Goal: Transaction & Acquisition: Purchase product/service

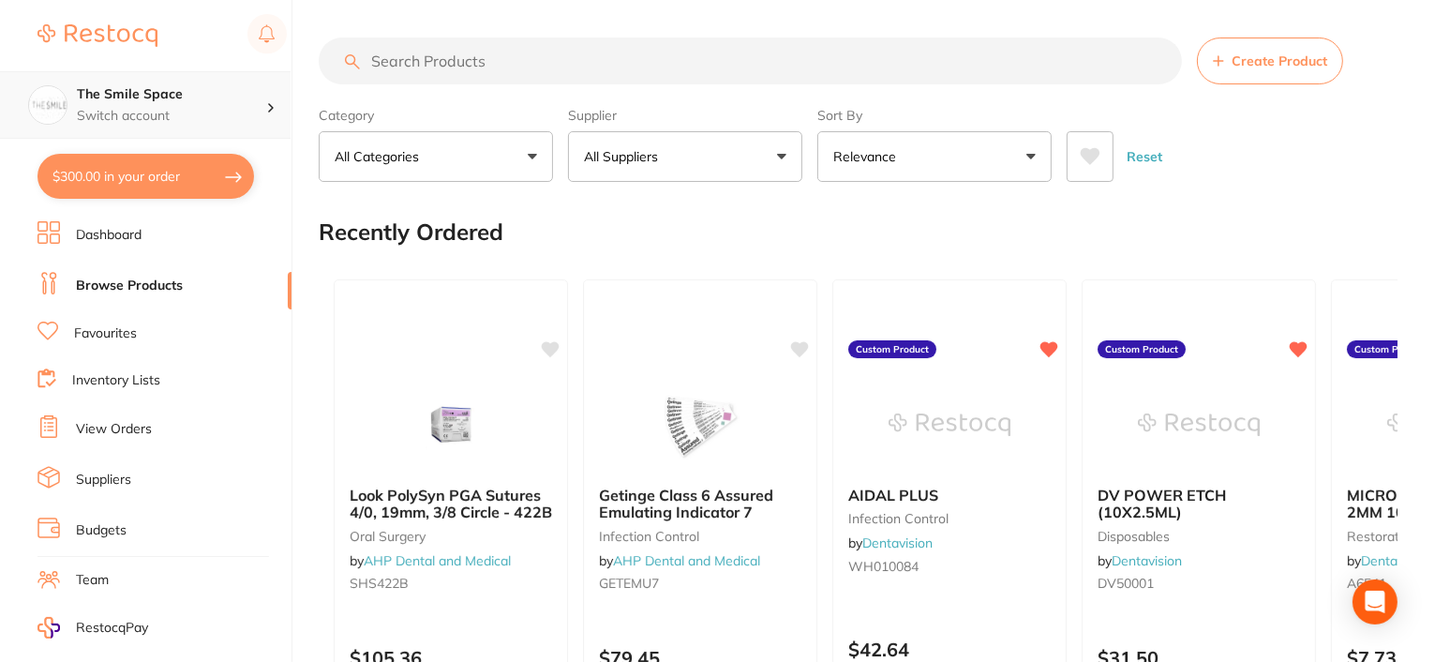
click at [271, 99] on div at bounding box center [278, 105] width 24 height 17
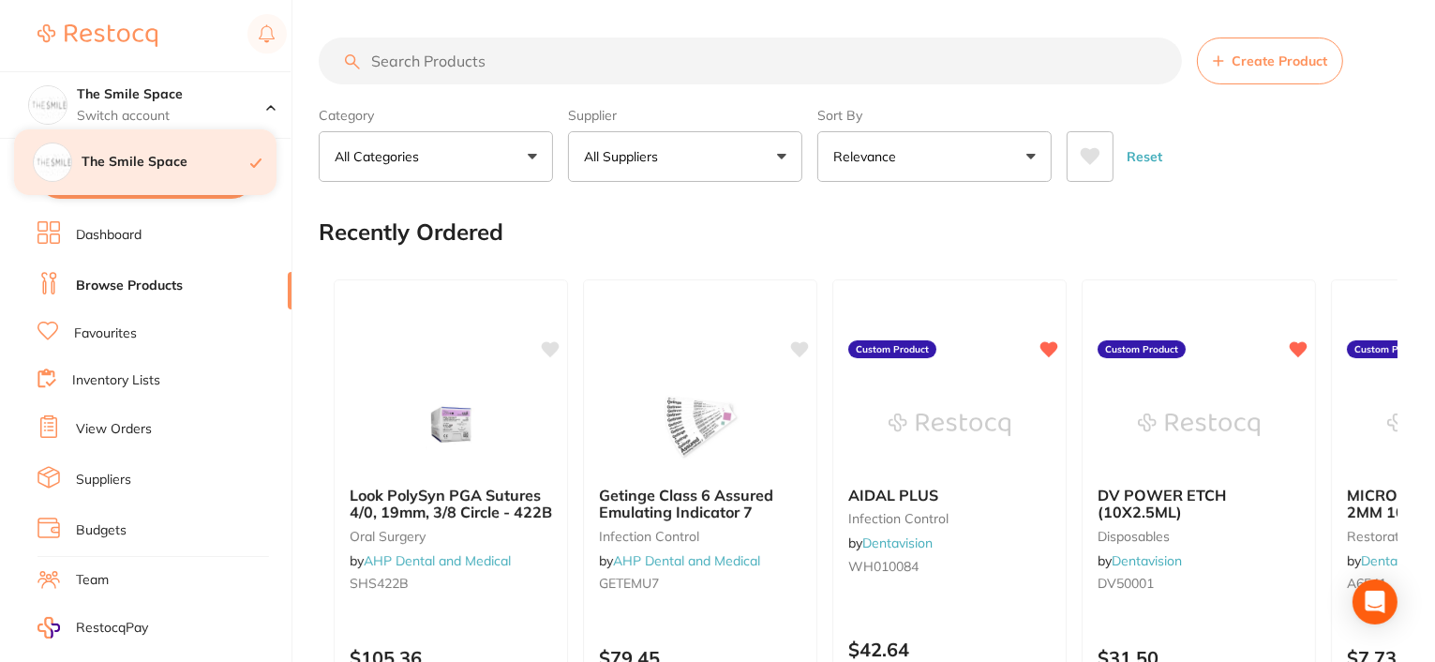
click at [139, 157] on h4 "The Smile Space" at bounding box center [166, 162] width 169 height 19
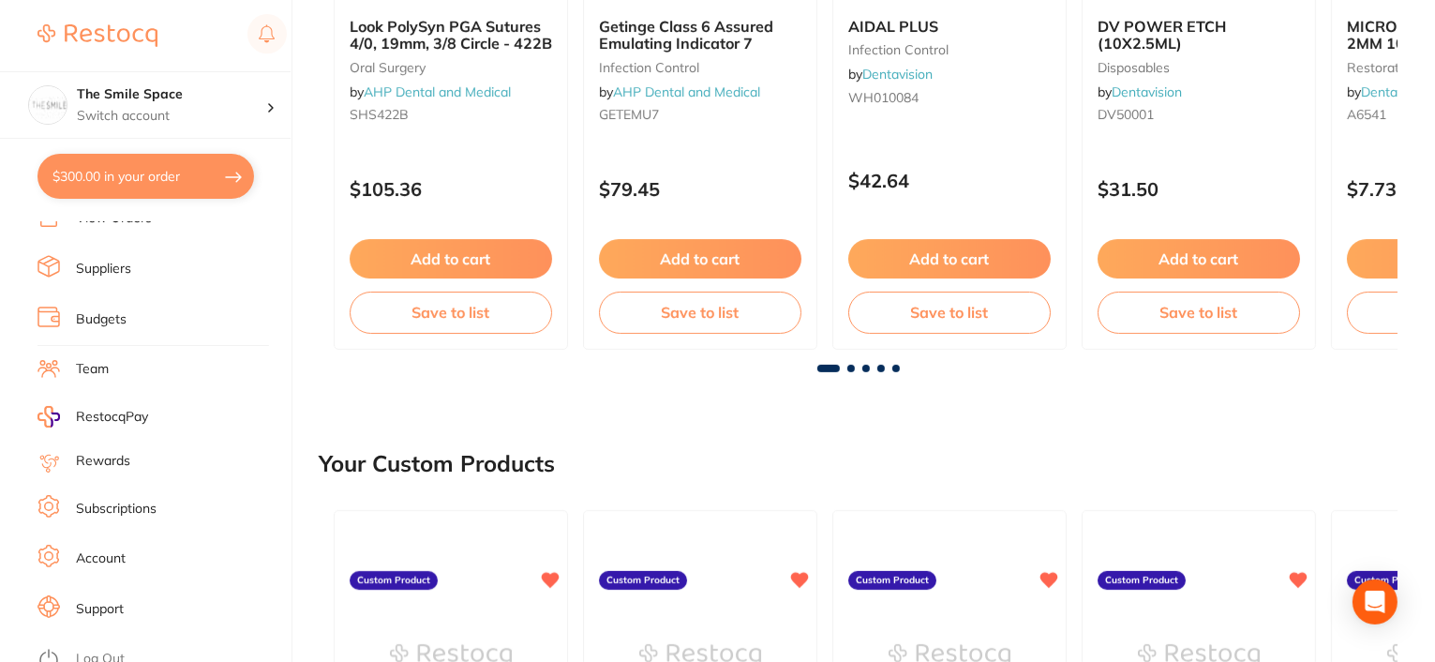
click at [98, 650] on link "Log Out" at bounding box center [100, 659] width 49 height 19
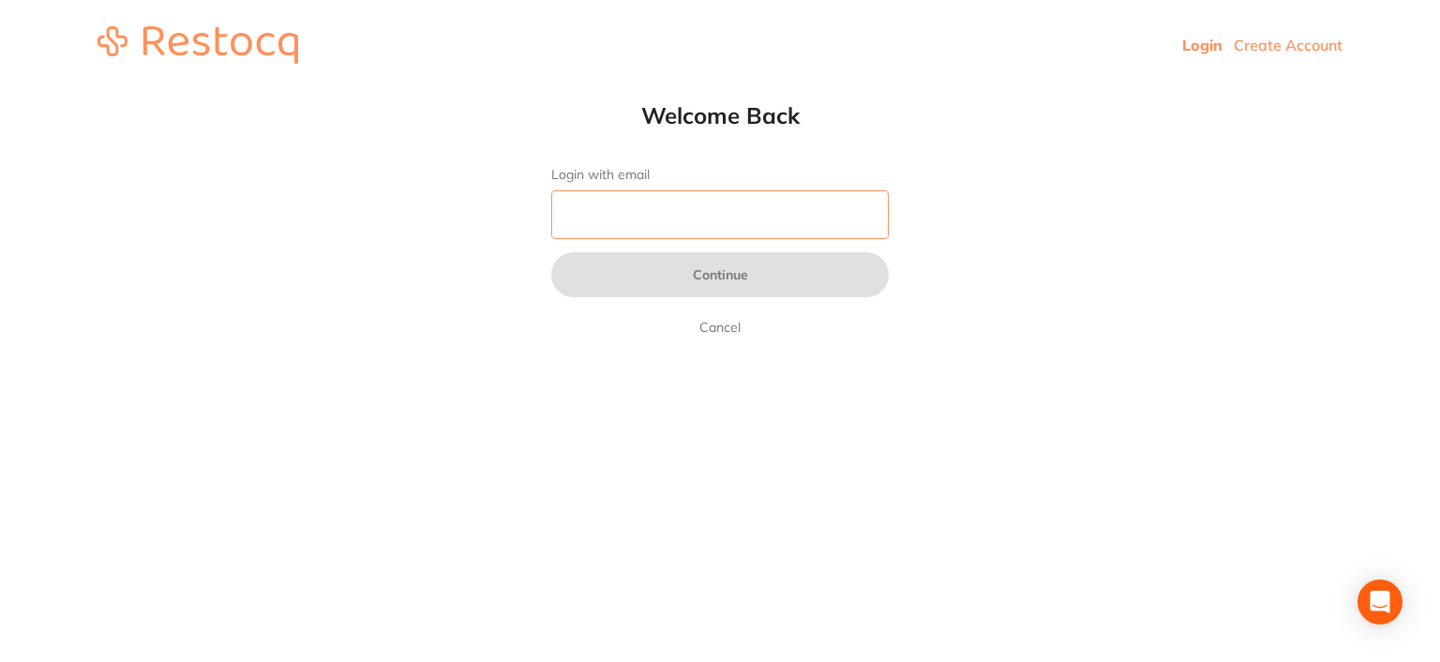
click at [613, 209] on input "Login with email" at bounding box center [720, 214] width 338 height 49
type input "[EMAIL_ADDRESS][DOMAIN_NAME]"
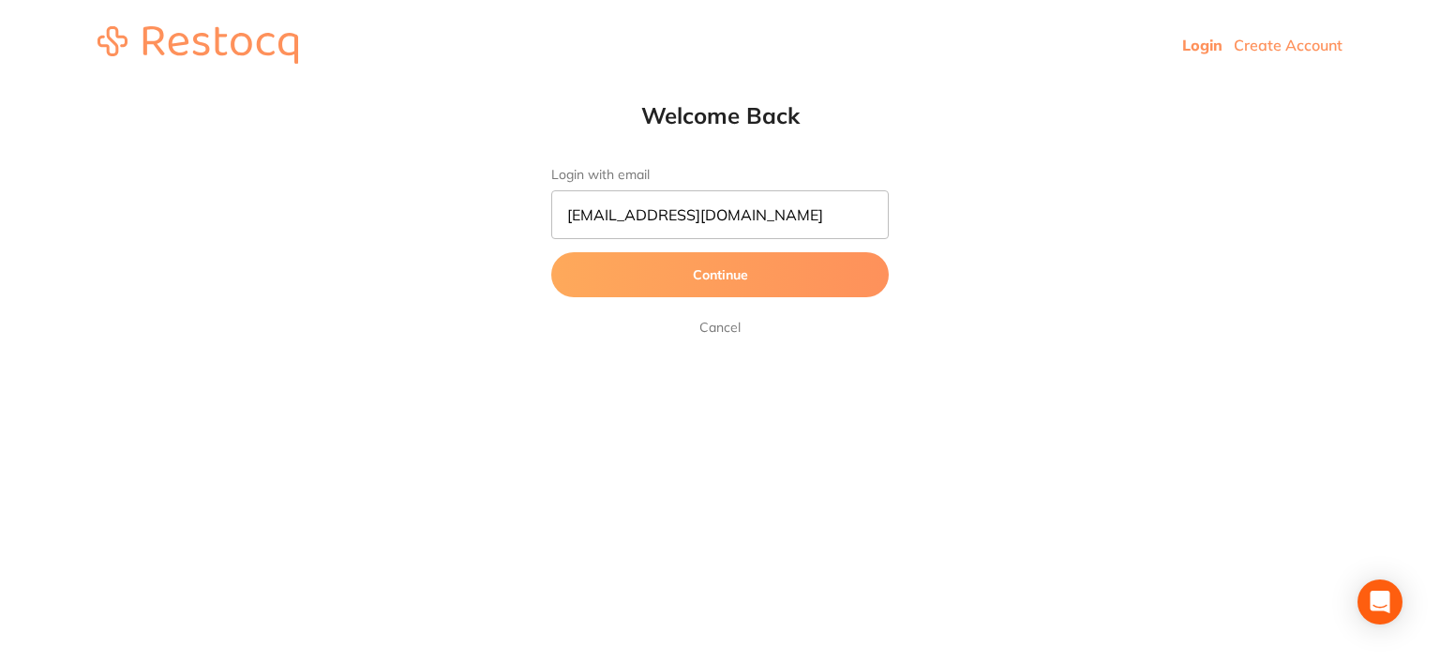
click at [698, 274] on button "Continue" at bounding box center [720, 274] width 338 height 45
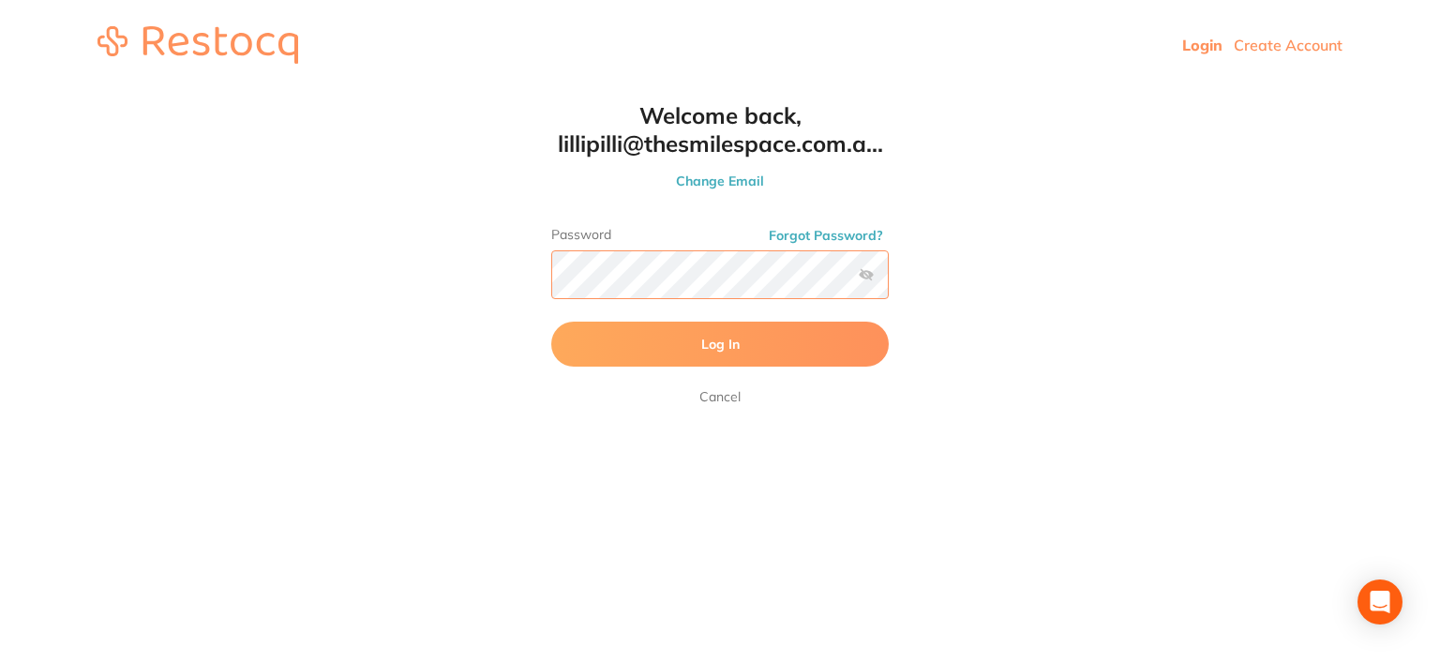
click at [551, 322] on button "Log In" at bounding box center [720, 344] width 338 height 45
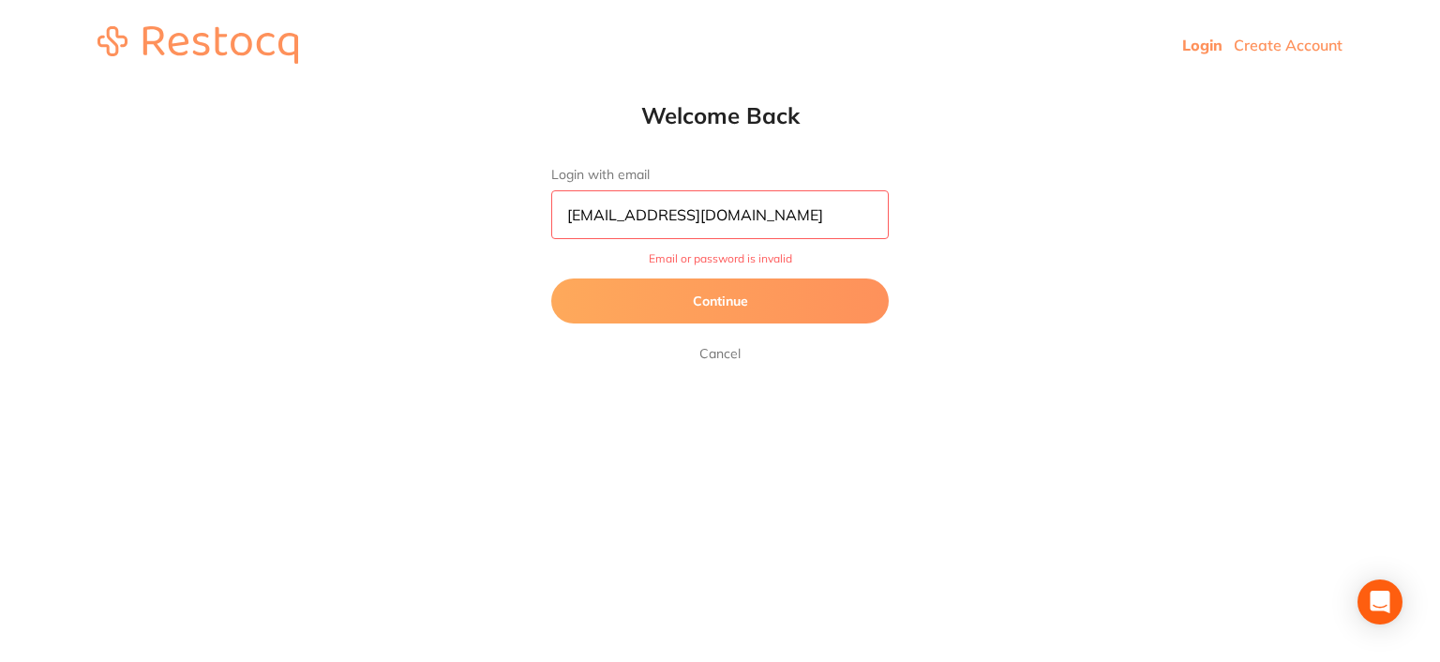
click at [714, 353] on link "Cancel" at bounding box center [720, 353] width 49 height 23
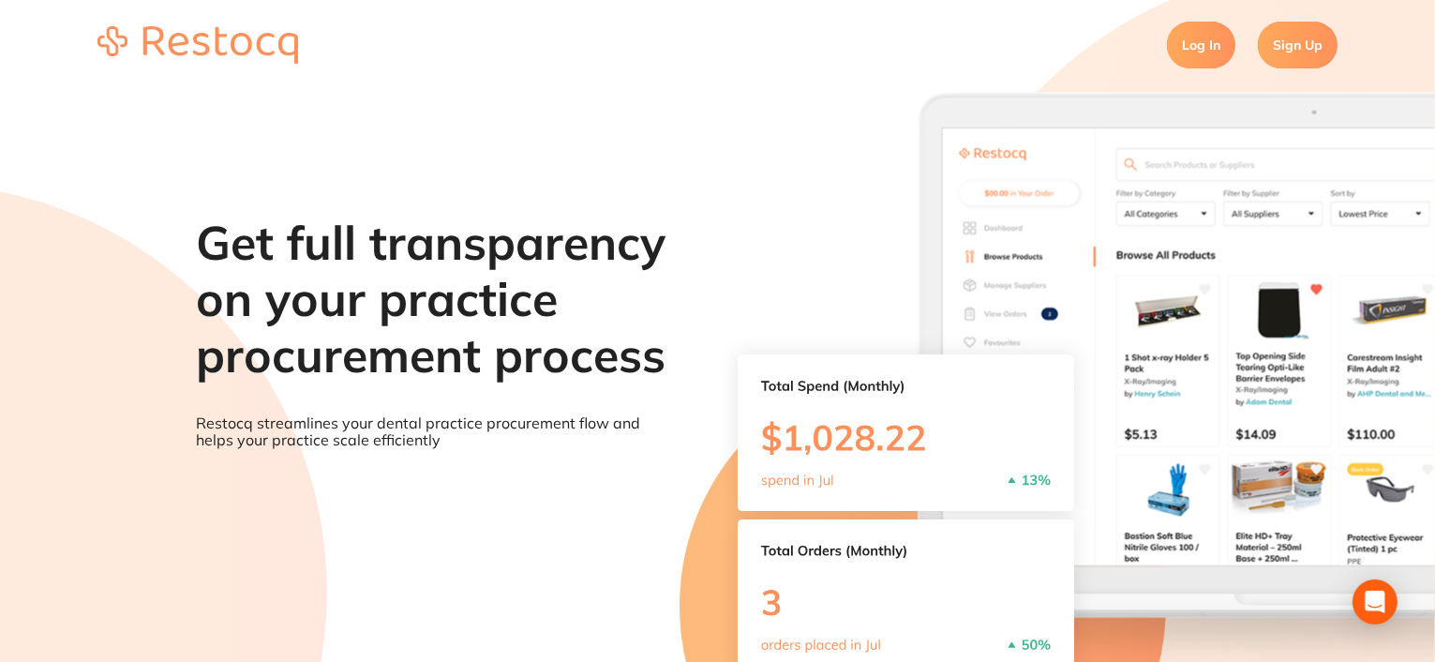
click at [1202, 51] on link "Log In" at bounding box center [1201, 45] width 68 height 47
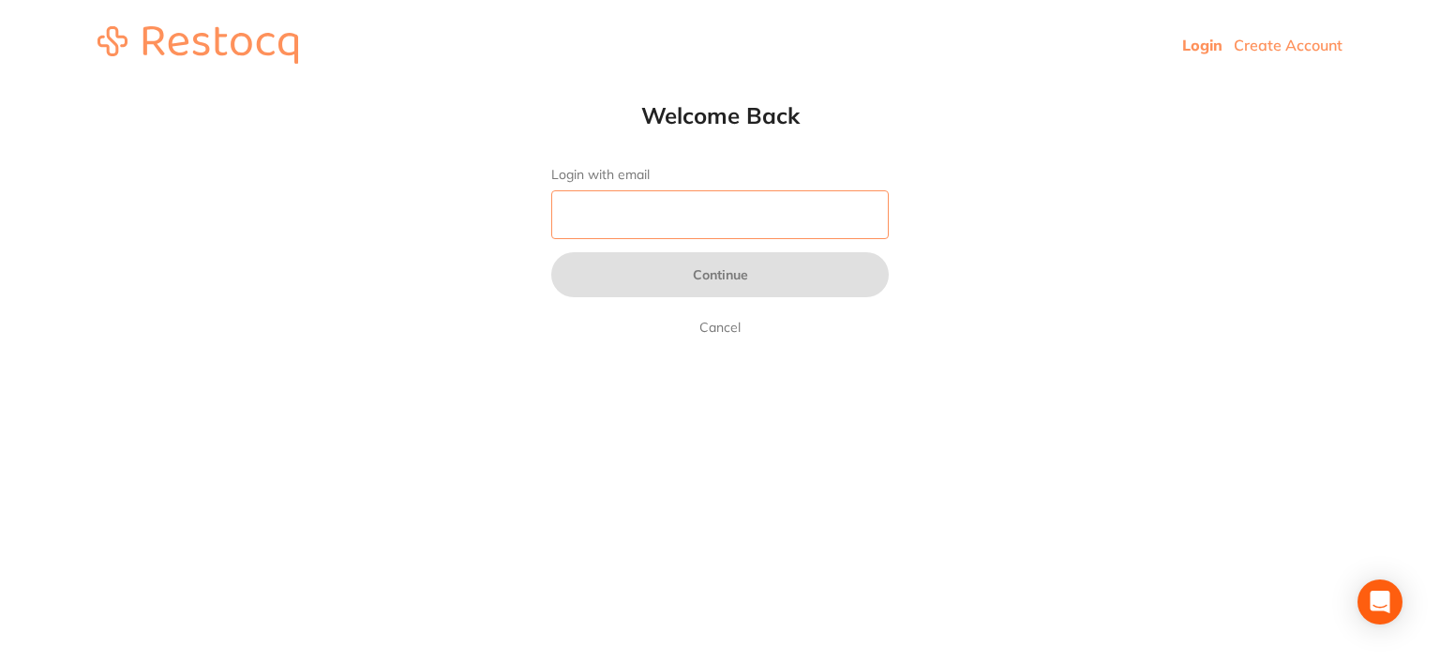
click at [698, 218] on input "Login with email" at bounding box center [720, 214] width 338 height 49
click at [568, 90] on html "Login Create Account Welcome Back Login with email Continue Cancel Welcome back…" at bounding box center [720, 45] width 1440 height 90
click at [618, 202] on input "Login with email" at bounding box center [720, 214] width 338 height 49
type input "[EMAIL_ADDRESS][DOMAIN_NAME]"
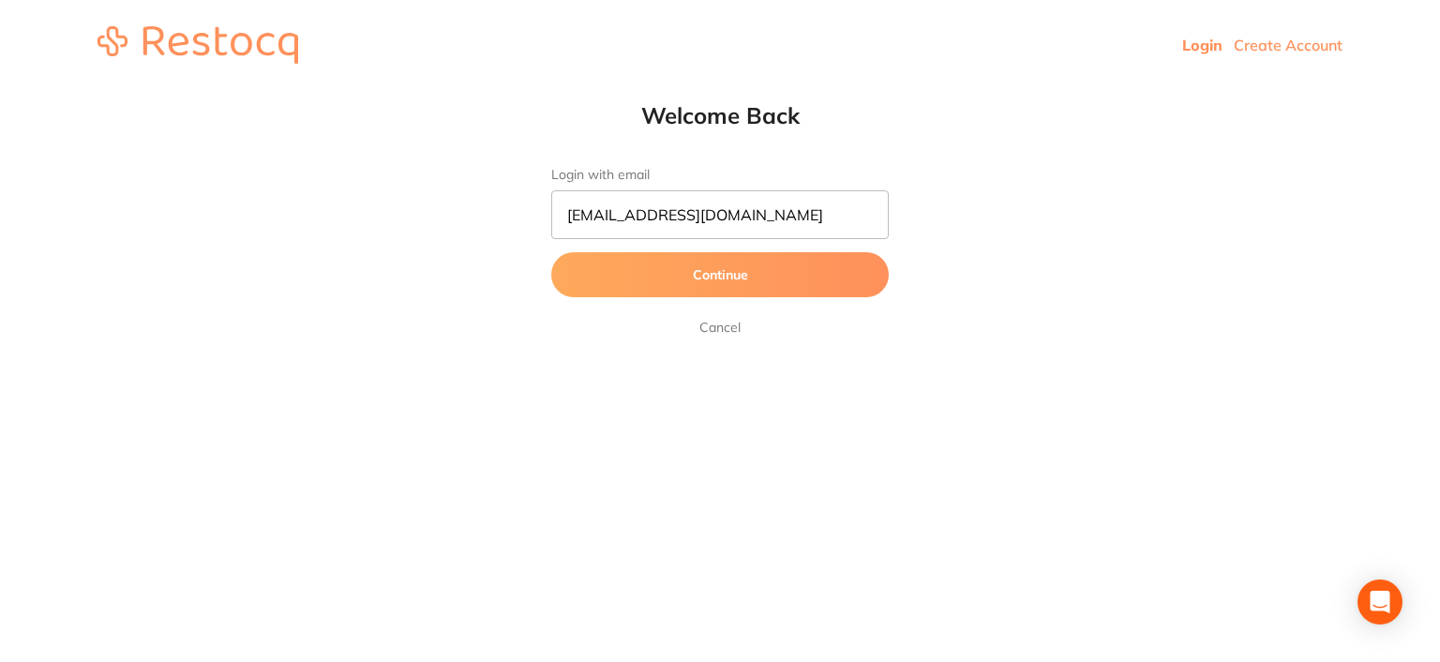
click at [708, 275] on button "Continue" at bounding box center [720, 274] width 338 height 45
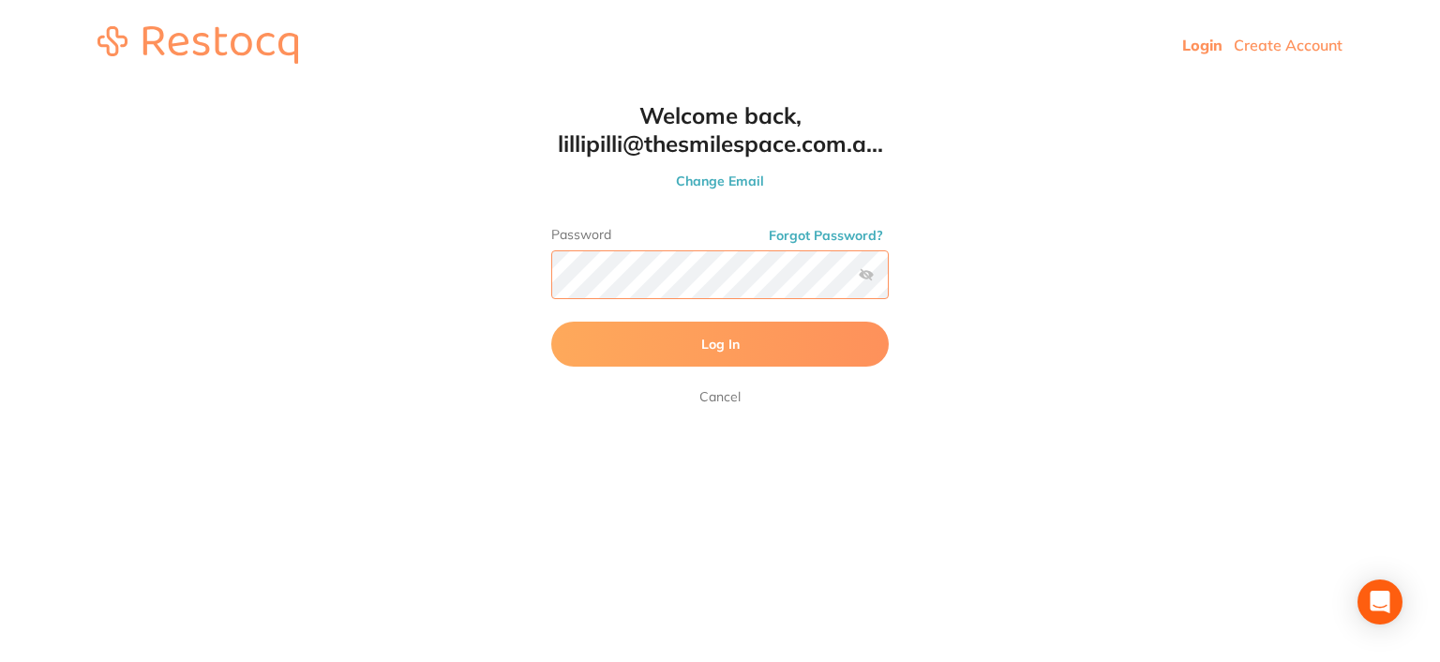
click at [551, 322] on button "Log In" at bounding box center [720, 344] width 338 height 45
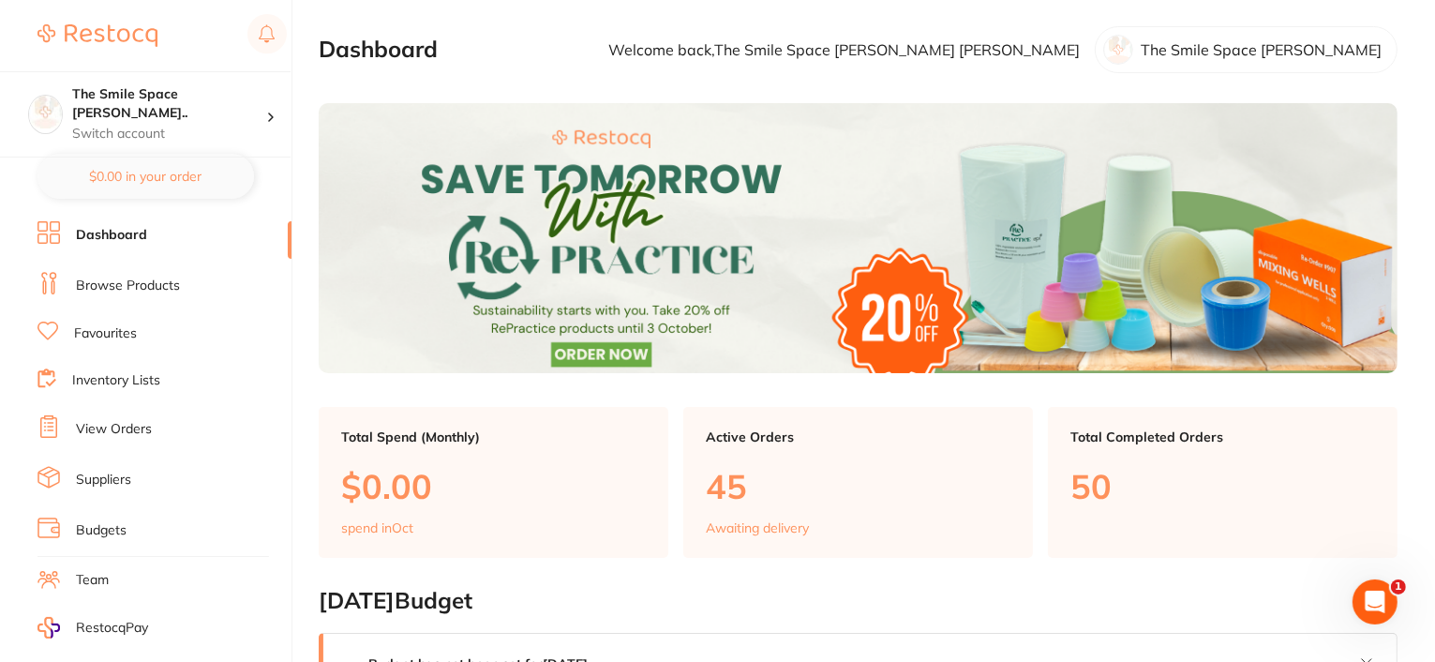
click at [149, 278] on link "Browse Products" at bounding box center [128, 286] width 104 height 19
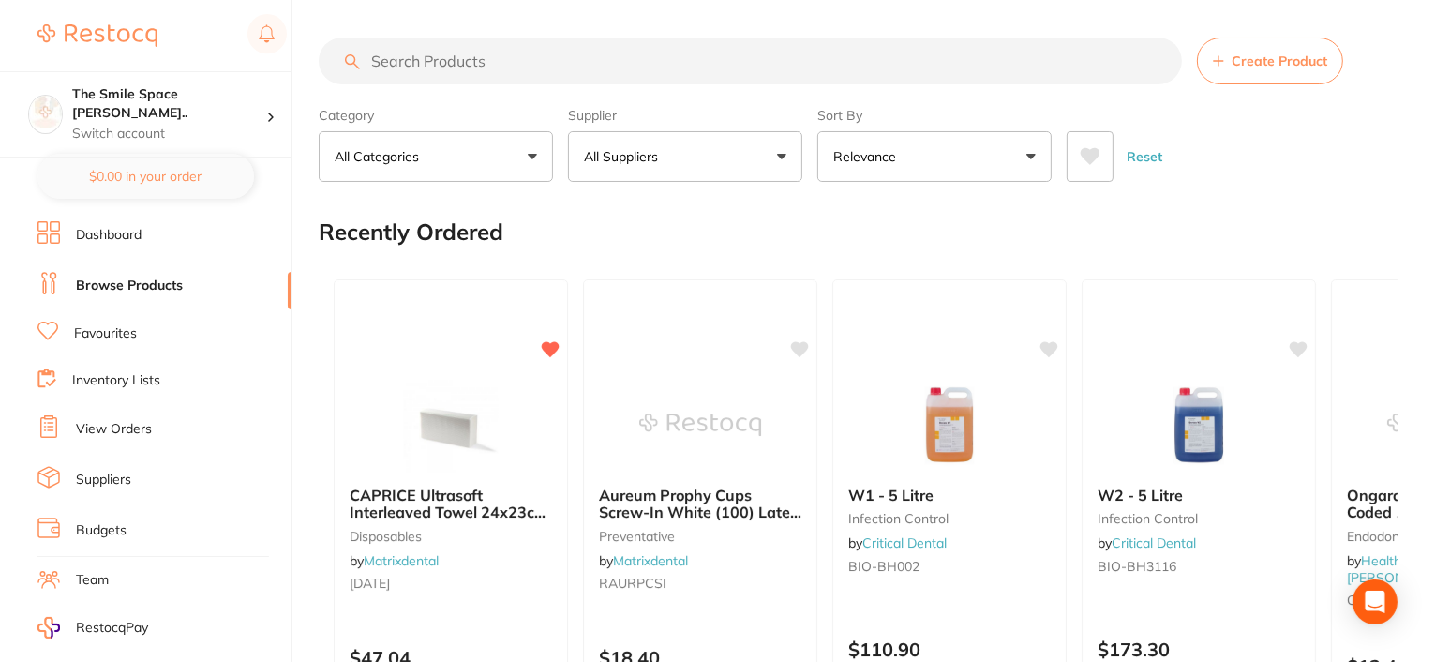
click at [524, 73] on input "search" at bounding box center [751, 61] width 864 height 47
type input "o"
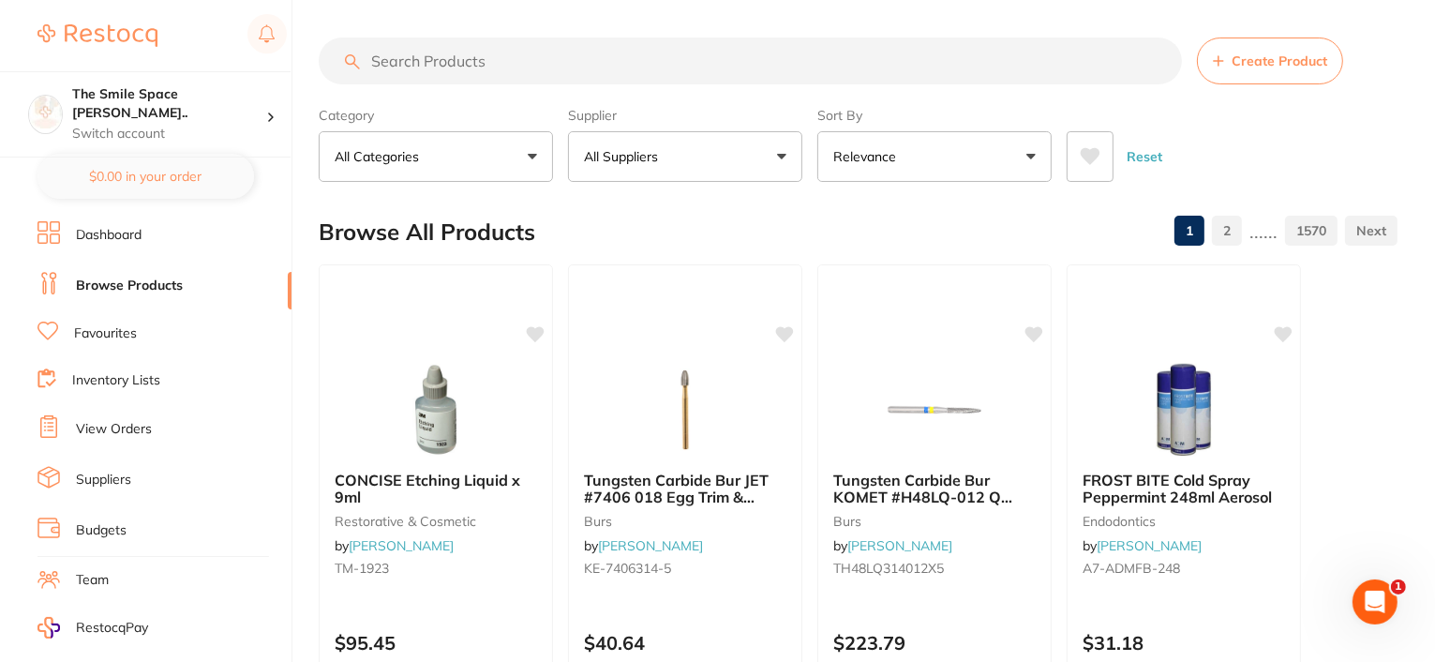
click at [119, 424] on link "View Orders" at bounding box center [114, 429] width 76 height 19
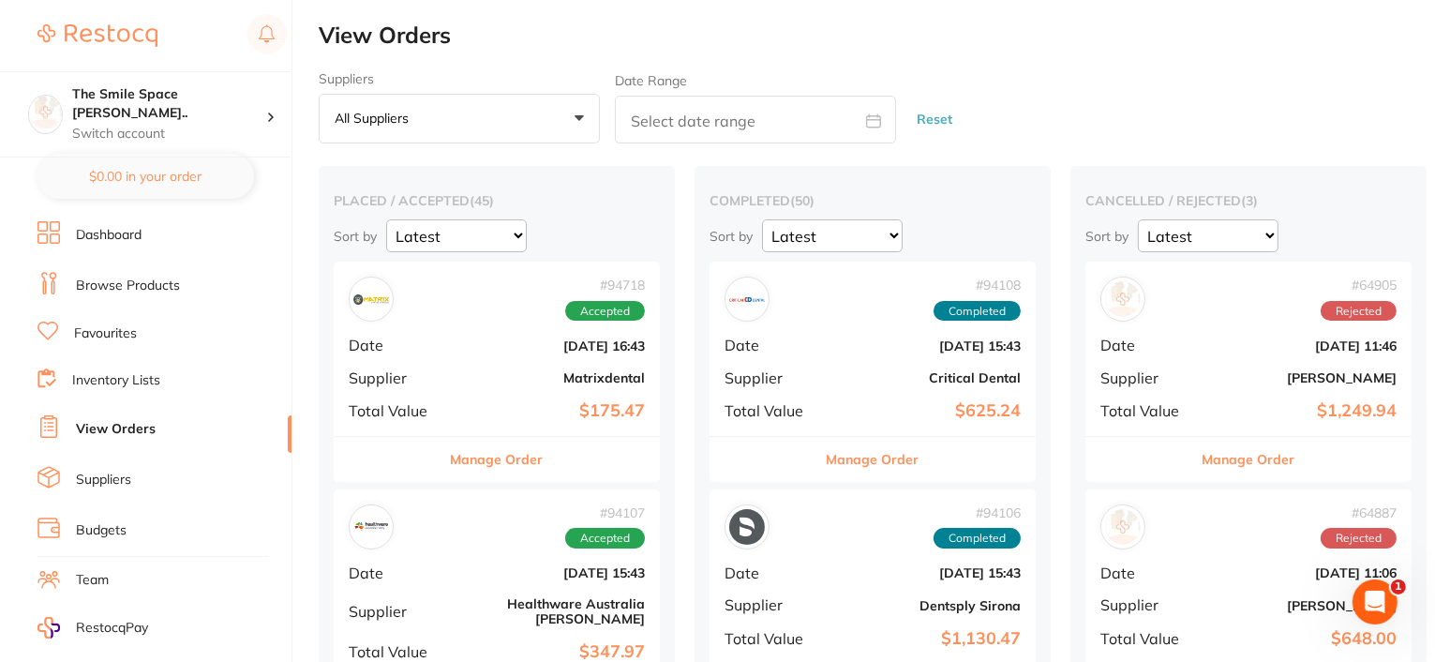
click at [484, 460] on button "Manage Order" at bounding box center [497, 459] width 93 height 45
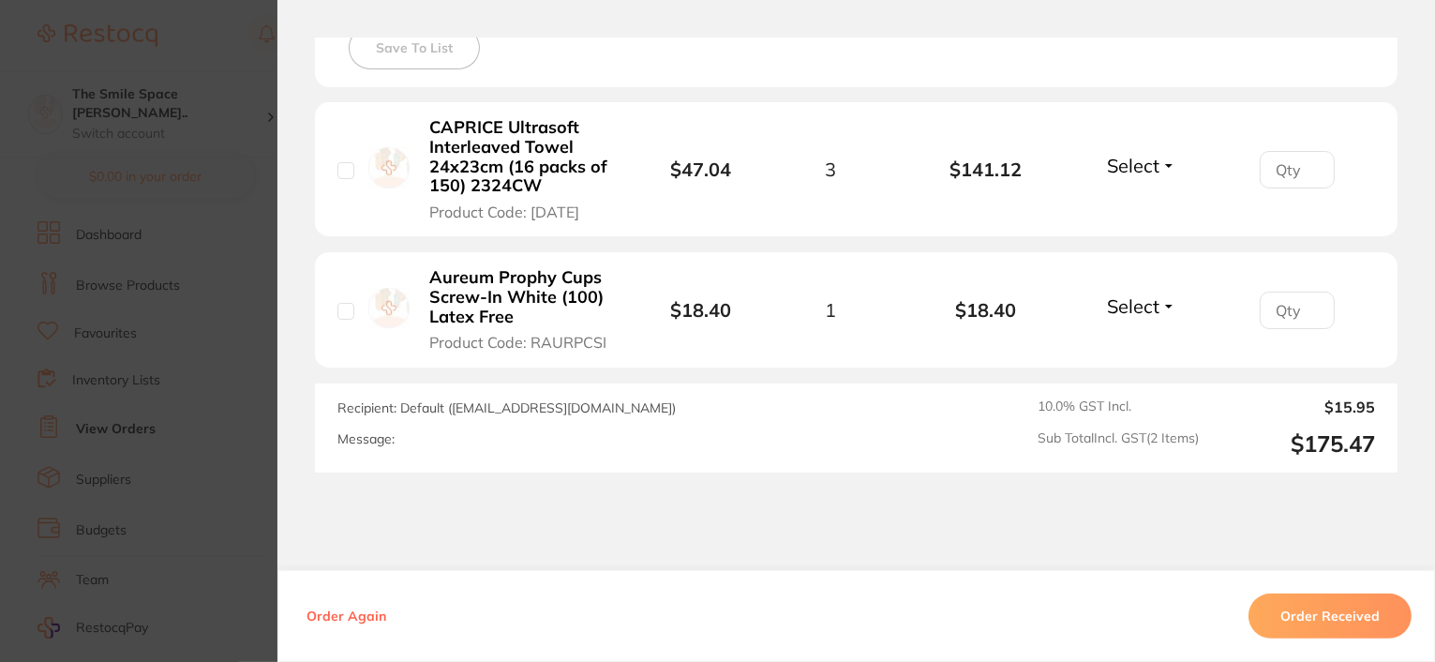
scroll to position [563, 0]
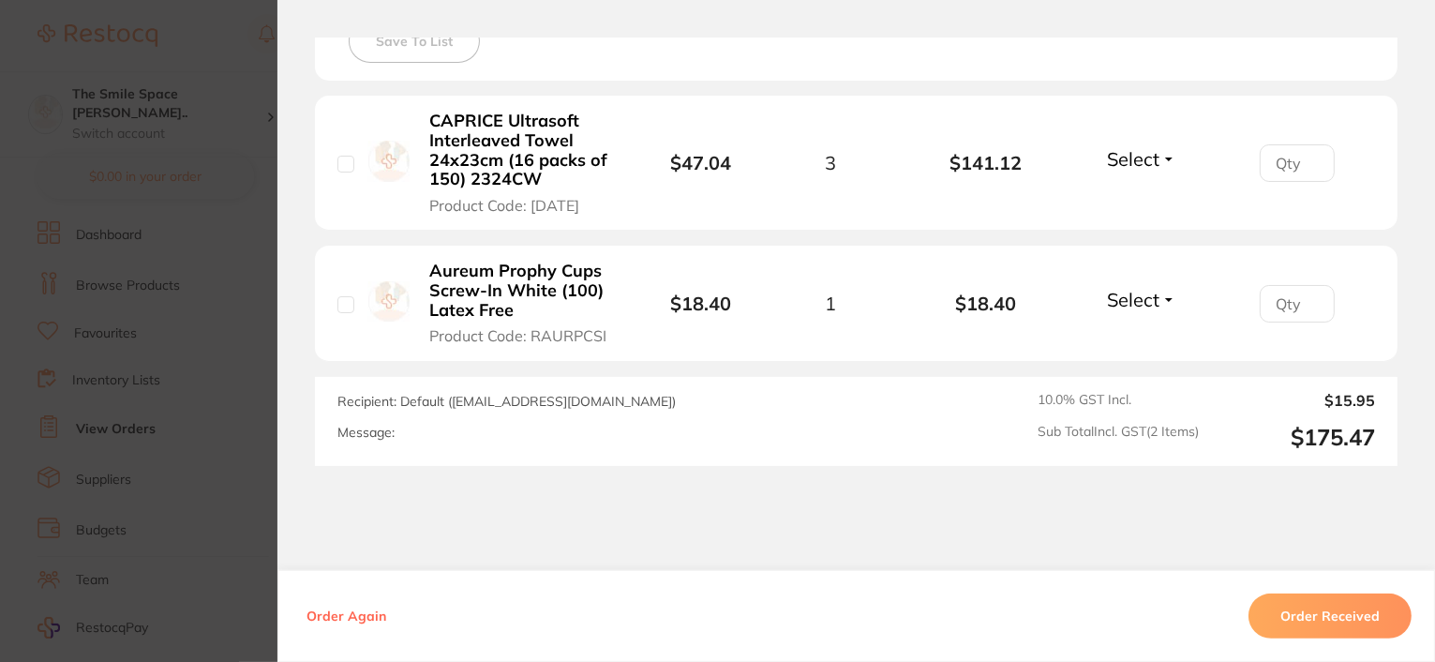
click at [1328, 615] on button "Order Received" at bounding box center [1330, 615] width 163 height 45
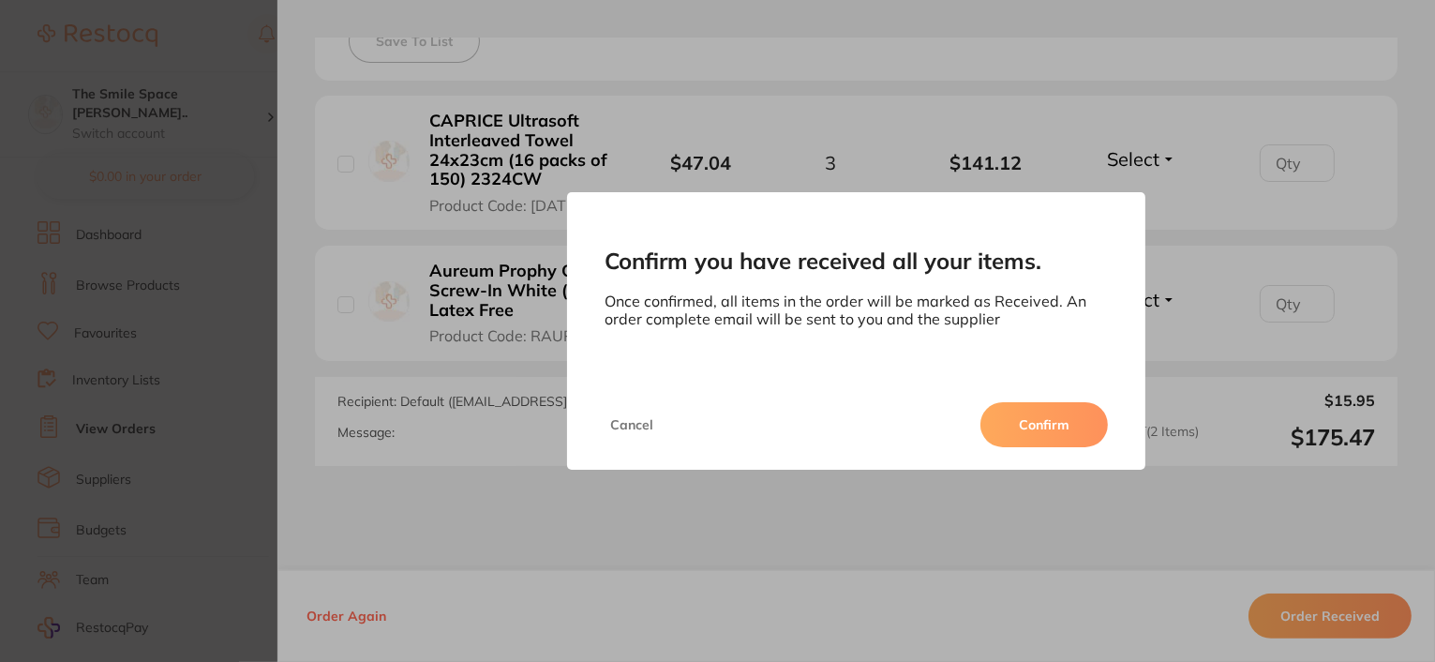
click at [1001, 438] on button "Confirm" at bounding box center [1045, 424] width 128 height 45
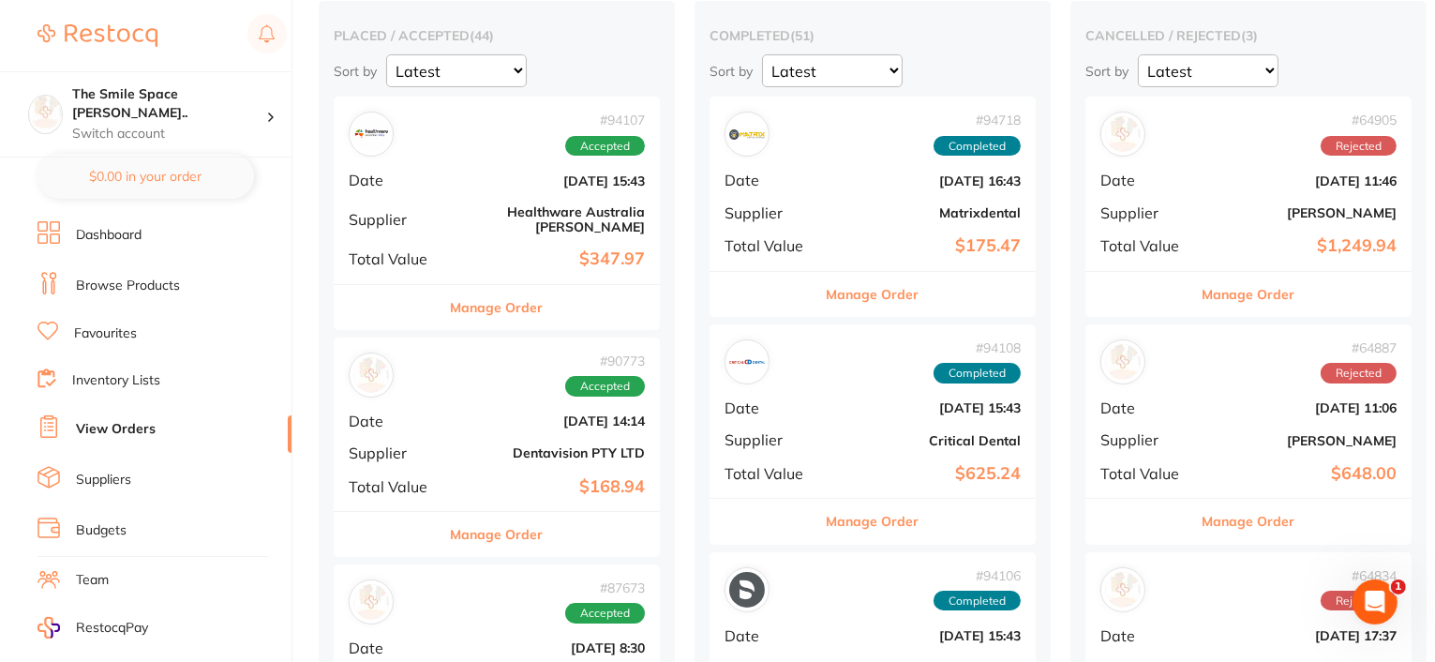
scroll to position [188, 0]
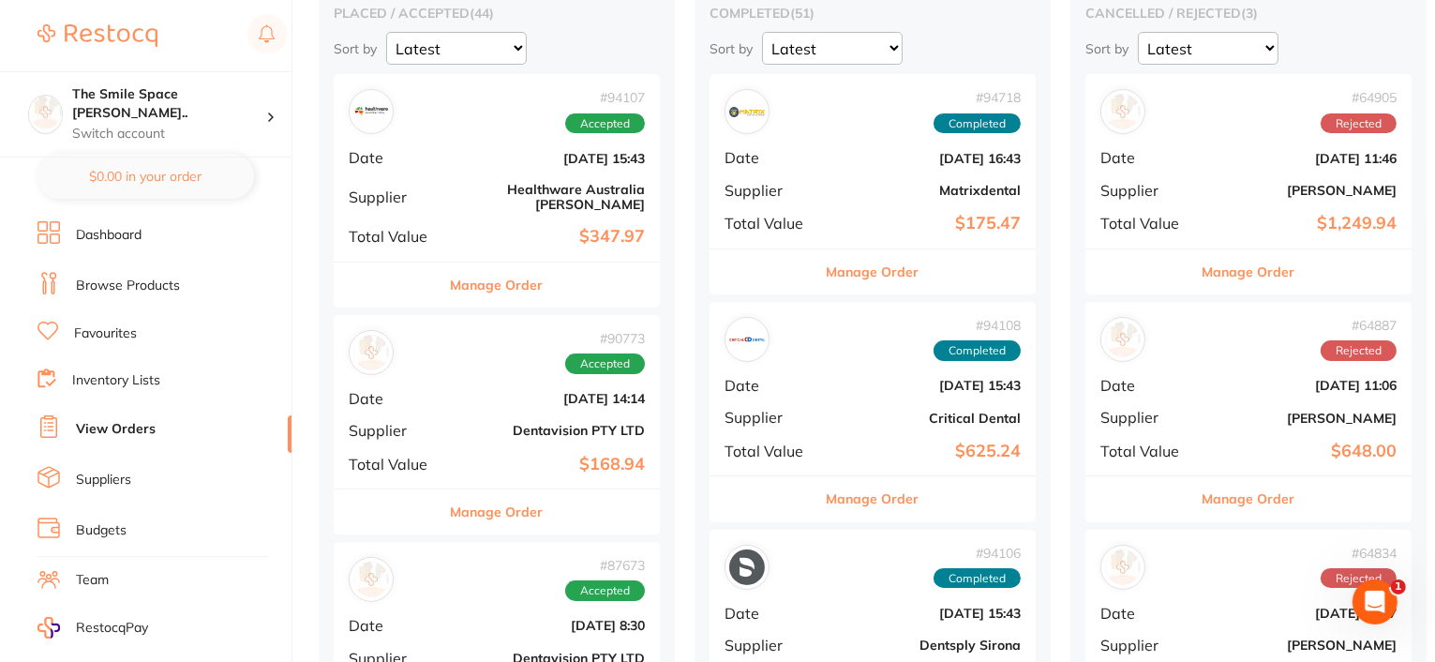
click at [491, 274] on button "Manage Order" at bounding box center [497, 285] width 93 height 45
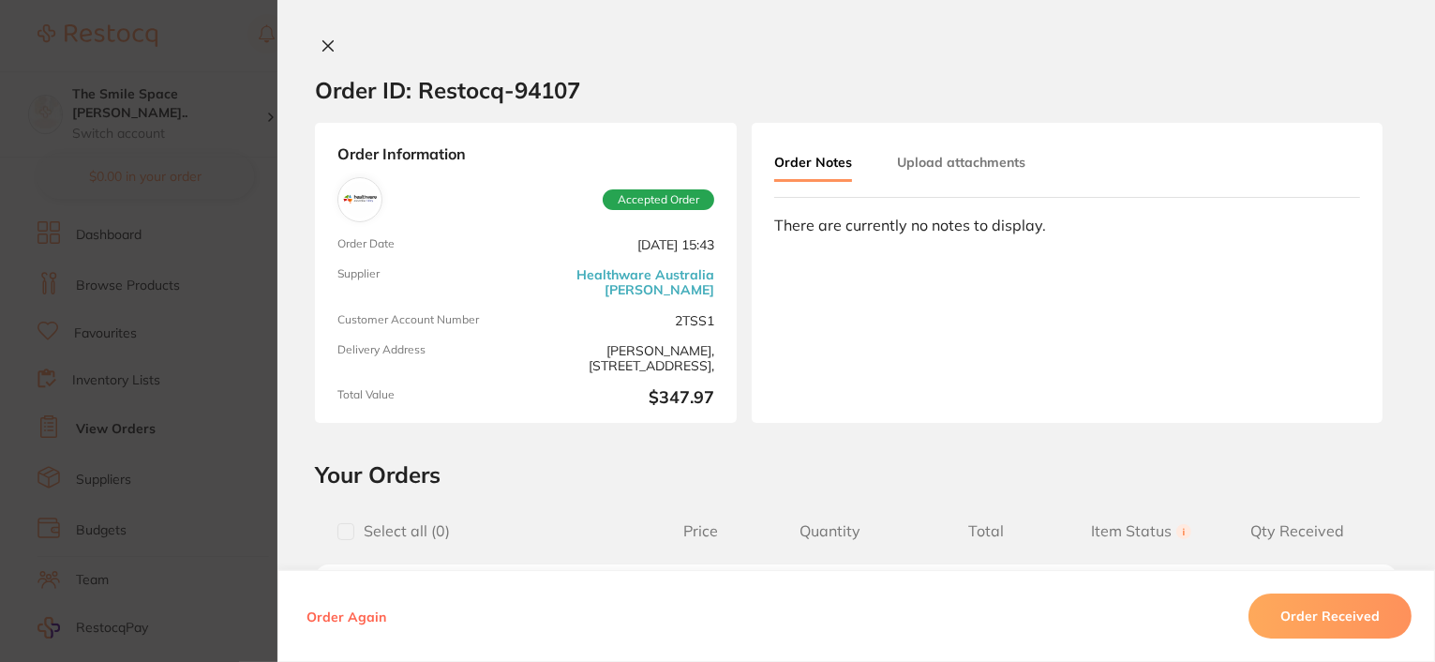
click at [323, 47] on icon at bounding box center [328, 46] width 10 height 10
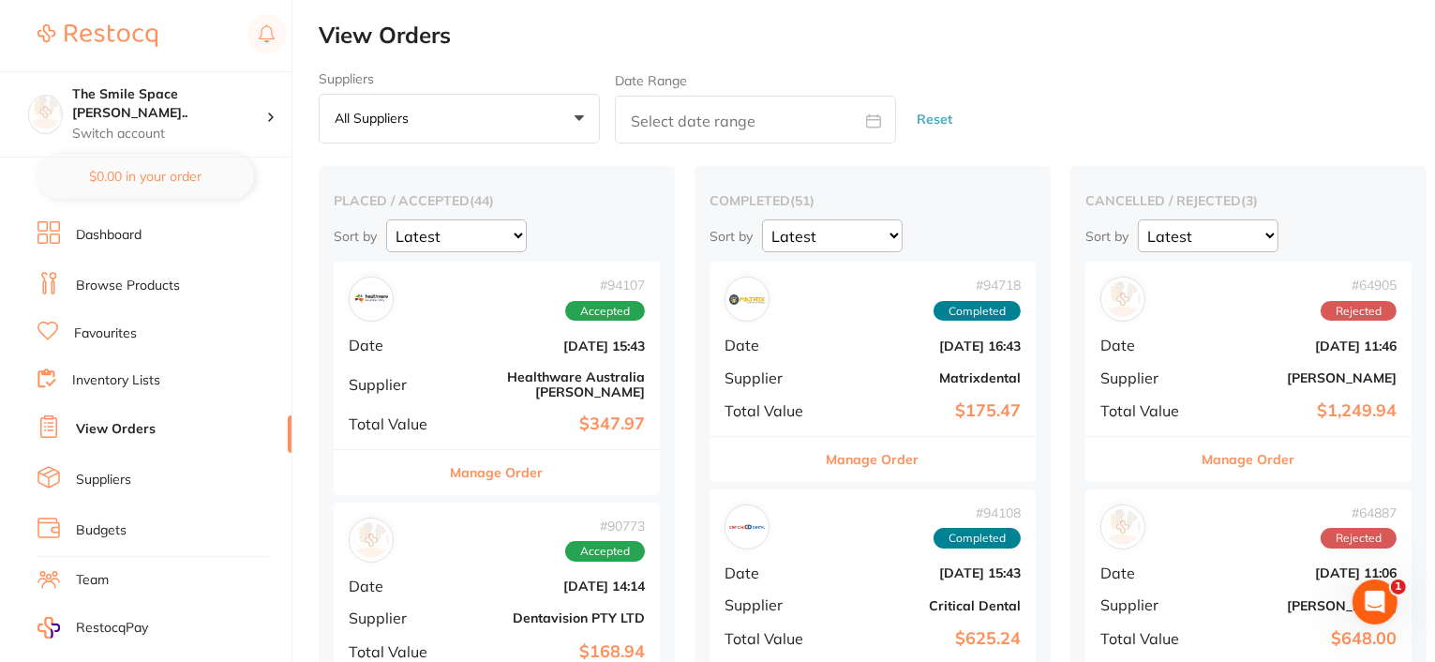
click at [128, 285] on link "Browse Products" at bounding box center [128, 286] width 104 height 19
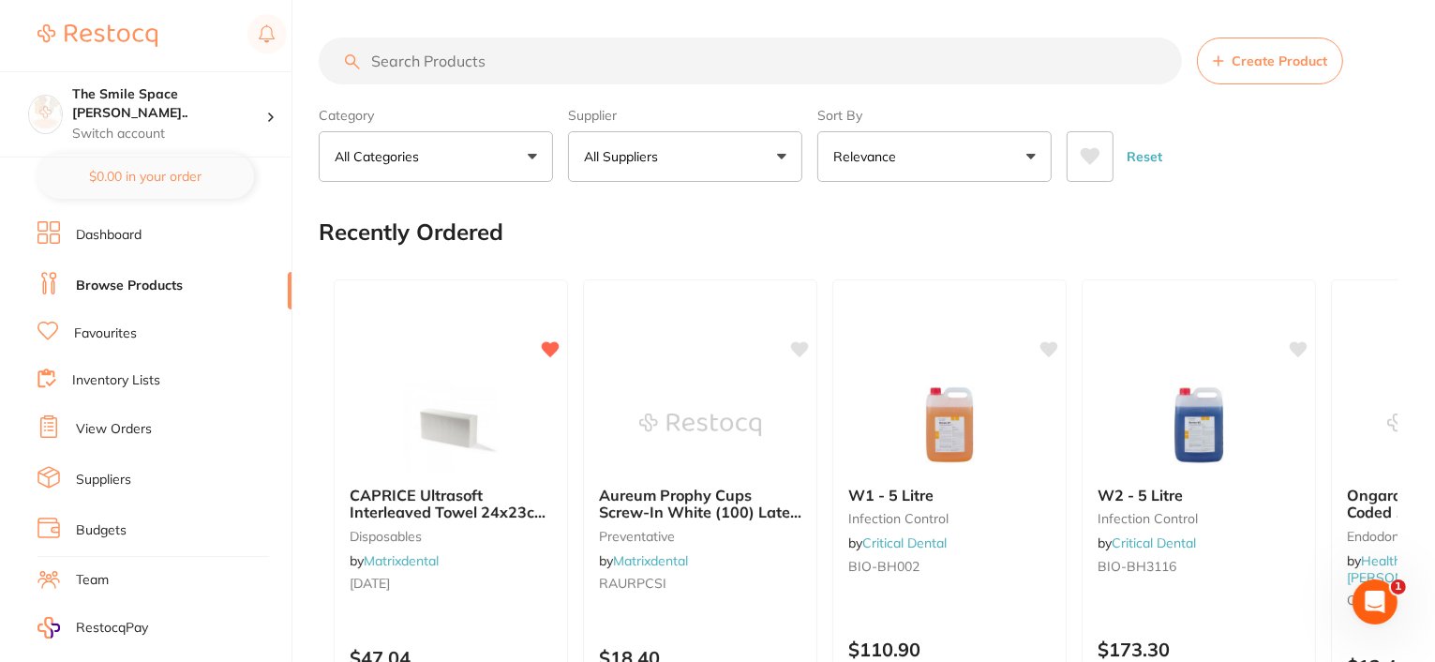
click at [454, 61] on input "search" at bounding box center [751, 61] width 864 height 47
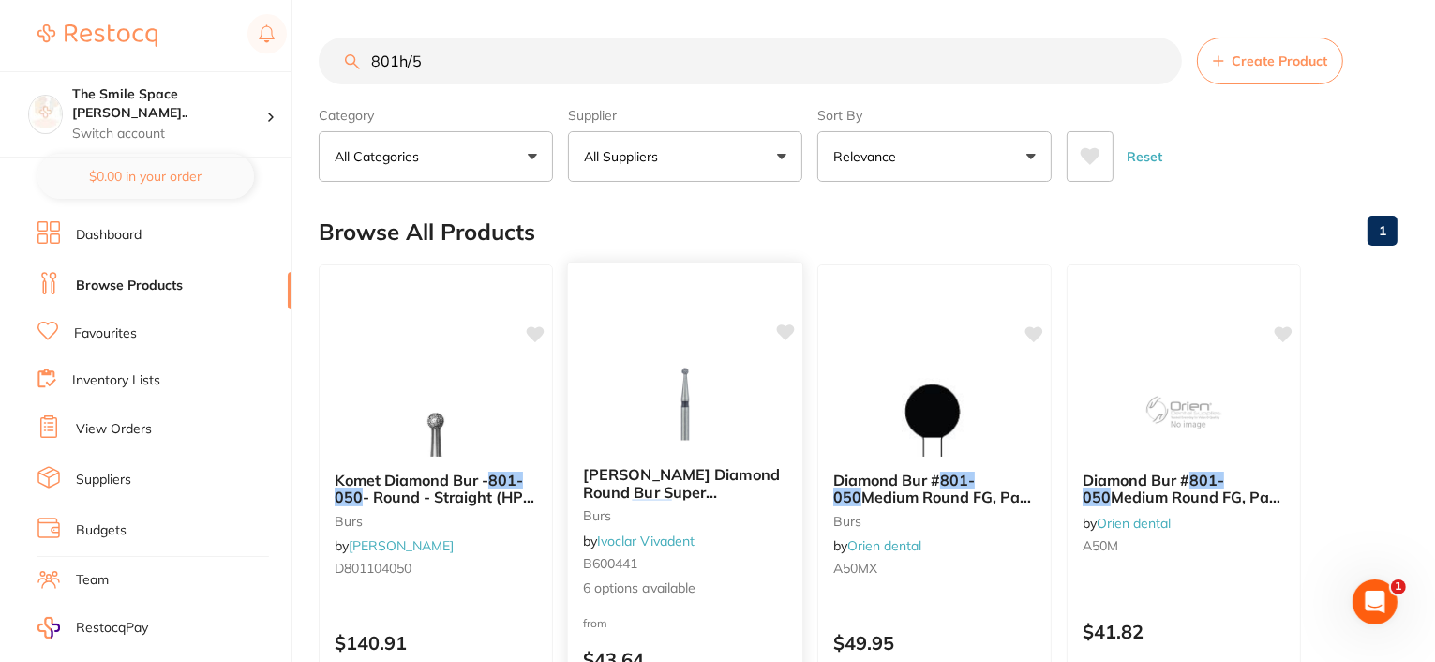
type input "801h/5"
click at [690, 500] on span "/ 5" at bounding box center [681, 509] width 18 height 19
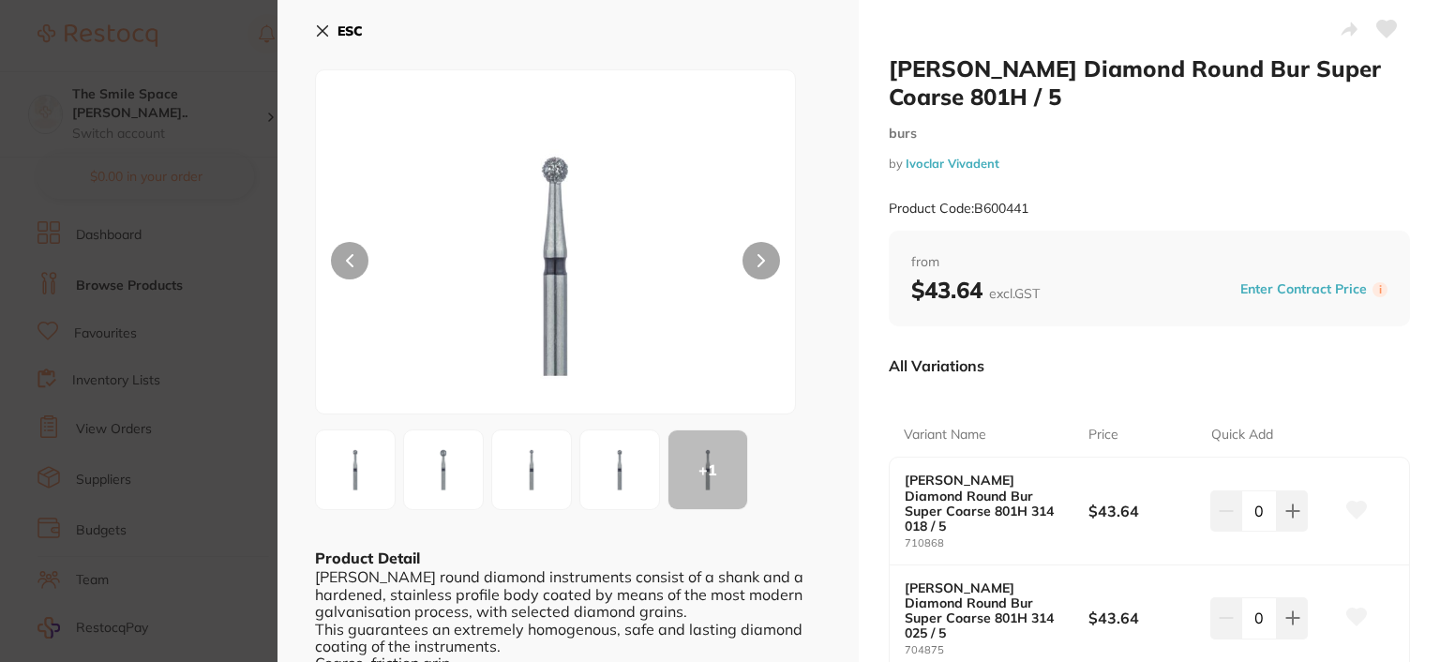
click at [752, 259] on button at bounding box center [762, 261] width 38 height 38
click at [750, 258] on button at bounding box center [762, 261] width 38 height 38
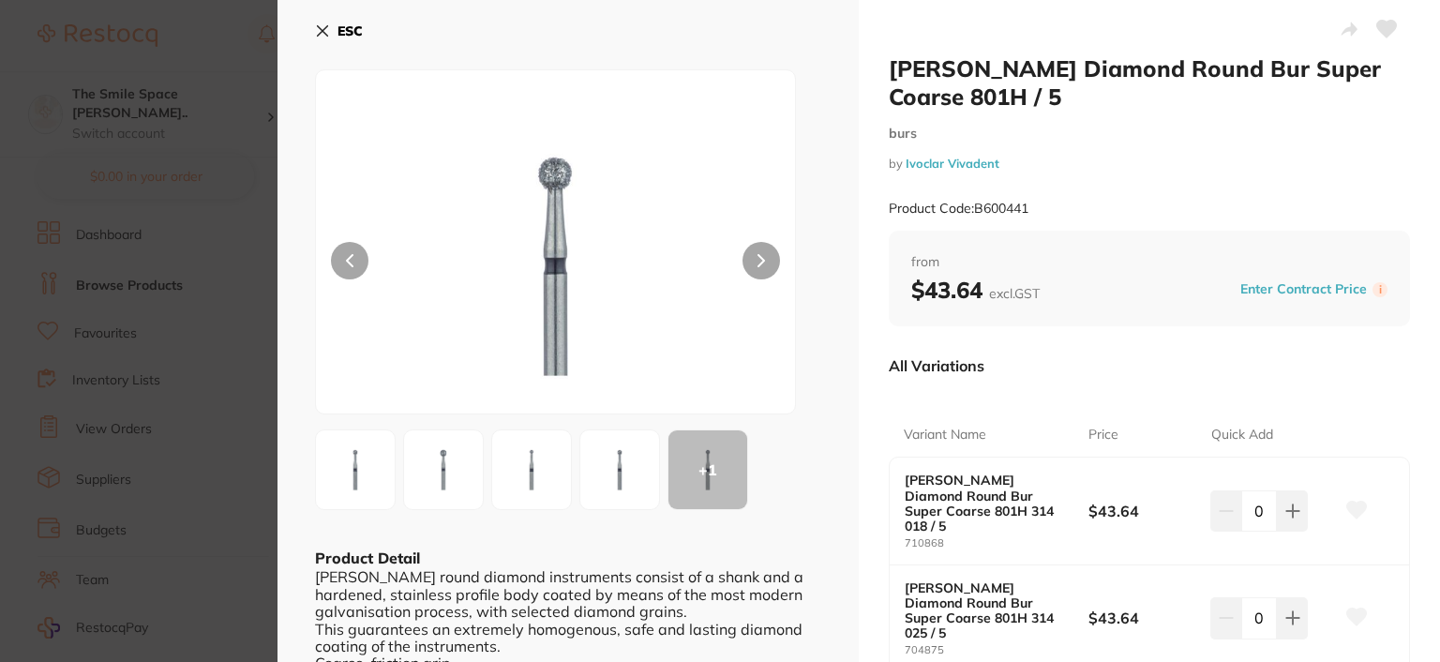
click at [752, 273] on button at bounding box center [762, 261] width 38 height 38
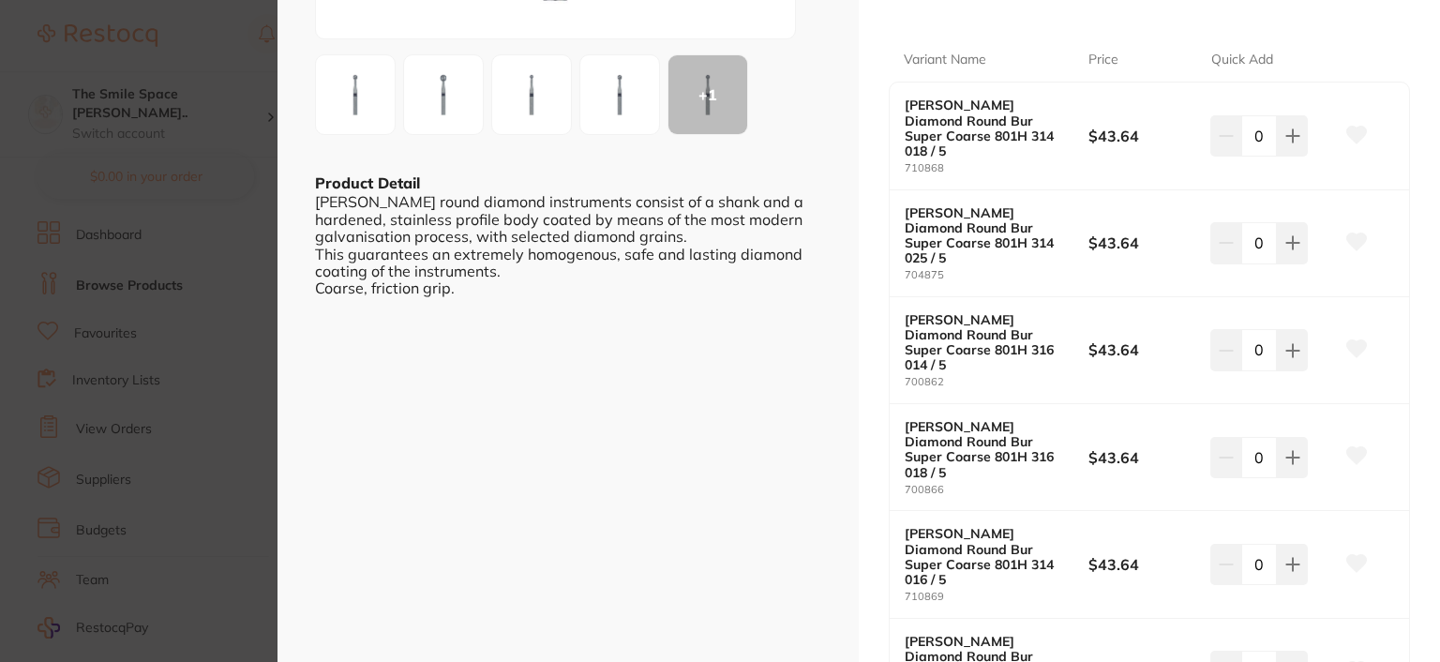
scroll to position [469, 0]
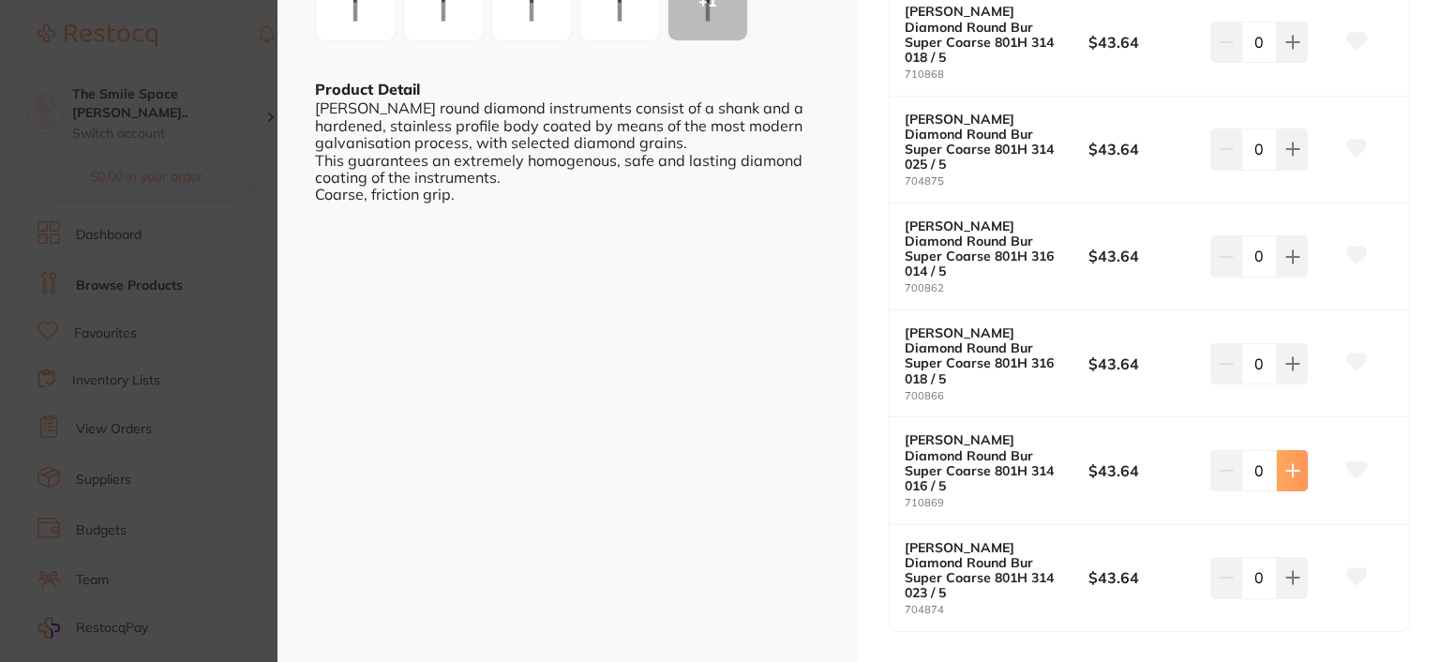
click at [1293, 450] on button at bounding box center [1292, 470] width 31 height 41
type input "1"
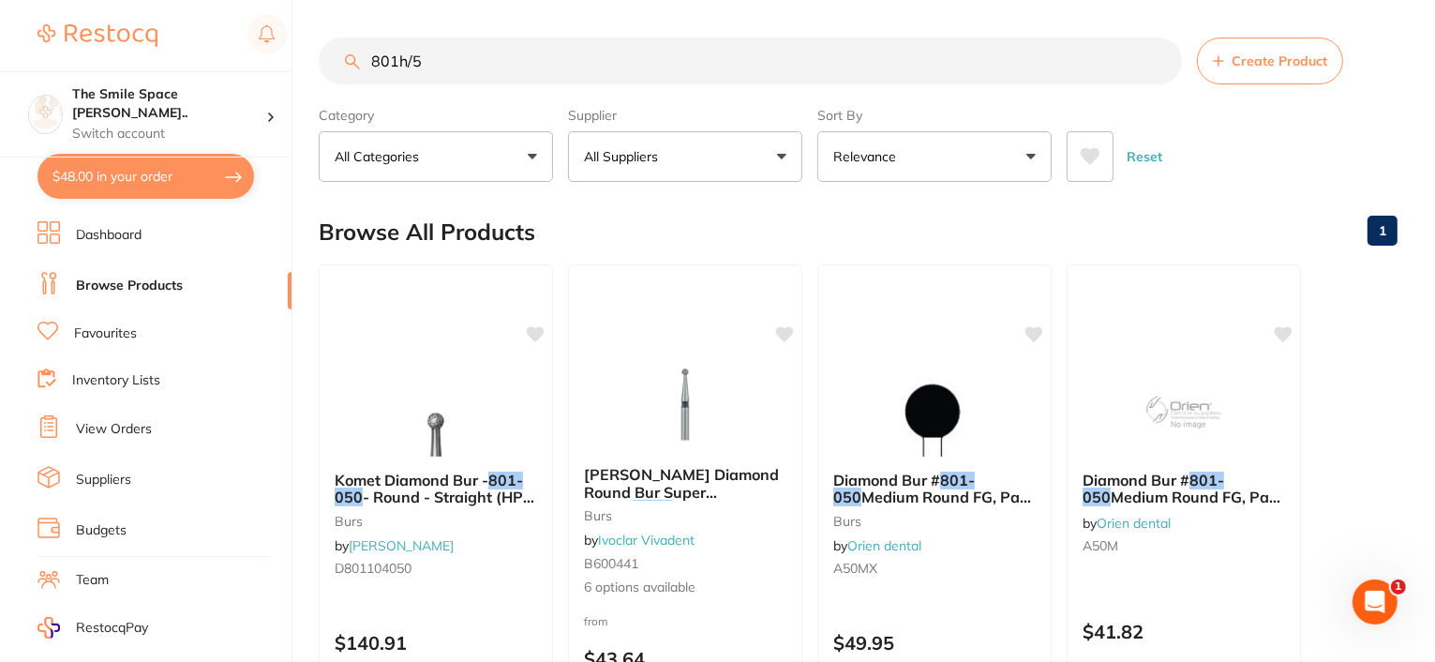
click at [124, 181] on button "$48.00 in your order" at bounding box center [146, 176] width 217 height 45
checkbox input "true"
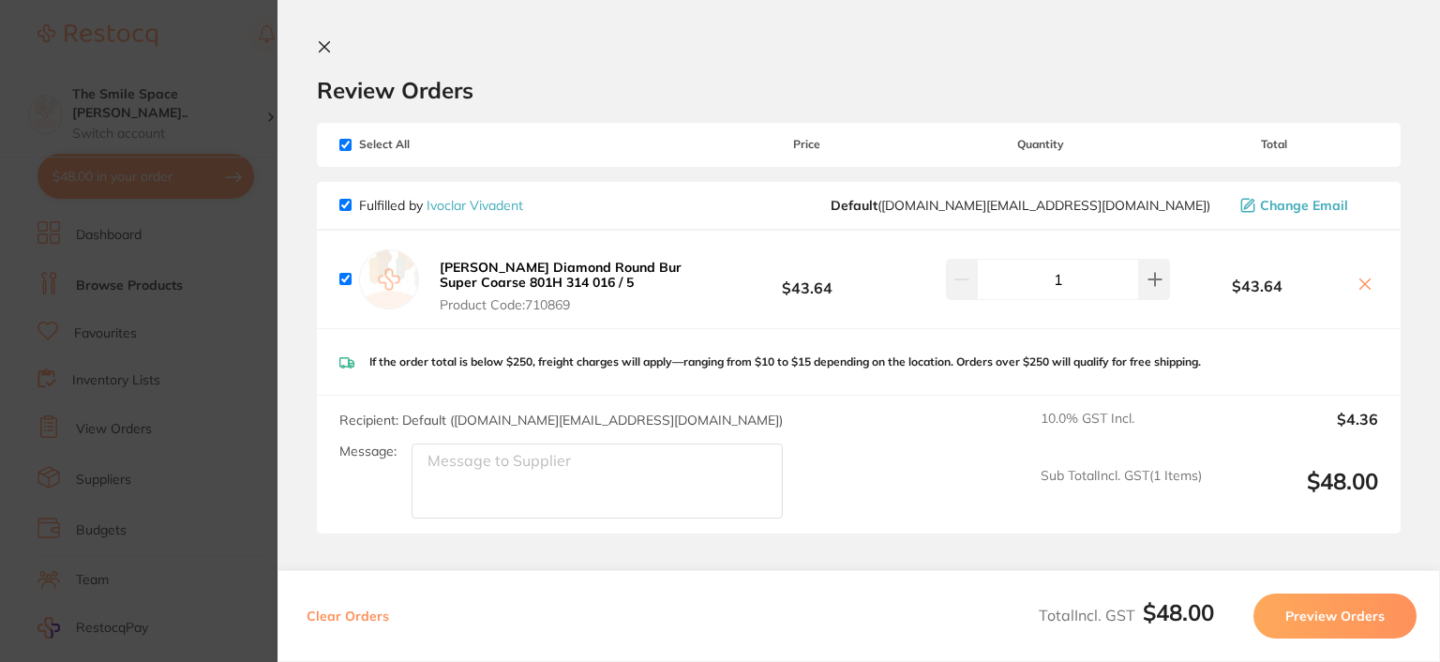
click at [319, 53] on icon at bounding box center [324, 46] width 15 height 15
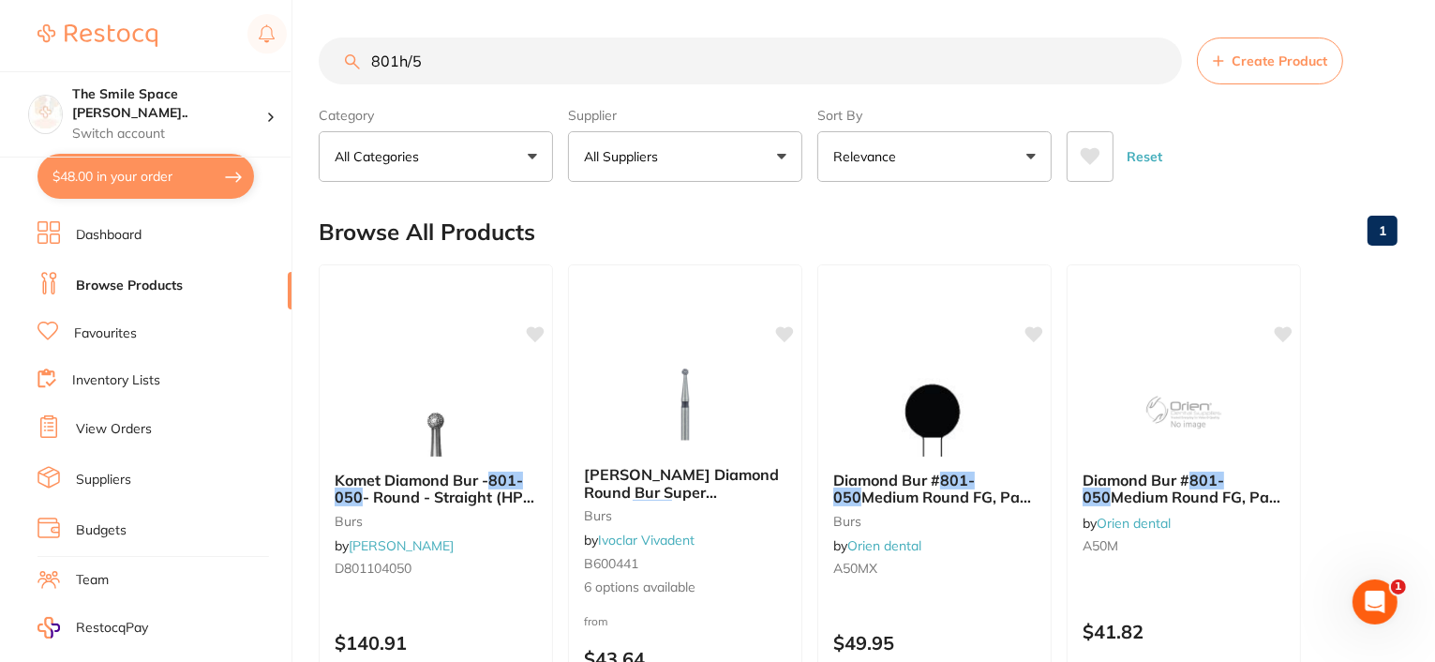
drag, startPoint x: 432, startPoint y: 58, endPoint x: 437, endPoint y: 67, distance: 9.7
click at [437, 67] on input "801h/5" at bounding box center [751, 61] width 864 height 47
drag, startPoint x: 450, startPoint y: 63, endPoint x: 378, endPoint y: 48, distance: 73.7
click at [378, 48] on input "801h/5" at bounding box center [751, 61] width 864 height 47
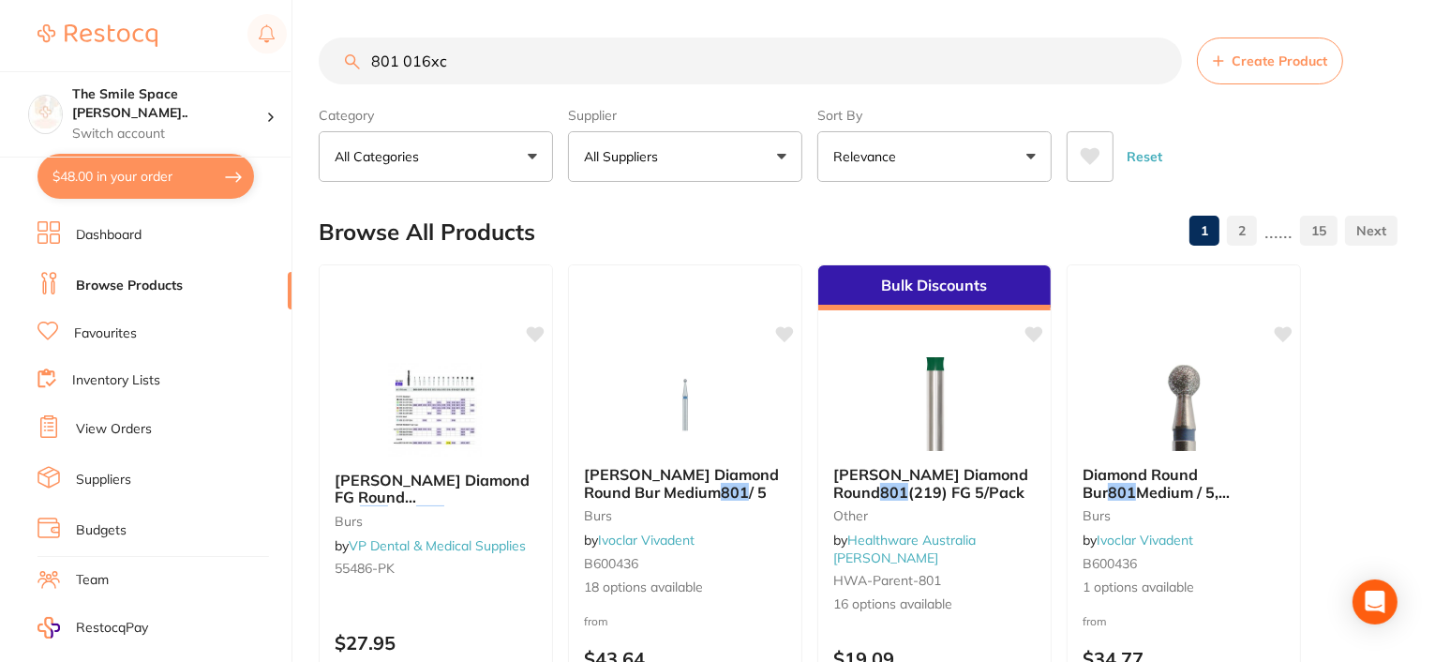
type input "801 016xc"
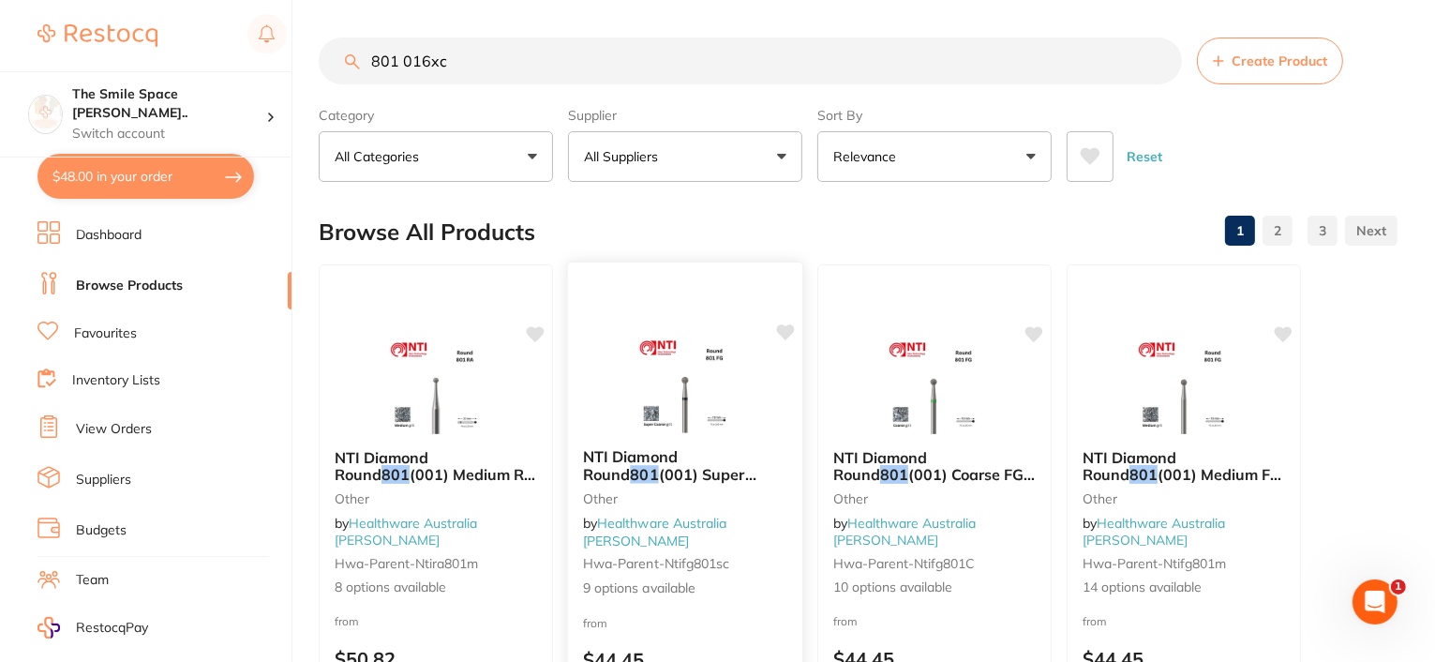
click at [656, 490] on span "(001) Super Coarse FG bur 10/Pk" at bounding box center [669, 483] width 173 height 37
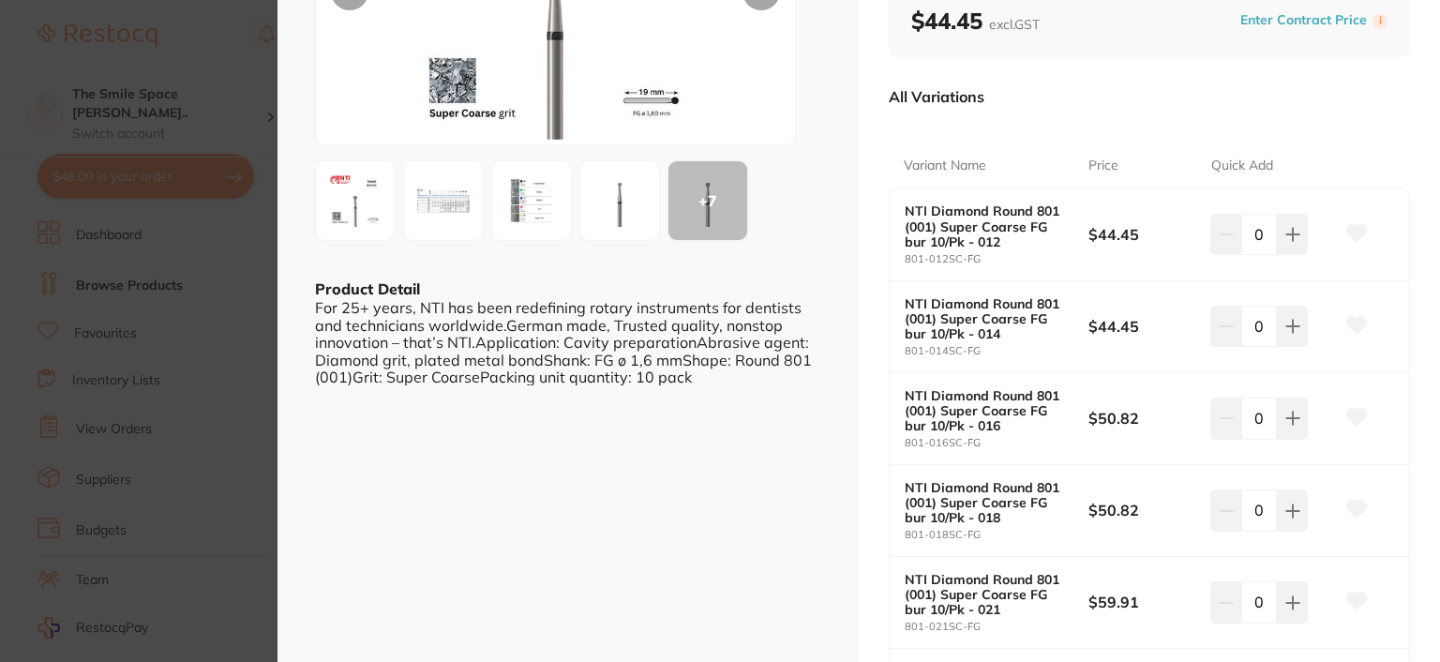
scroll to position [281, 0]
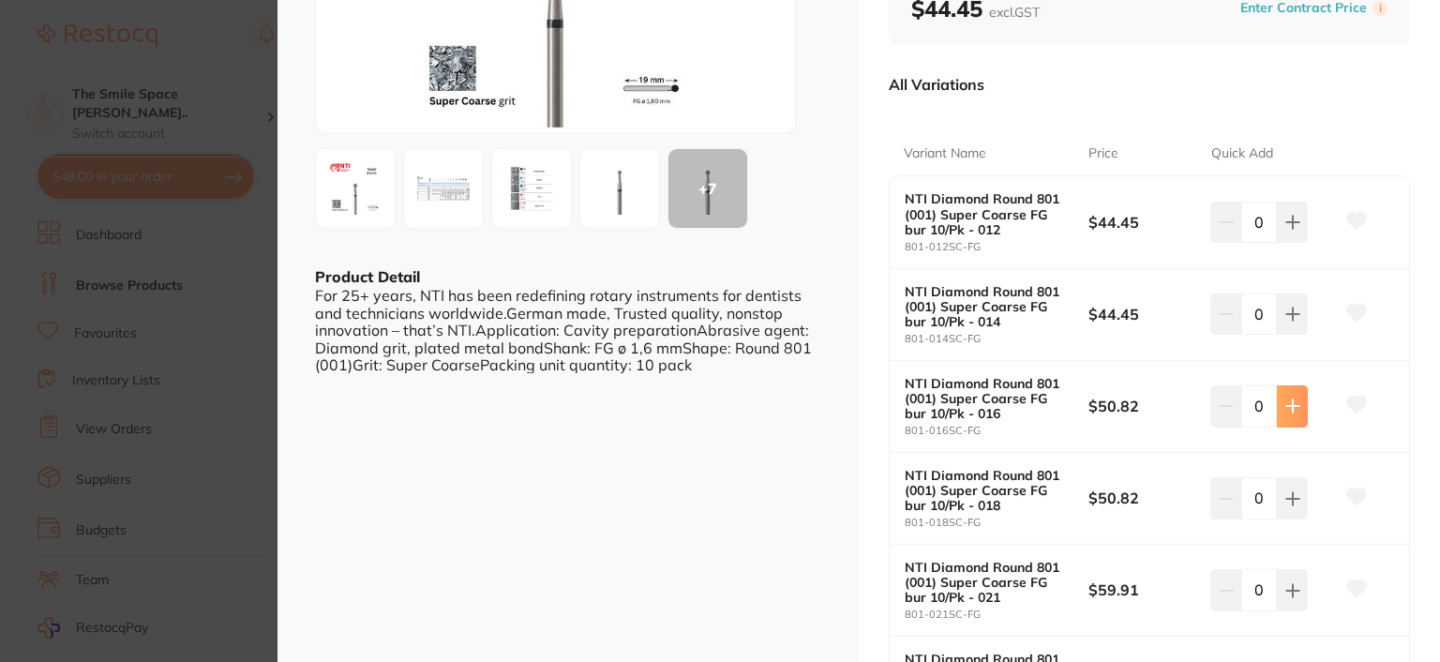
click at [1293, 408] on icon at bounding box center [1292, 405] width 15 height 15
type input "1"
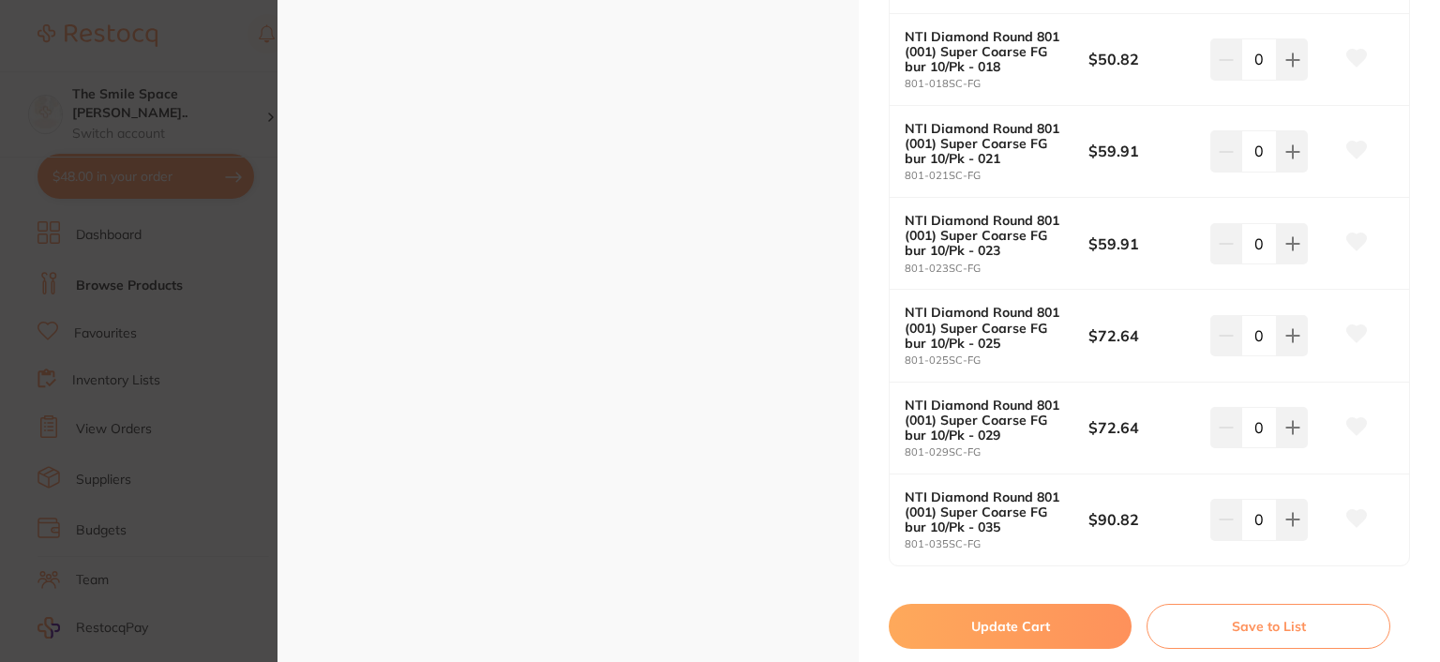
scroll to position [750, 0]
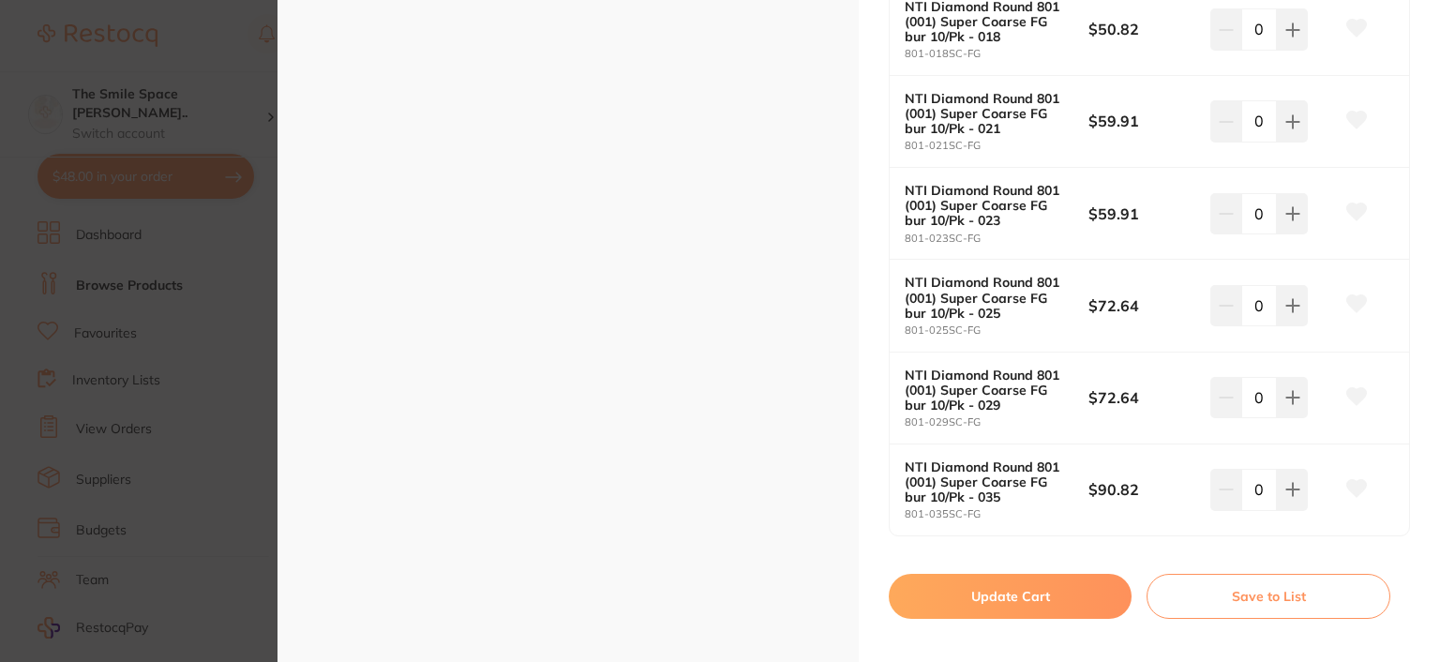
click at [1088, 591] on button "Update Cart" at bounding box center [1010, 596] width 243 height 45
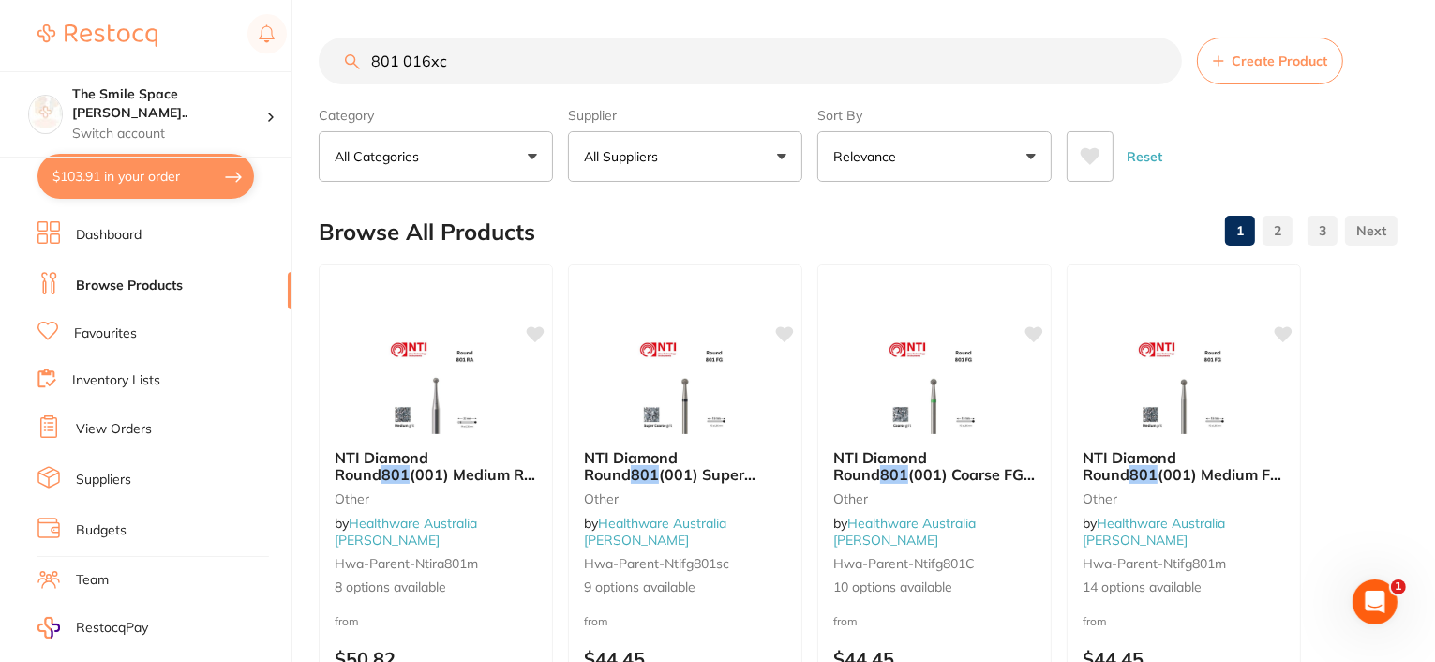
click at [129, 182] on button "$103.91 in your order" at bounding box center [146, 176] width 217 height 45
checkbox input "true"
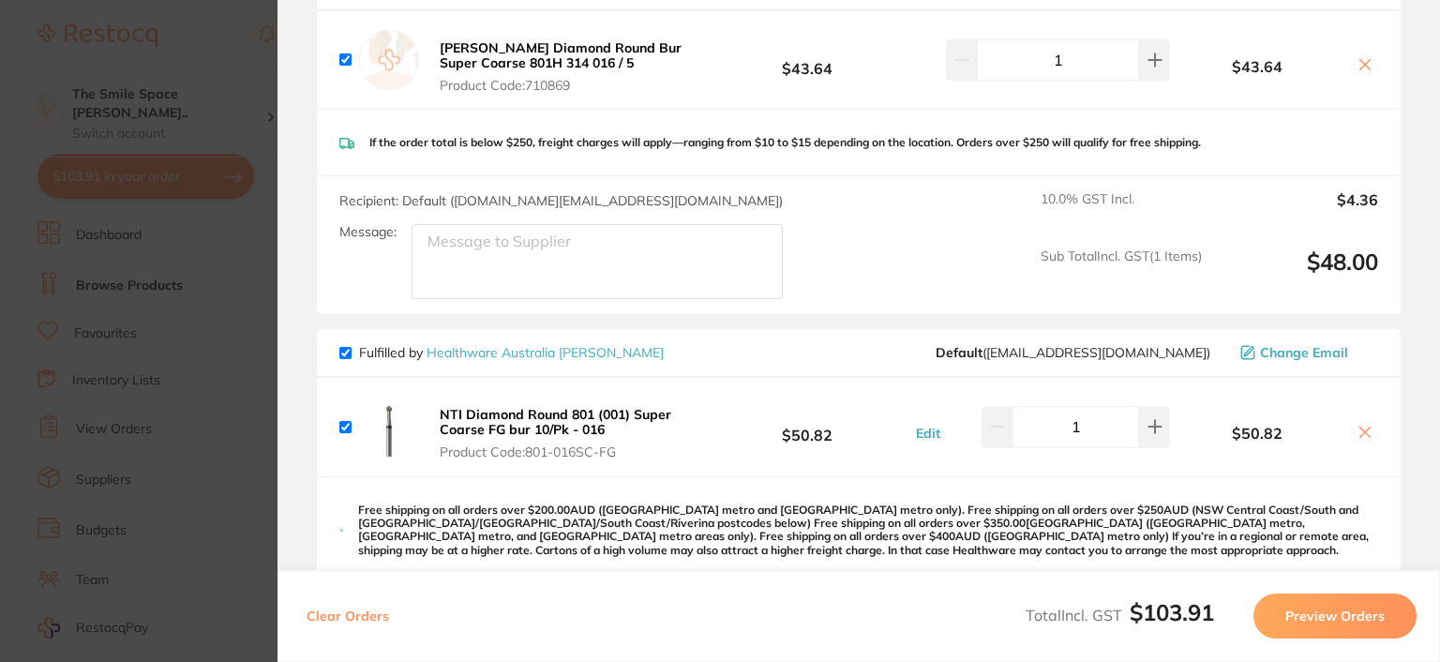
scroll to position [188, 0]
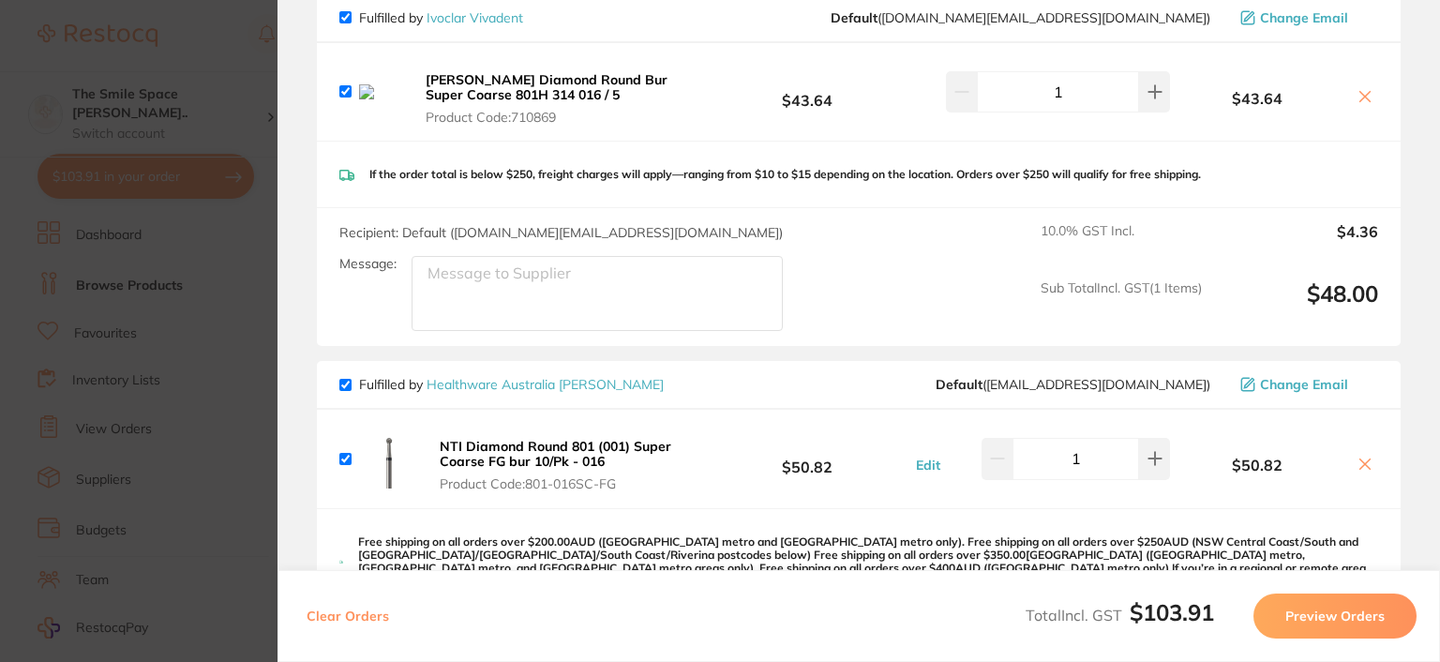
click at [1360, 98] on icon at bounding box center [1365, 97] width 10 height 10
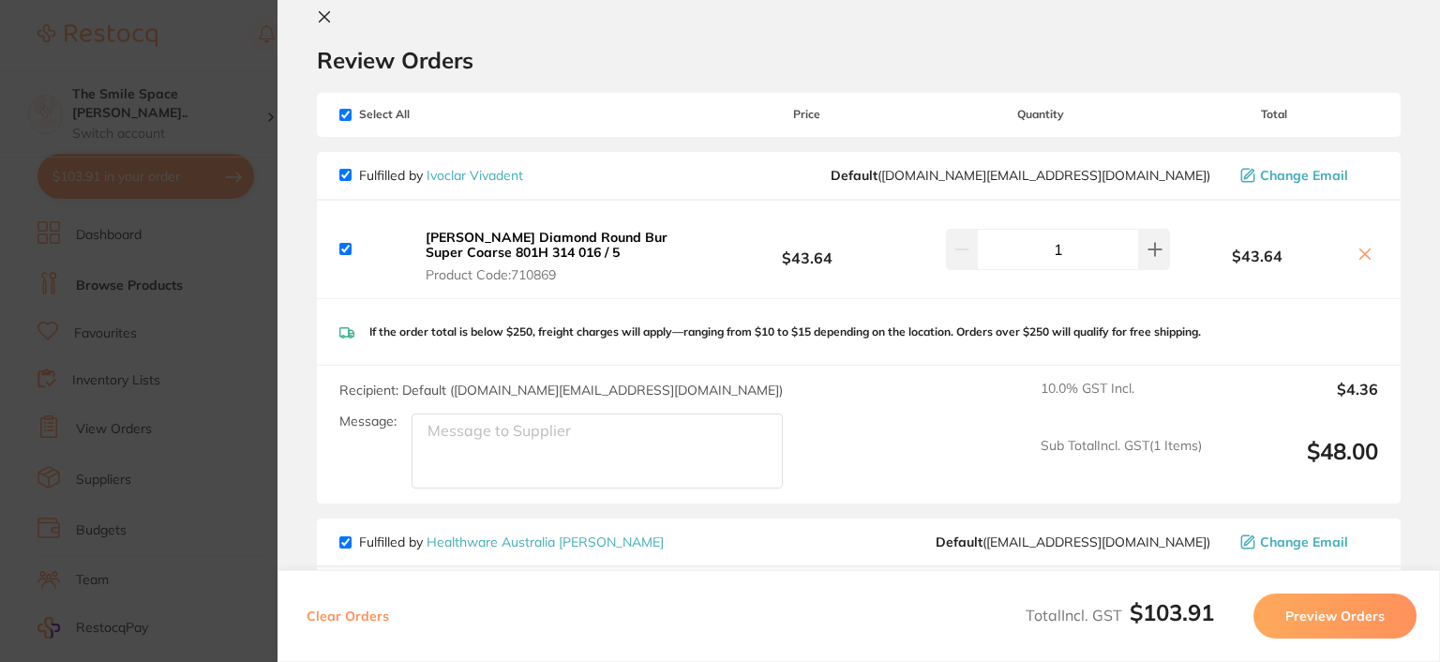
scroll to position [0, 0]
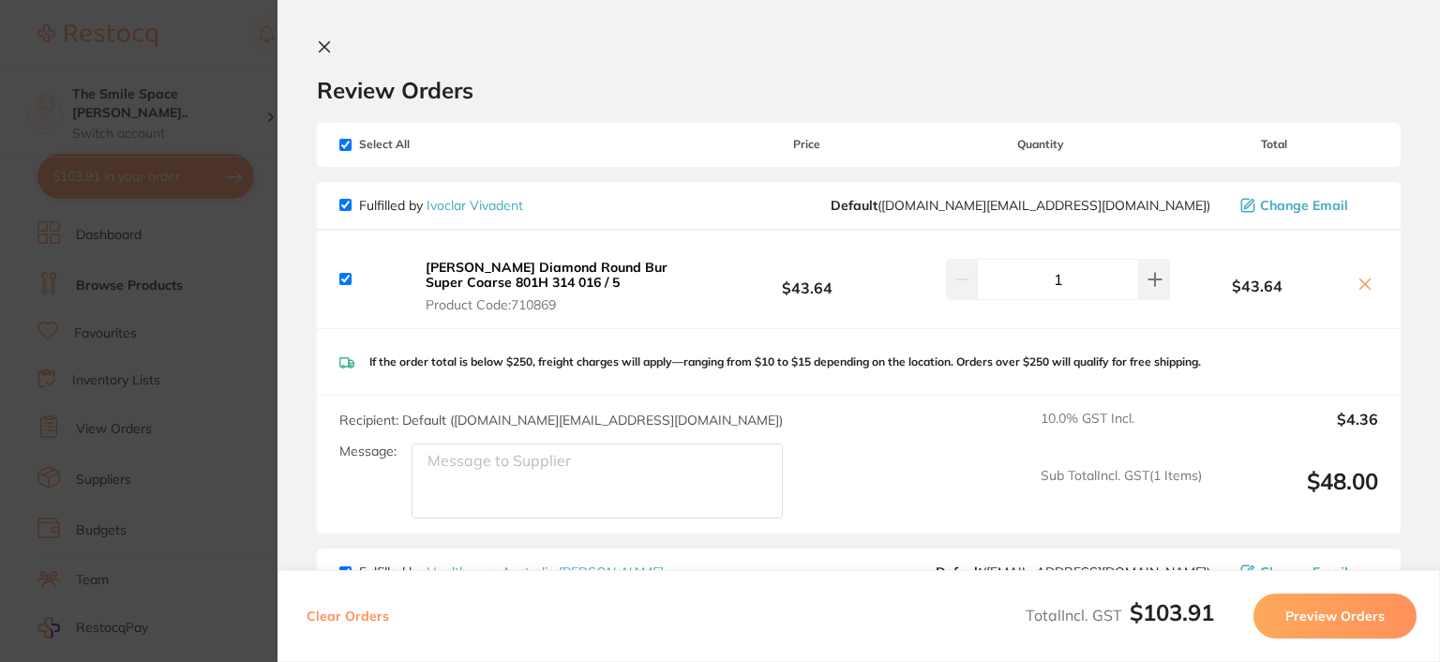
click at [1360, 284] on icon at bounding box center [1365, 284] width 10 height 10
click at [325, 41] on icon at bounding box center [324, 46] width 15 height 15
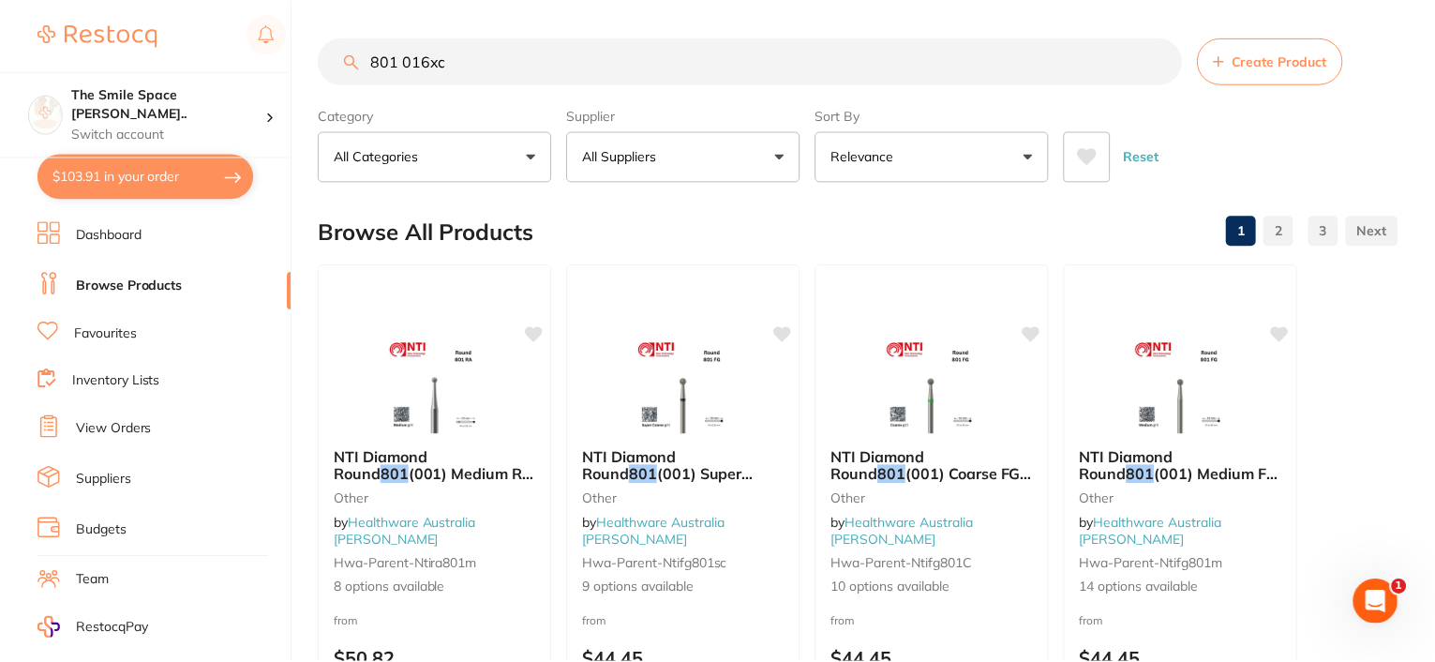
scroll to position [21, 0]
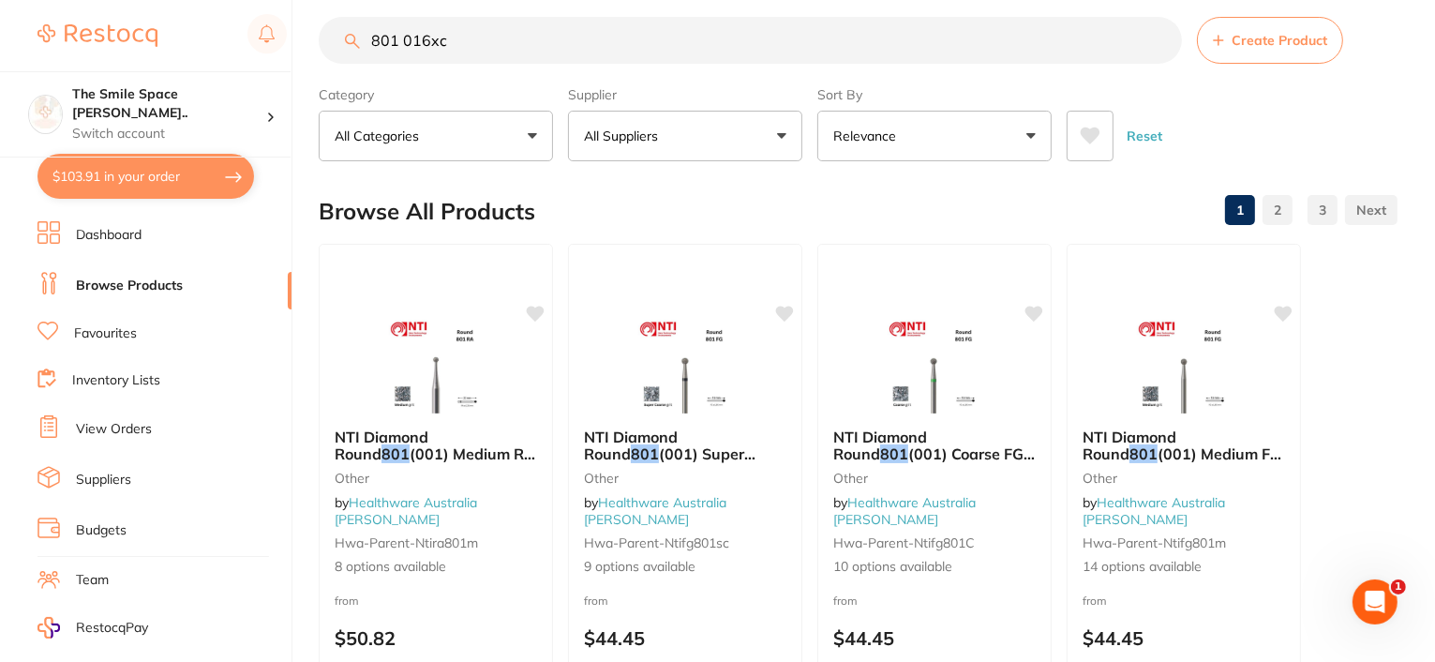
click at [139, 168] on button "$103.91 in your order" at bounding box center [146, 176] width 217 height 45
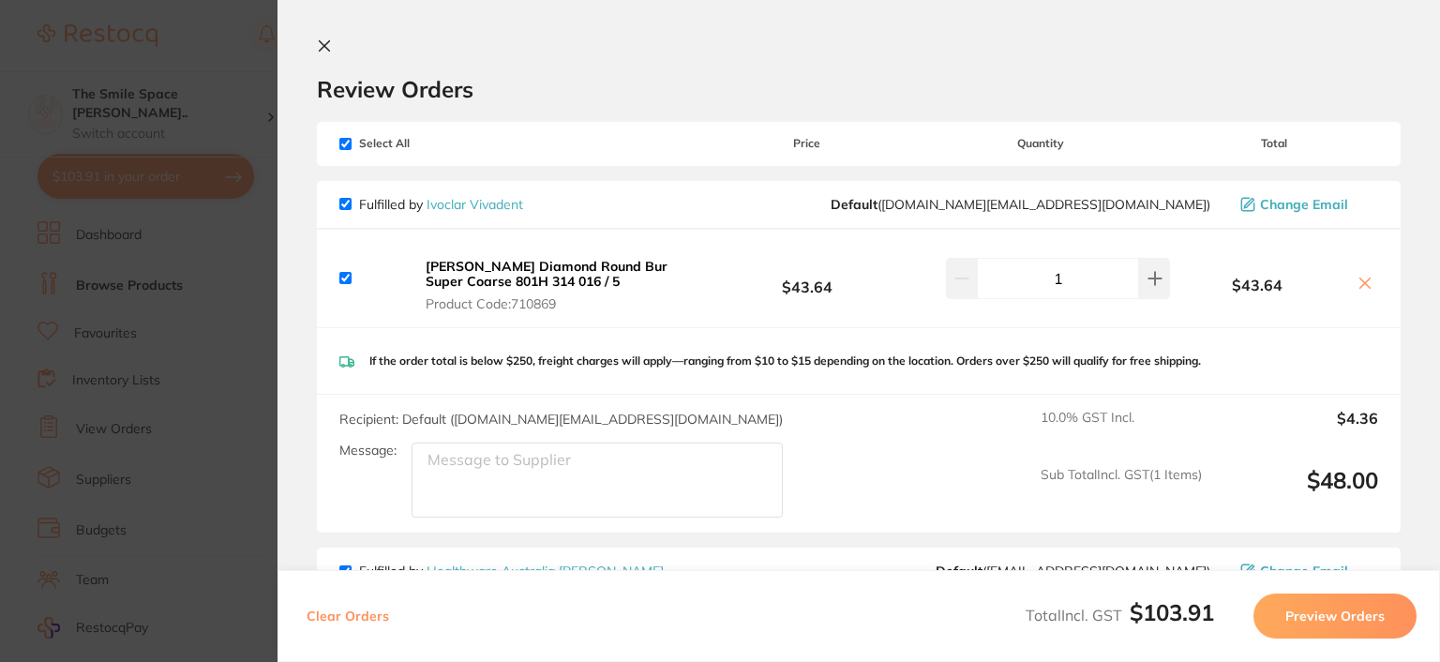
scroll to position [0, 0]
click at [345, 142] on input "checkbox" at bounding box center [345, 145] width 12 height 12
checkbox input "false"
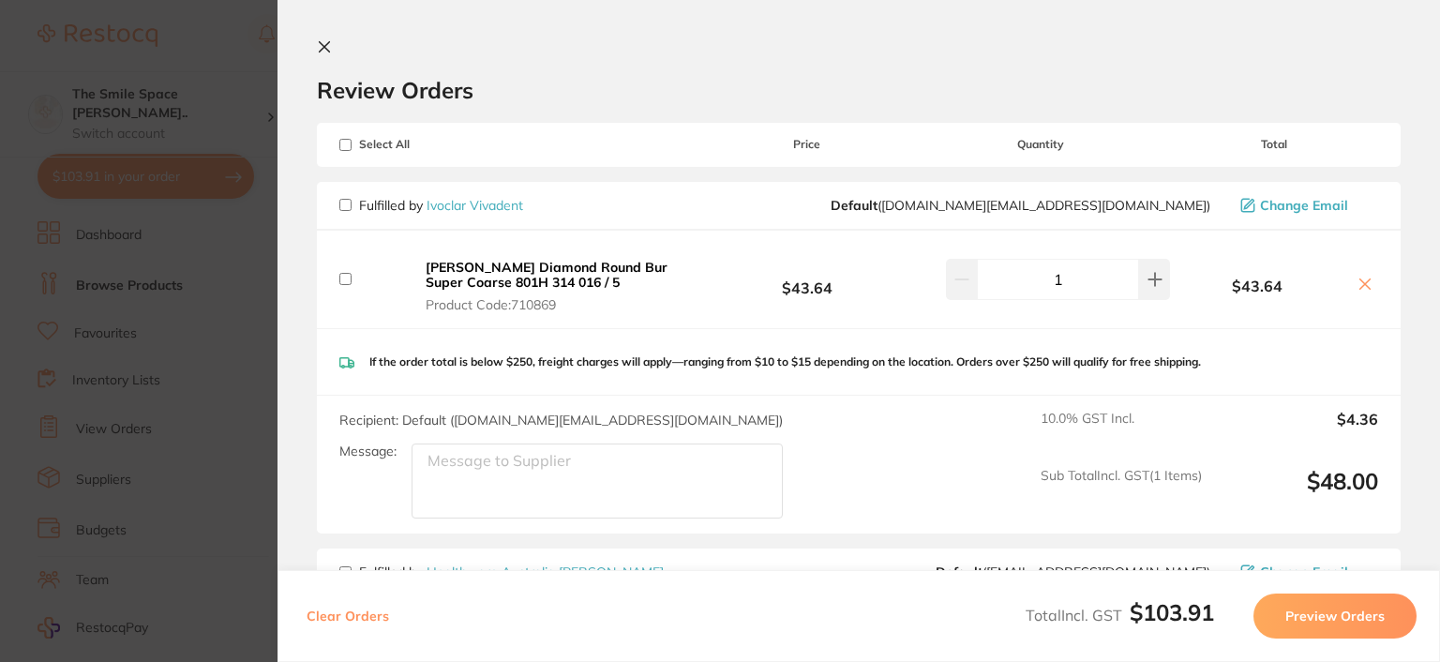
checkbox input "false"
click at [348, 281] on input "checkbox" at bounding box center [345, 279] width 12 height 12
checkbox input "true"
click at [1362, 280] on icon at bounding box center [1365, 284] width 10 height 10
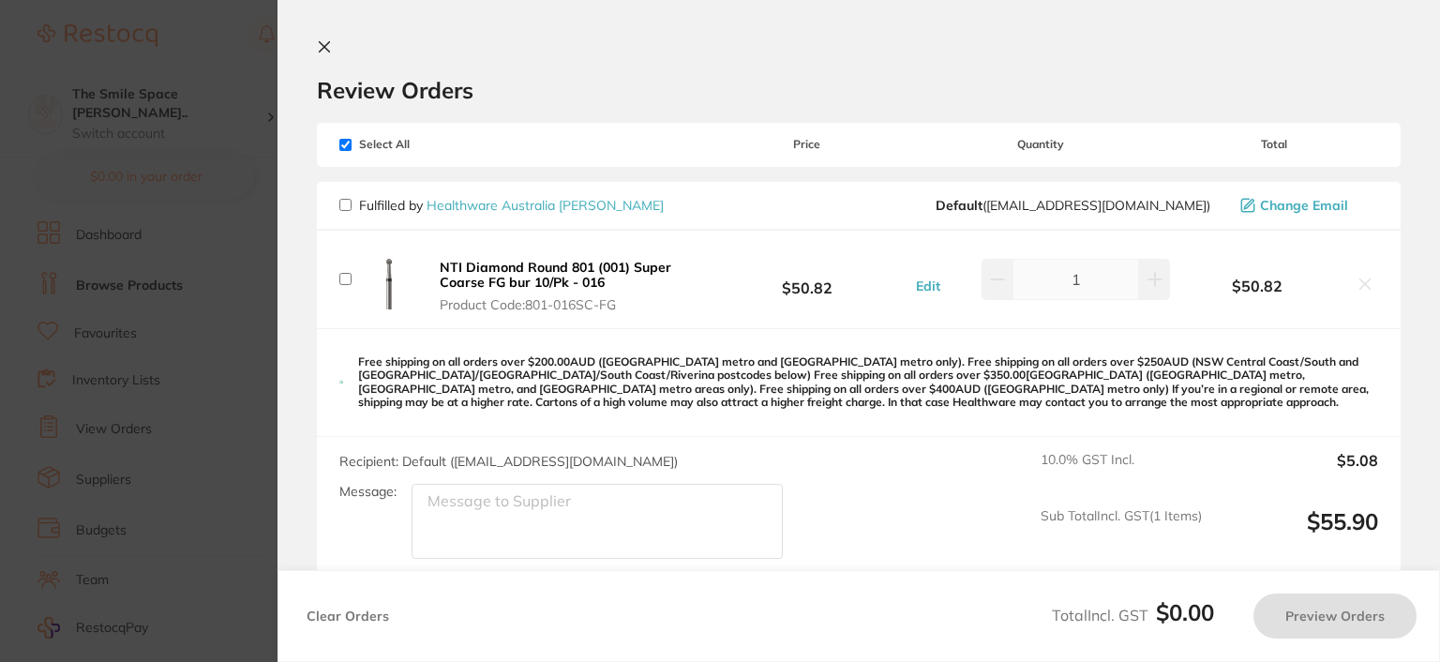
checkbox input "false"
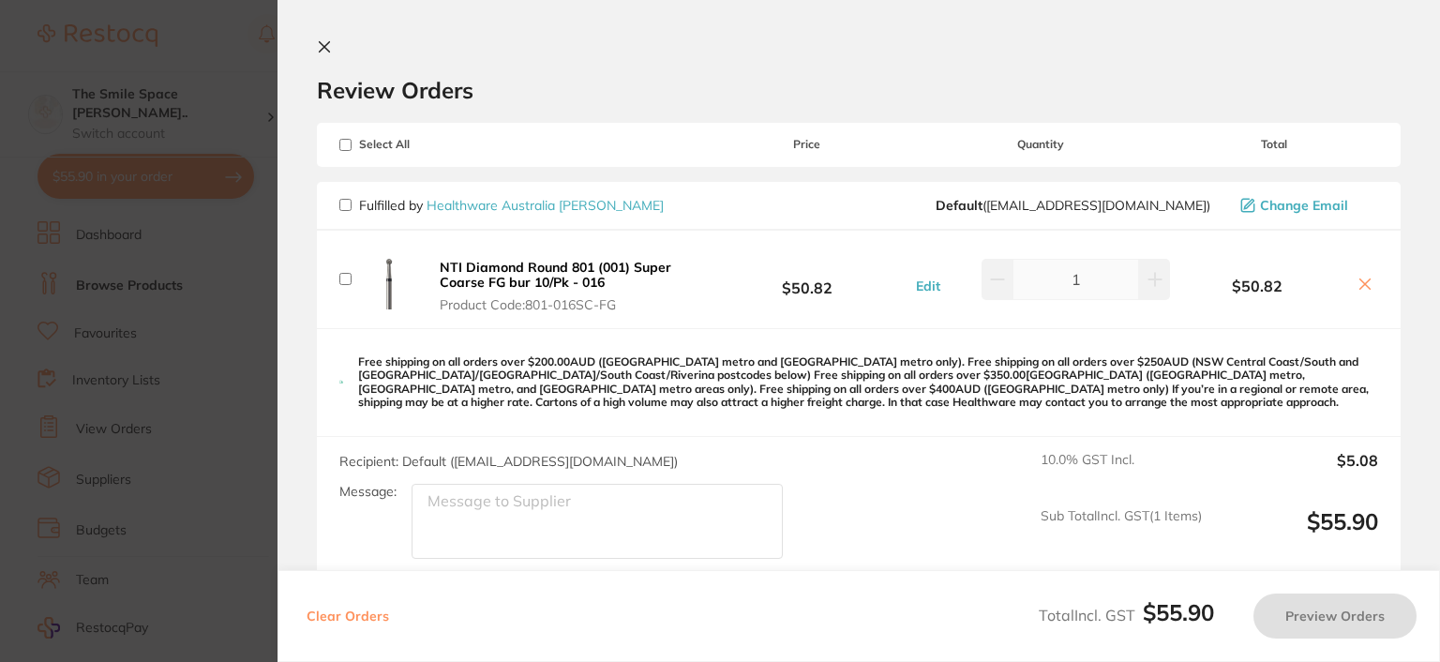
click at [326, 45] on icon at bounding box center [324, 46] width 15 height 15
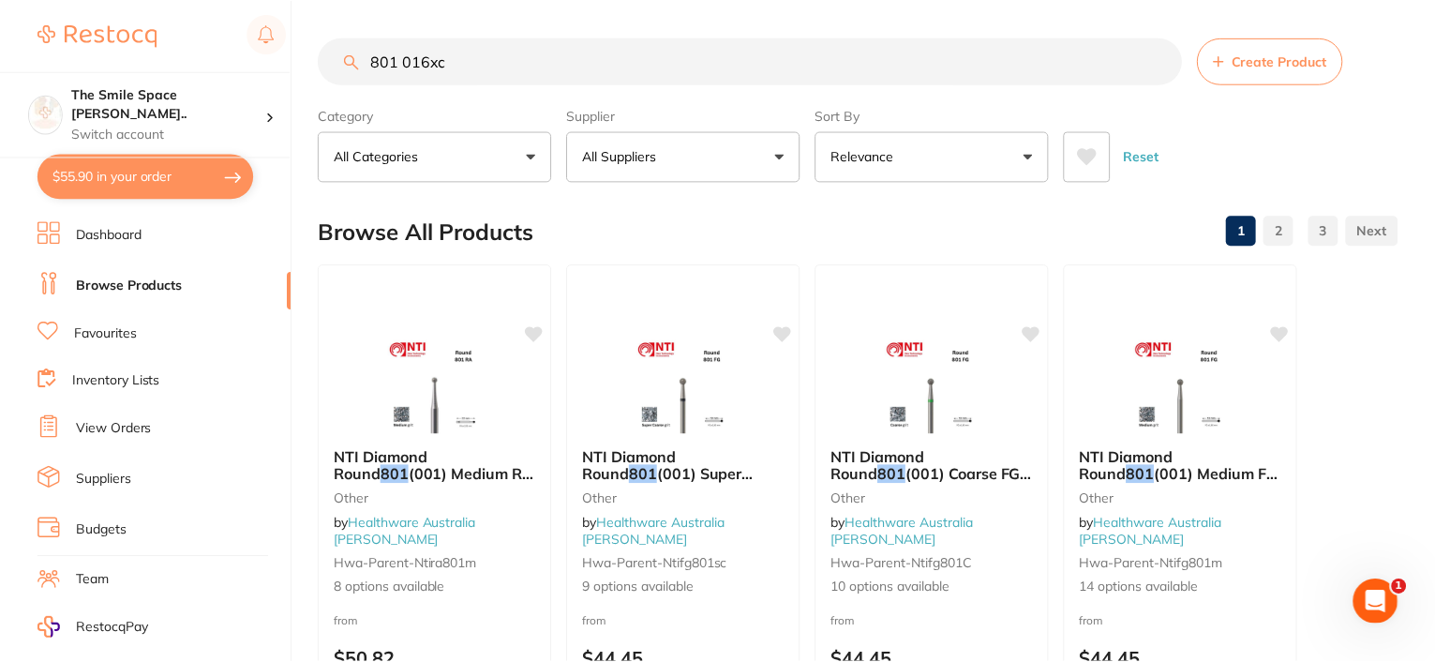
scroll to position [21, 0]
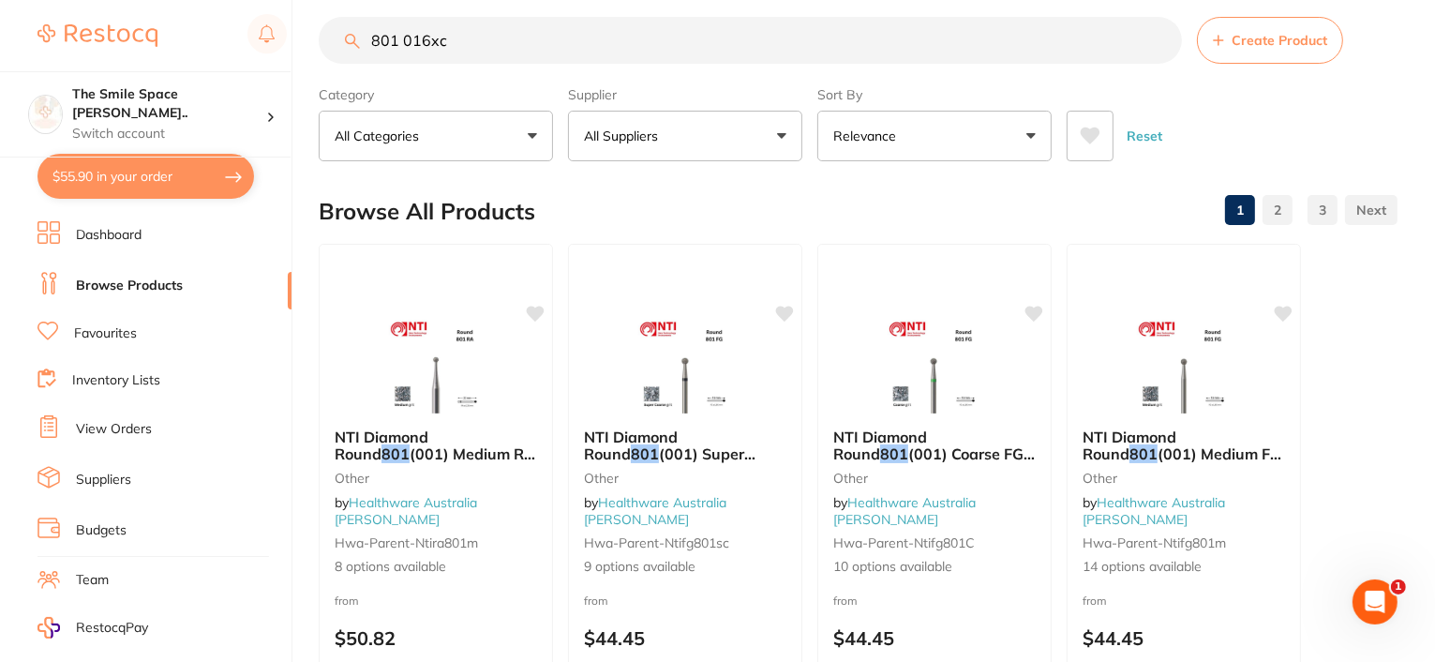
drag, startPoint x: 497, startPoint y: 45, endPoint x: 360, endPoint y: 29, distance: 137.8
click at [360, 29] on input "801 016xc" at bounding box center [751, 40] width 864 height 47
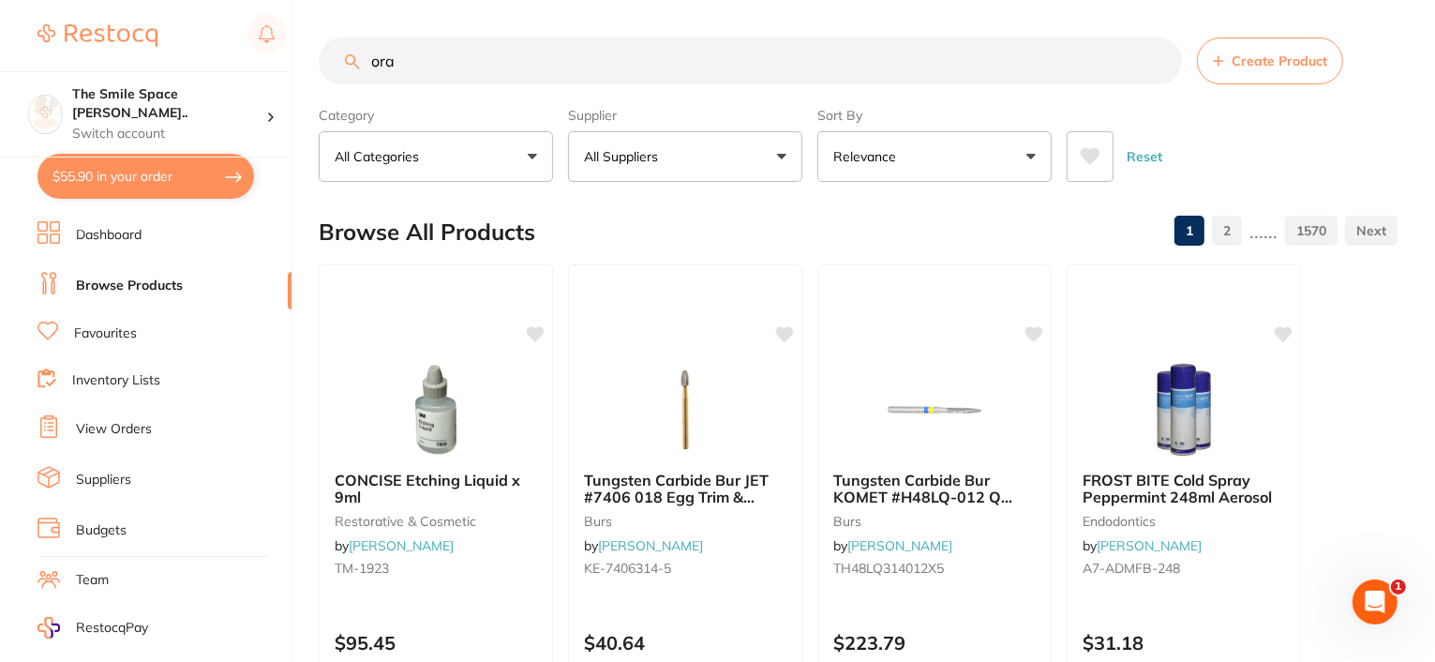
scroll to position [0, 0]
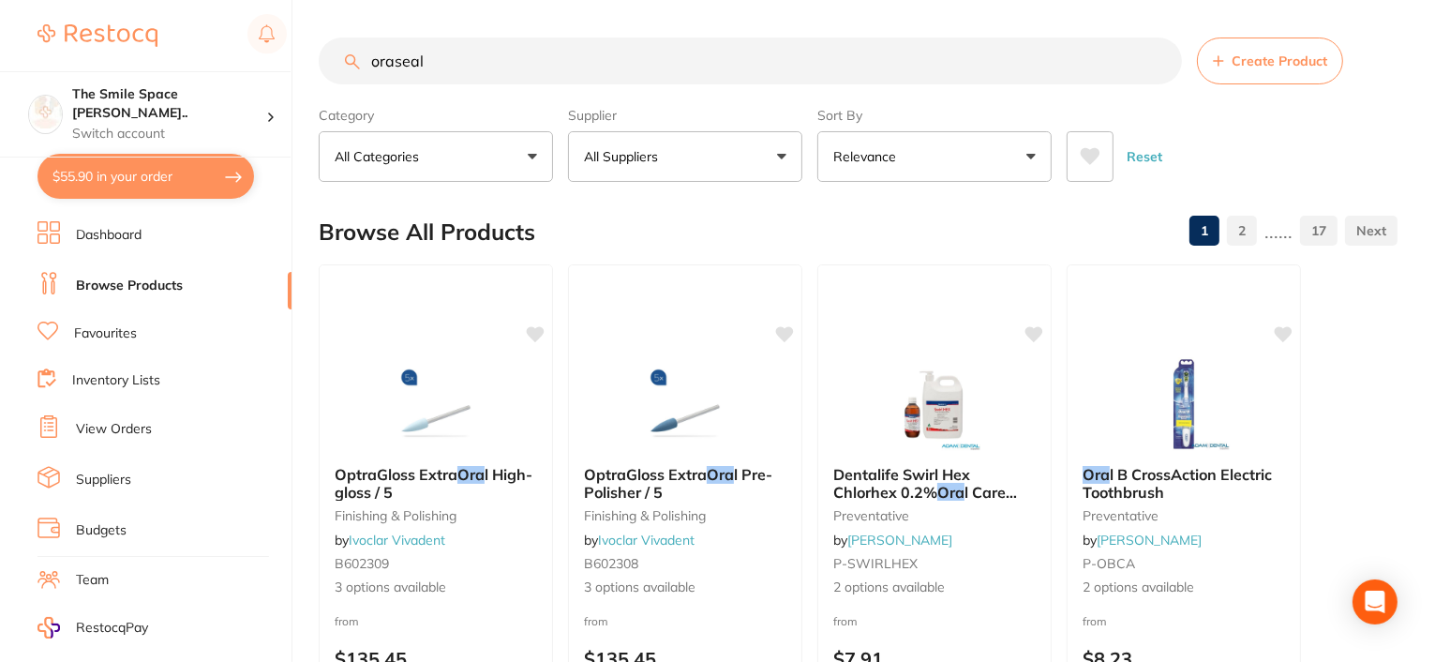
type input "oraseal"
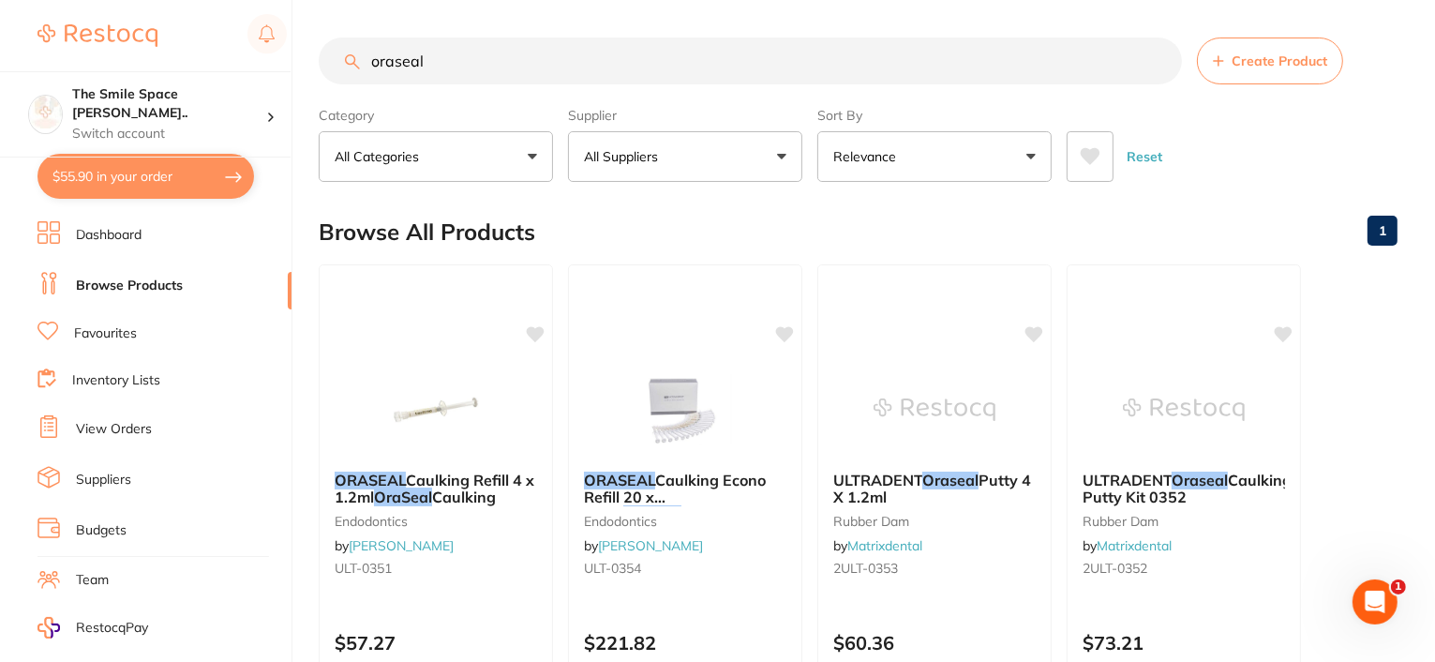
click at [71, 179] on button "$55.90 in your order" at bounding box center [146, 176] width 217 height 45
checkbox input "true"
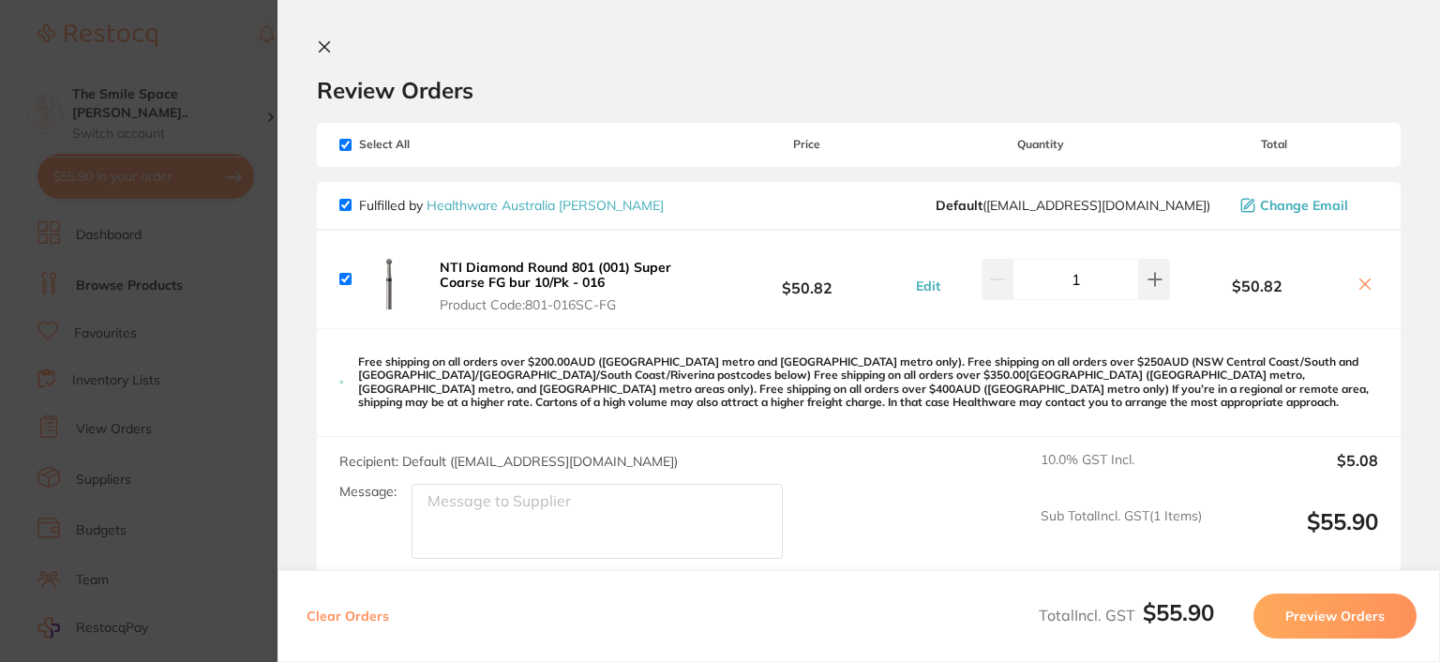
click at [323, 42] on icon at bounding box center [324, 46] width 15 height 15
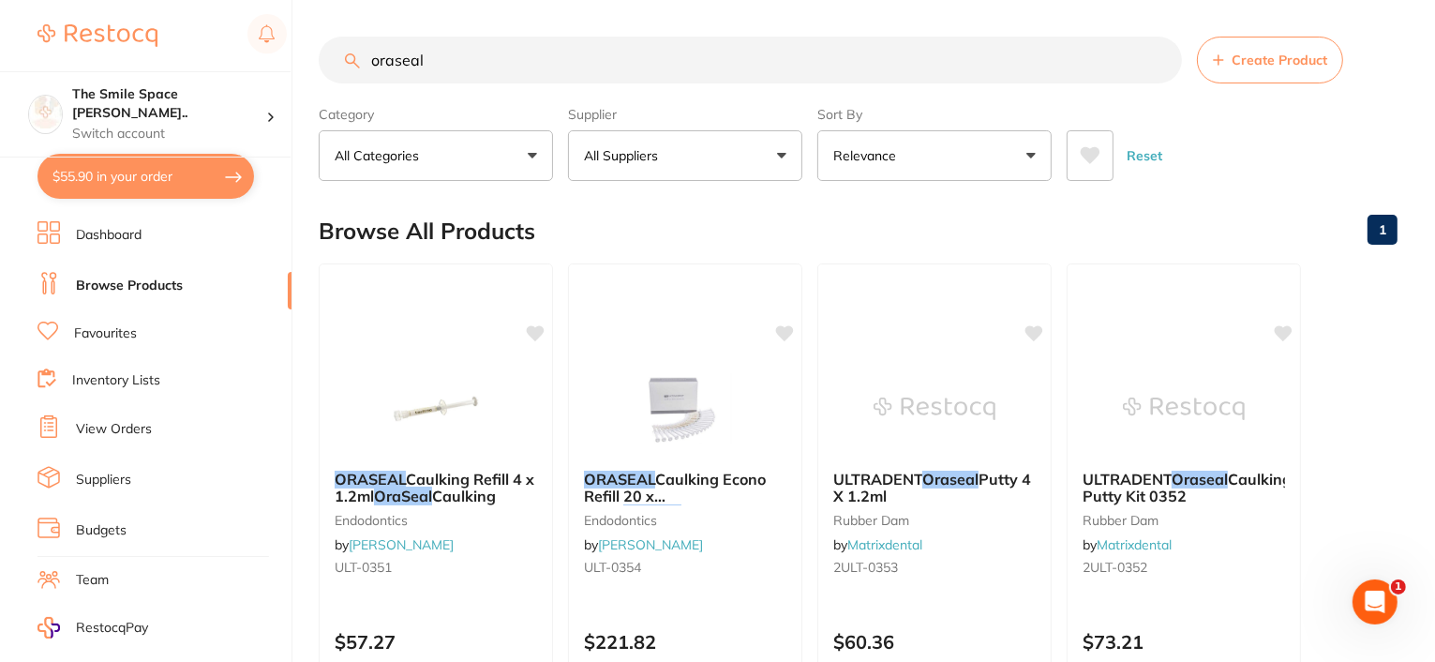
drag, startPoint x: 502, startPoint y: 65, endPoint x: 329, endPoint y: 53, distance: 172.9
click at [329, 53] on input "oraseal" at bounding box center [751, 60] width 864 height 47
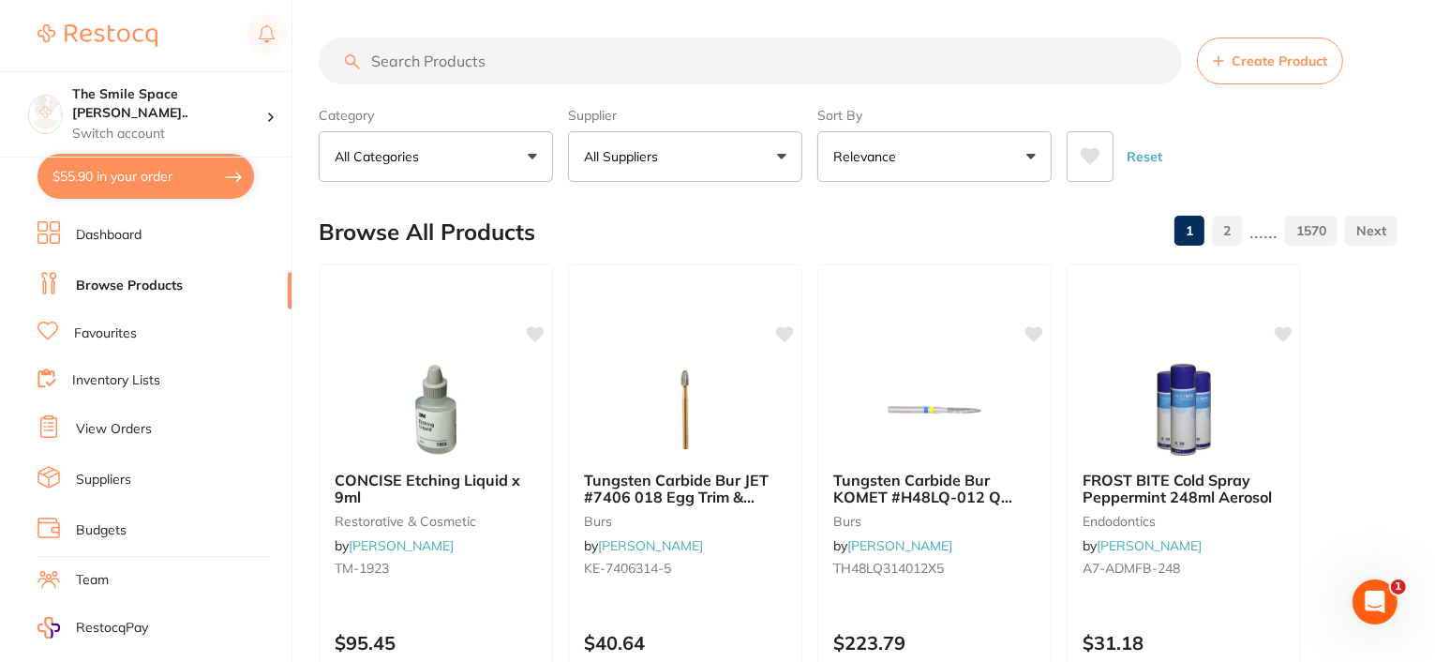
scroll to position [0, 0]
click at [472, 63] on input "search" at bounding box center [751, 61] width 864 height 47
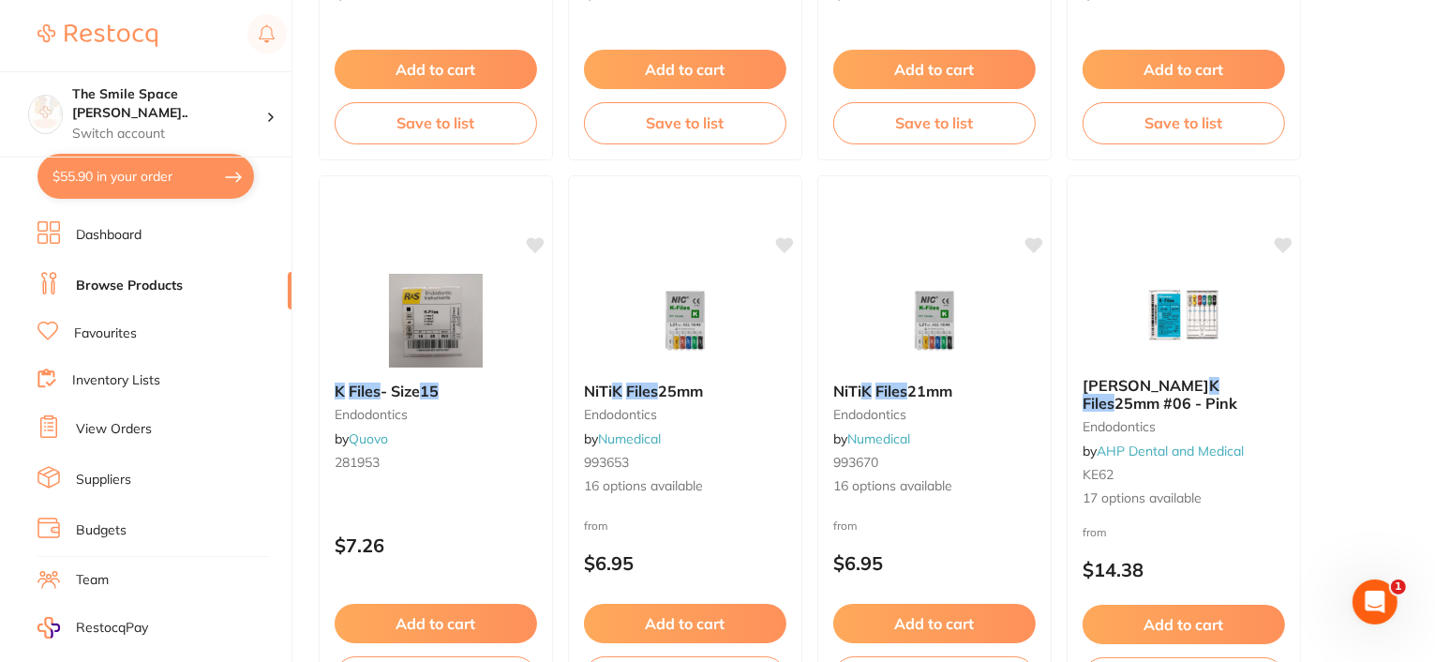
scroll to position [563, 0]
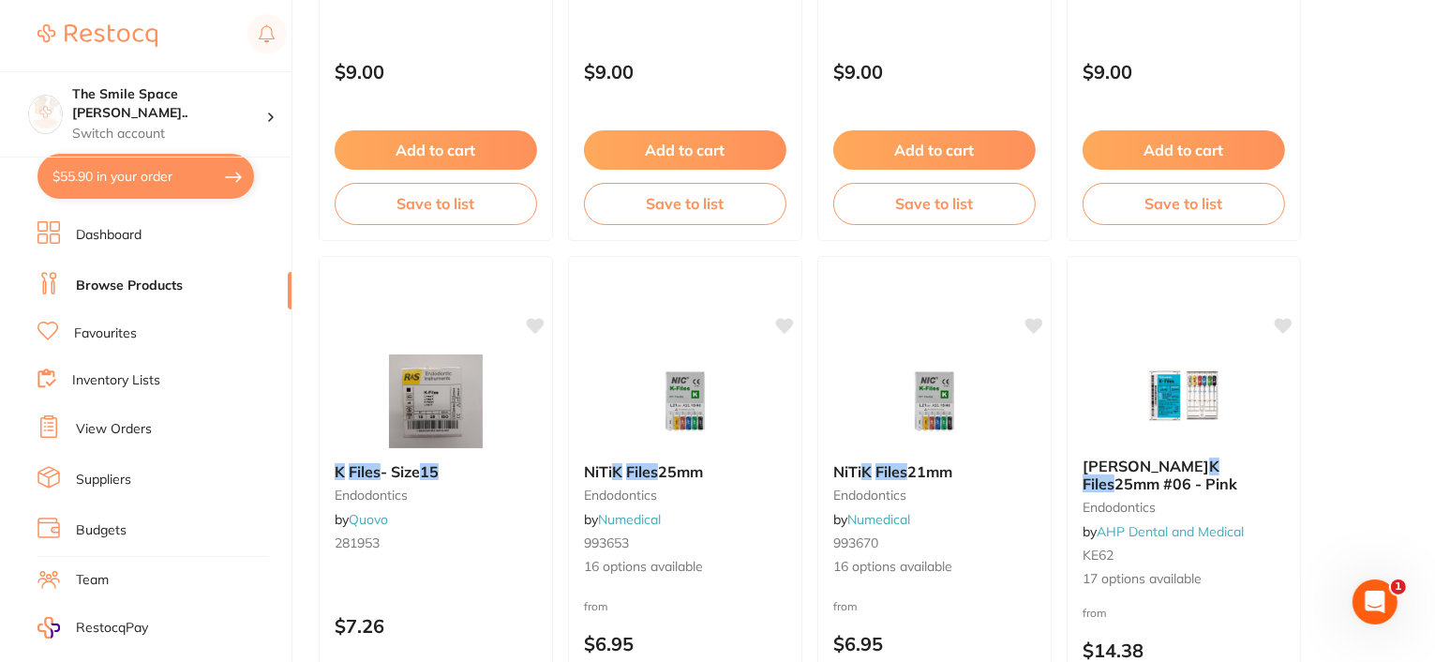
click at [91, 176] on button "$55.90 in your order" at bounding box center [146, 176] width 217 height 45
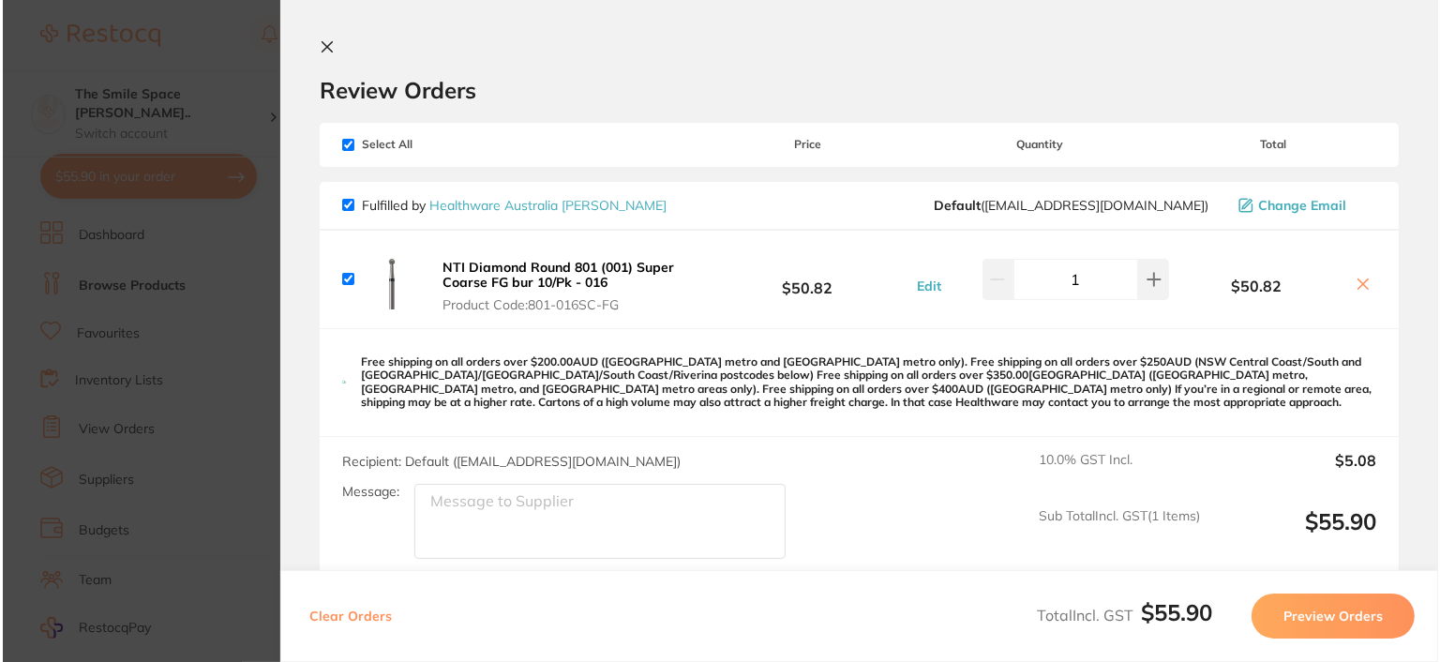
scroll to position [0, 0]
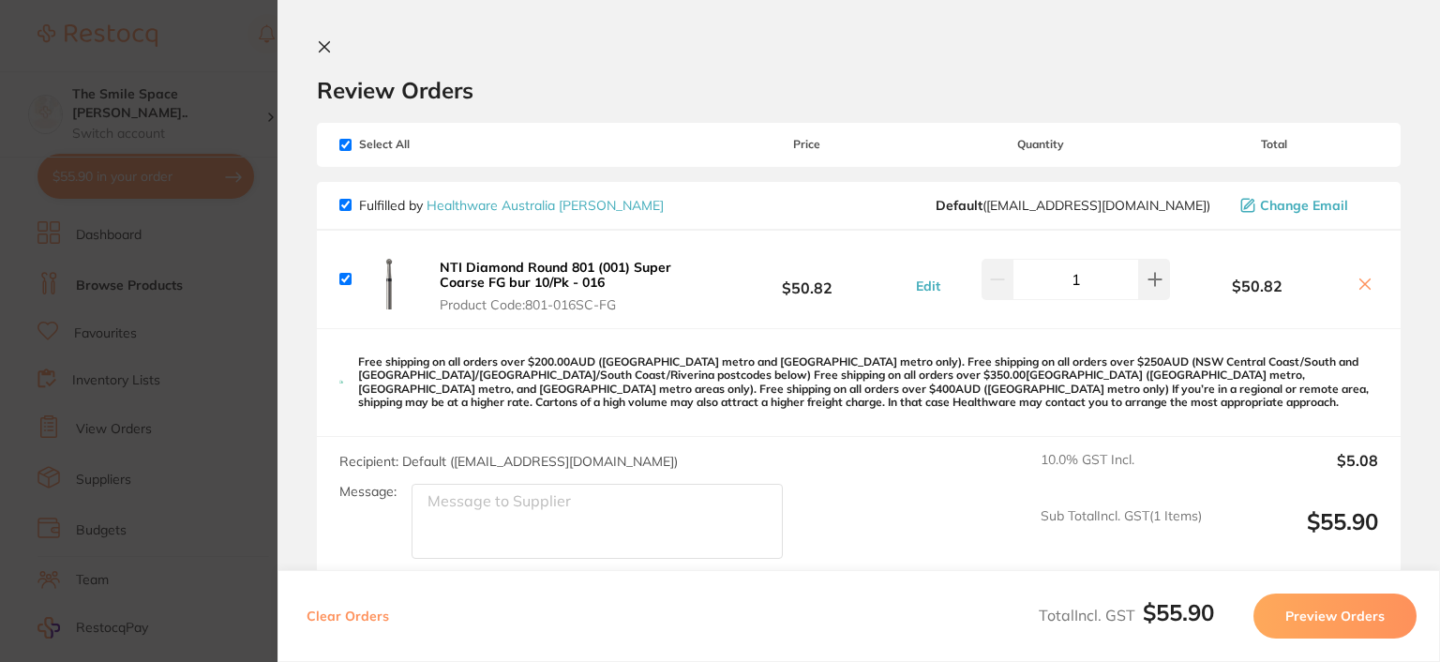
click at [323, 43] on icon at bounding box center [324, 46] width 15 height 15
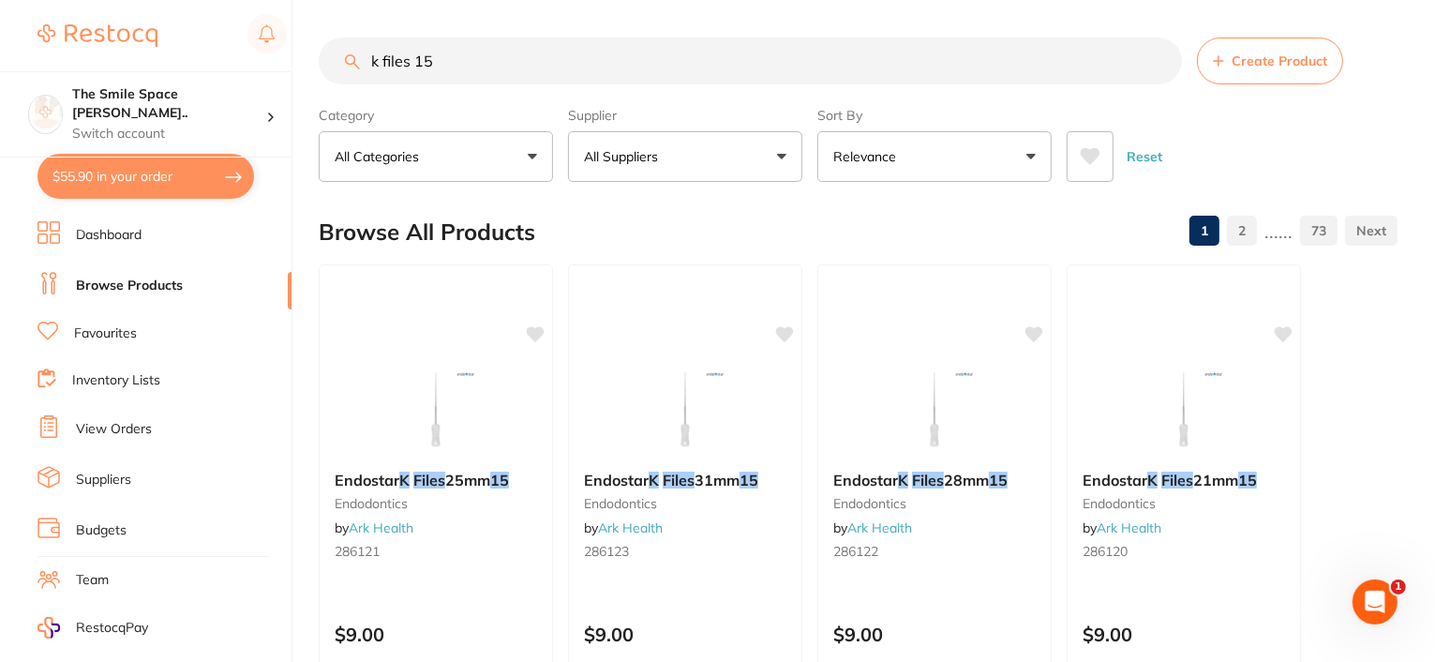
click at [773, 148] on button "All Suppliers" at bounding box center [685, 156] width 234 height 51
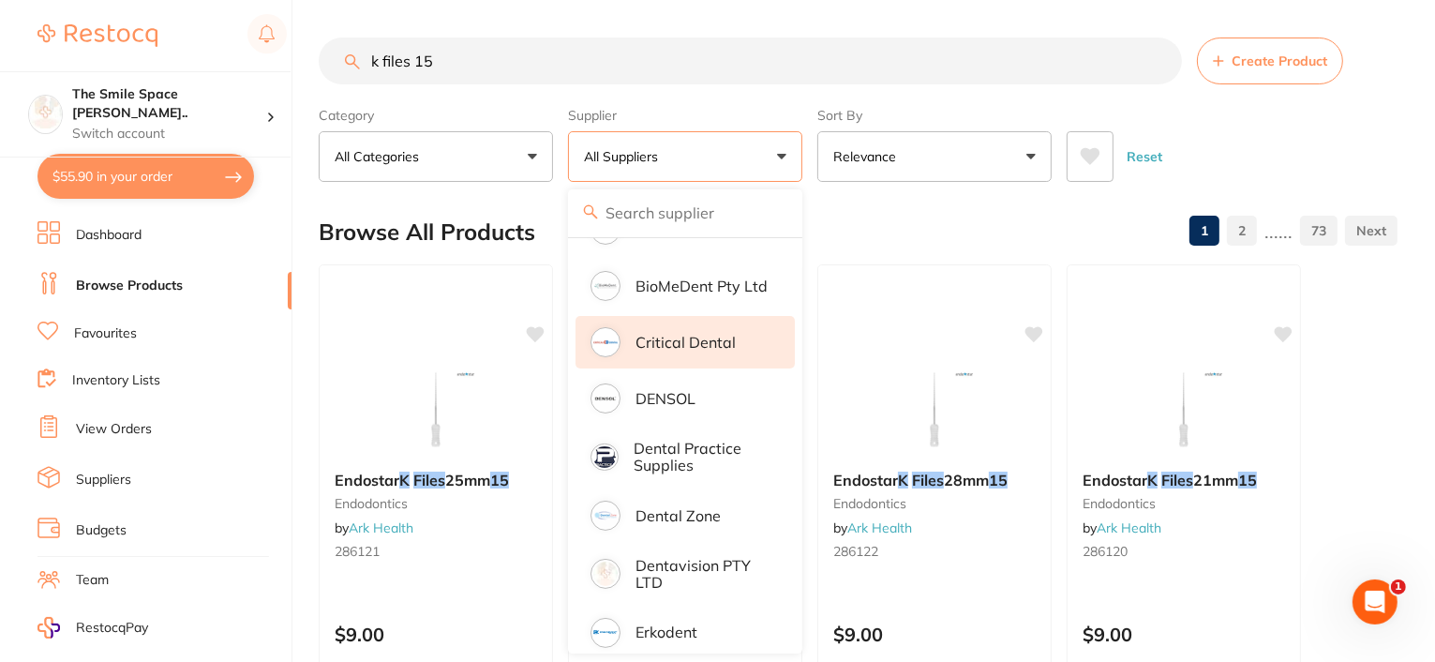
scroll to position [750, 0]
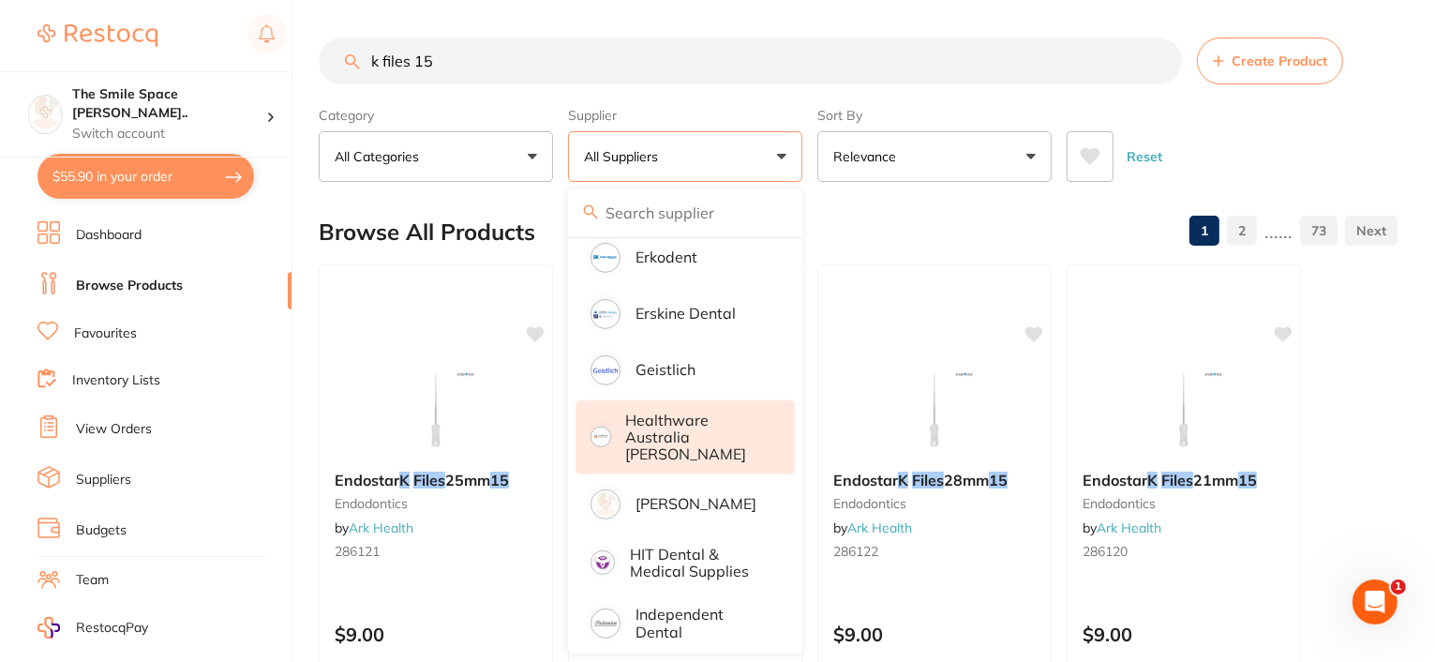
click at [668, 434] on p "Healthware Australia [PERSON_NAME]" at bounding box center [697, 438] width 143 height 52
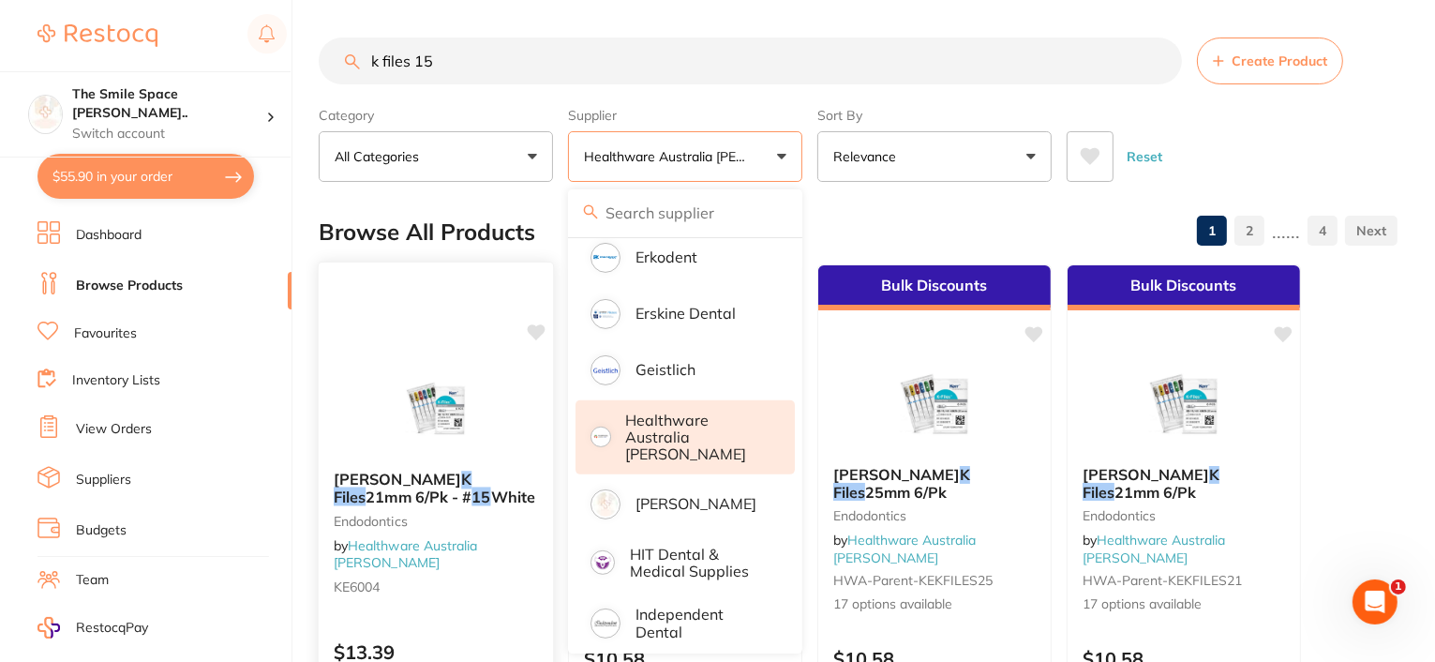
scroll to position [0, 0]
click at [1014, 211] on div "Browse All Products 1 2 ...... 4" at bounding box center [858, 232] width 1079 height 63
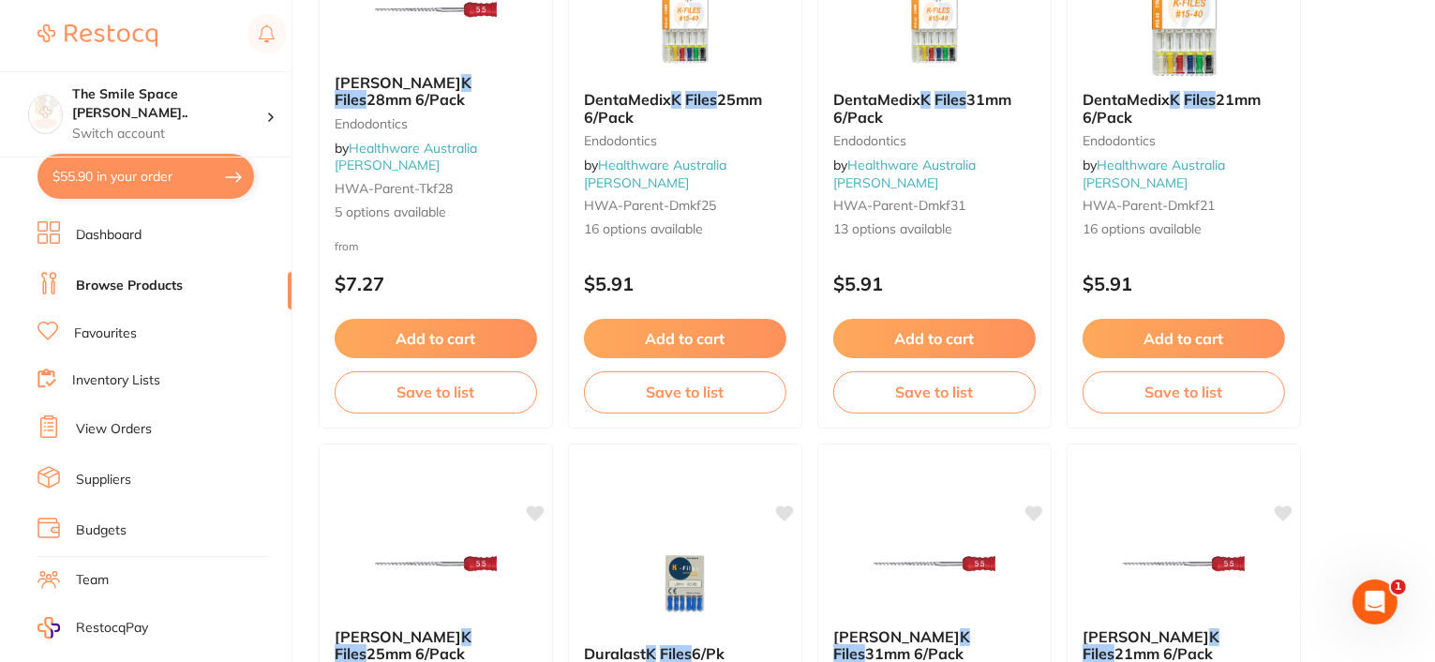
scroll to position [1125, 0]
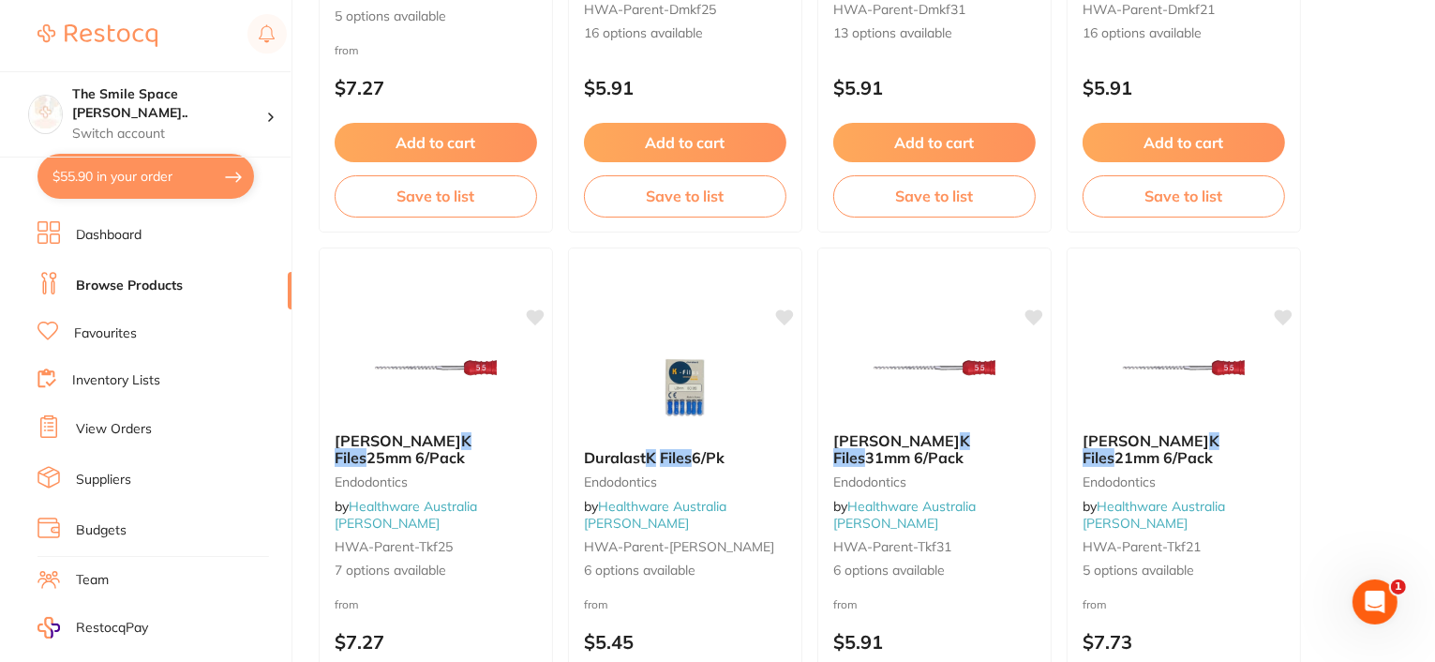
click at [367, 466] on em "Files" at bounding box center [351, 457] width 32 height 19
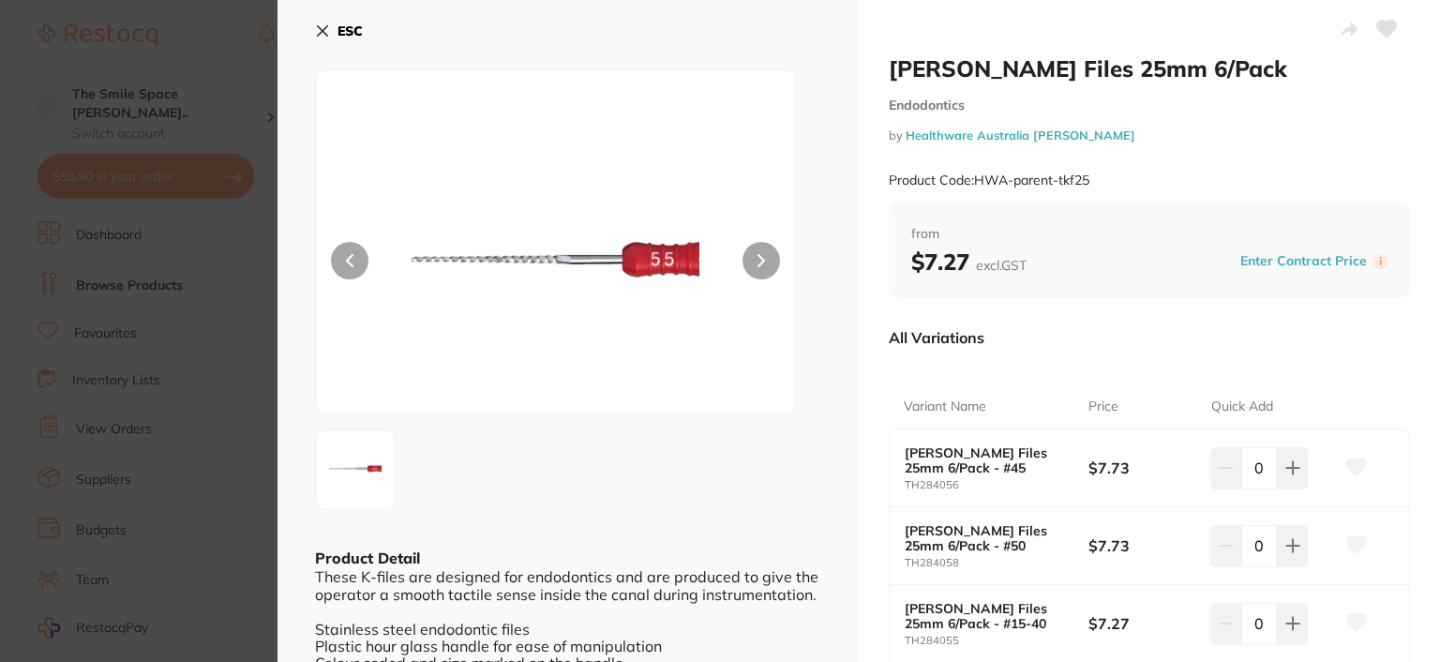
click at [322, 31] on icon at bounding box center [323, 31] width 10 height 10
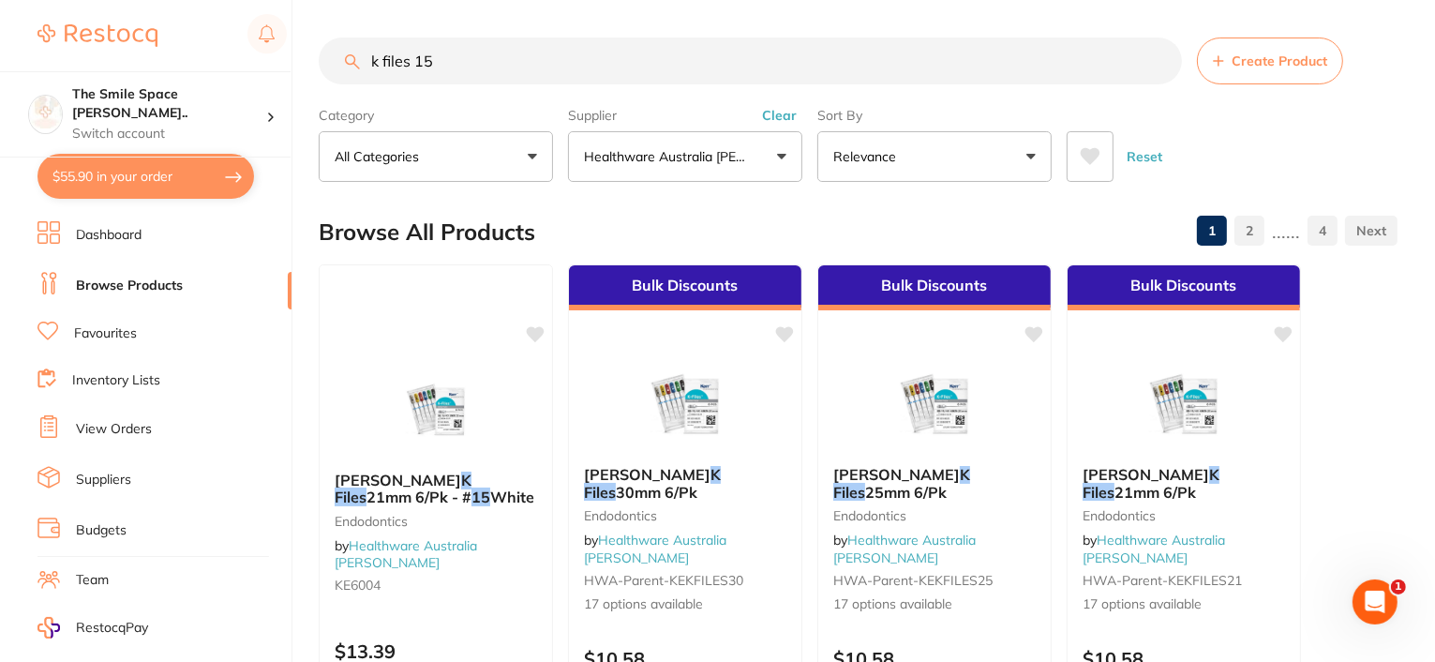
click at [450, 55] on input "k files 15" at bounding box center [751, 61] width 864 height 47
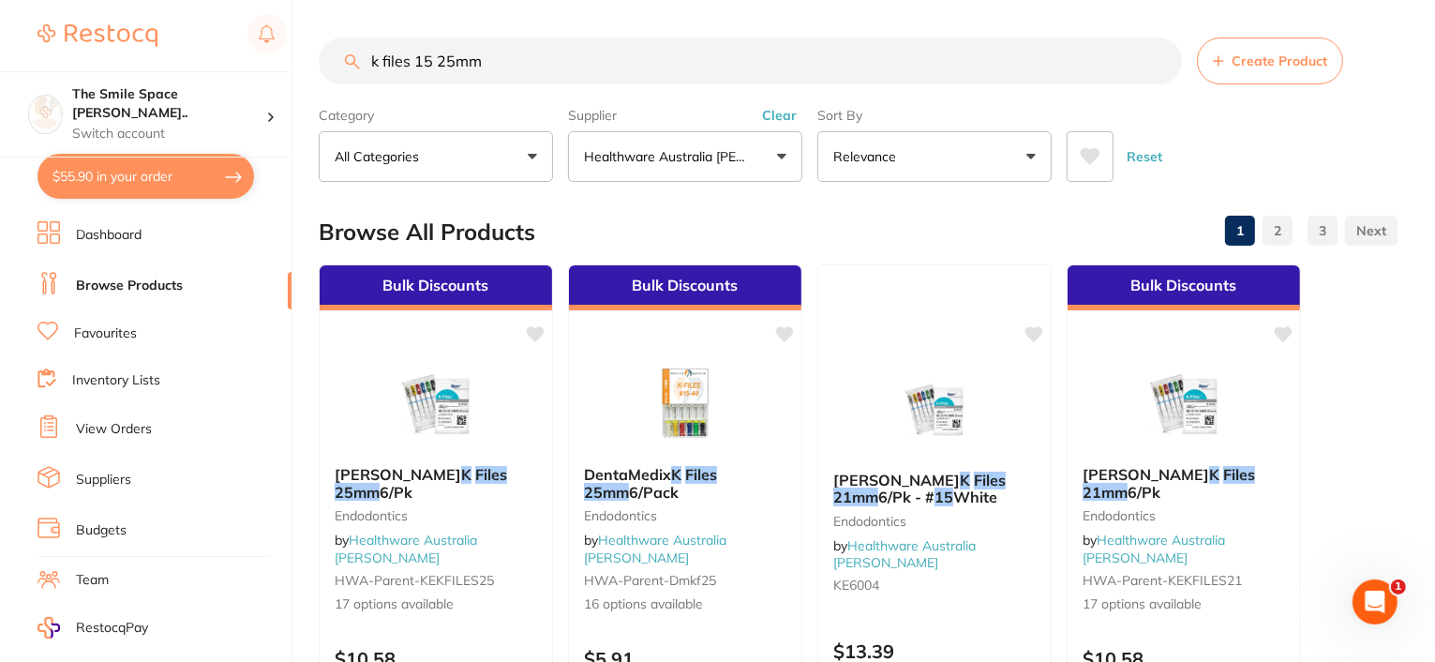
type input "k files 15 25mm"
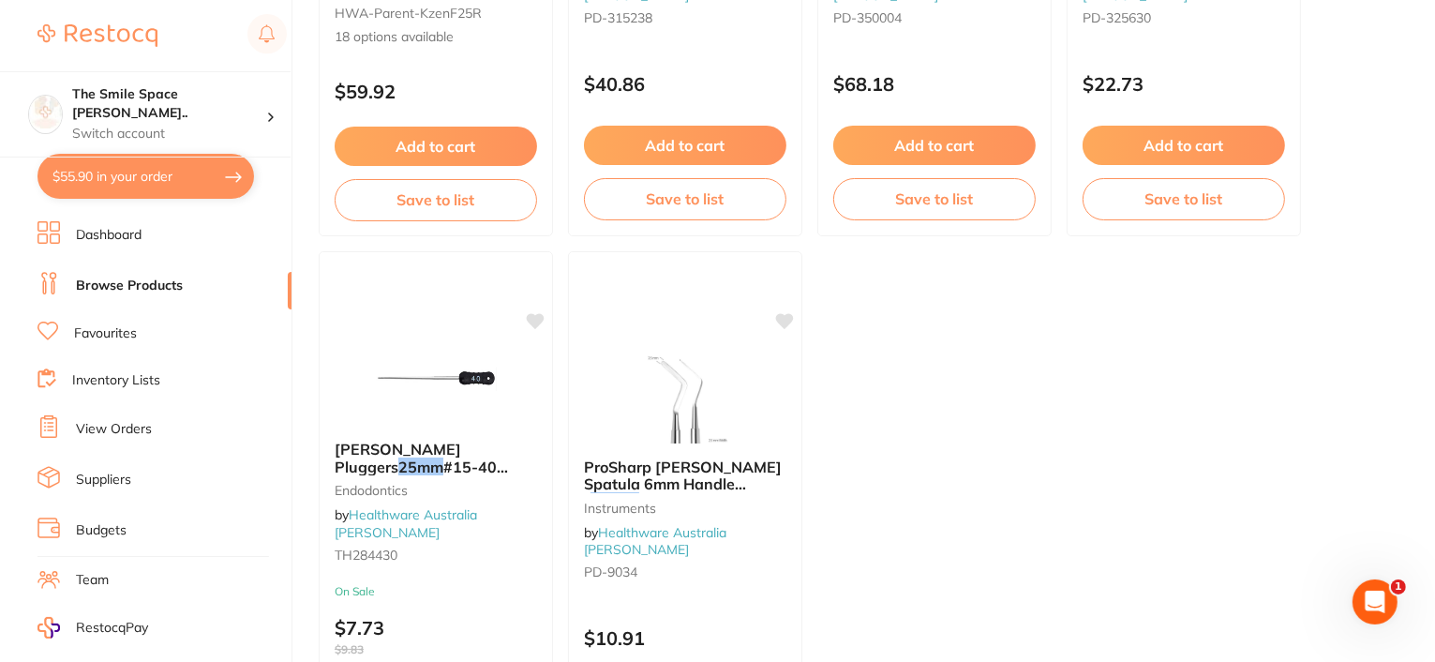
scroll to position [7219, 0]
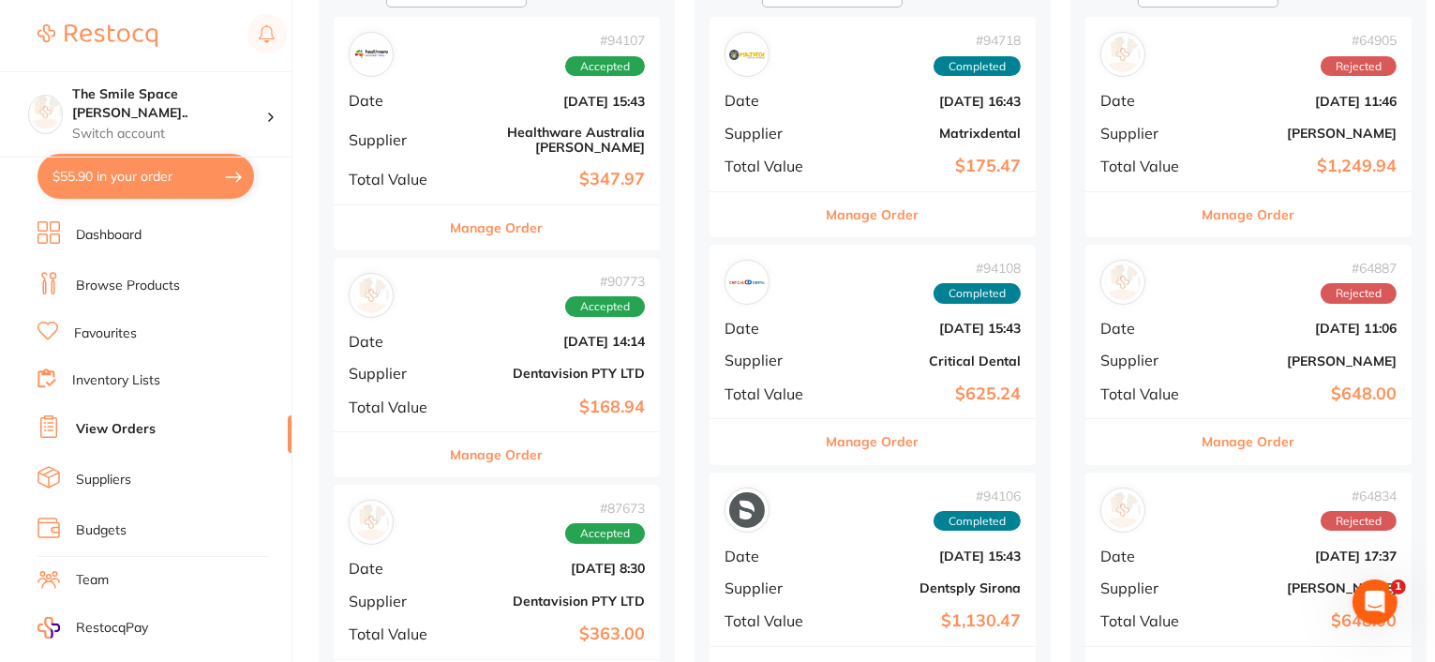
scroll to position [281, 0]
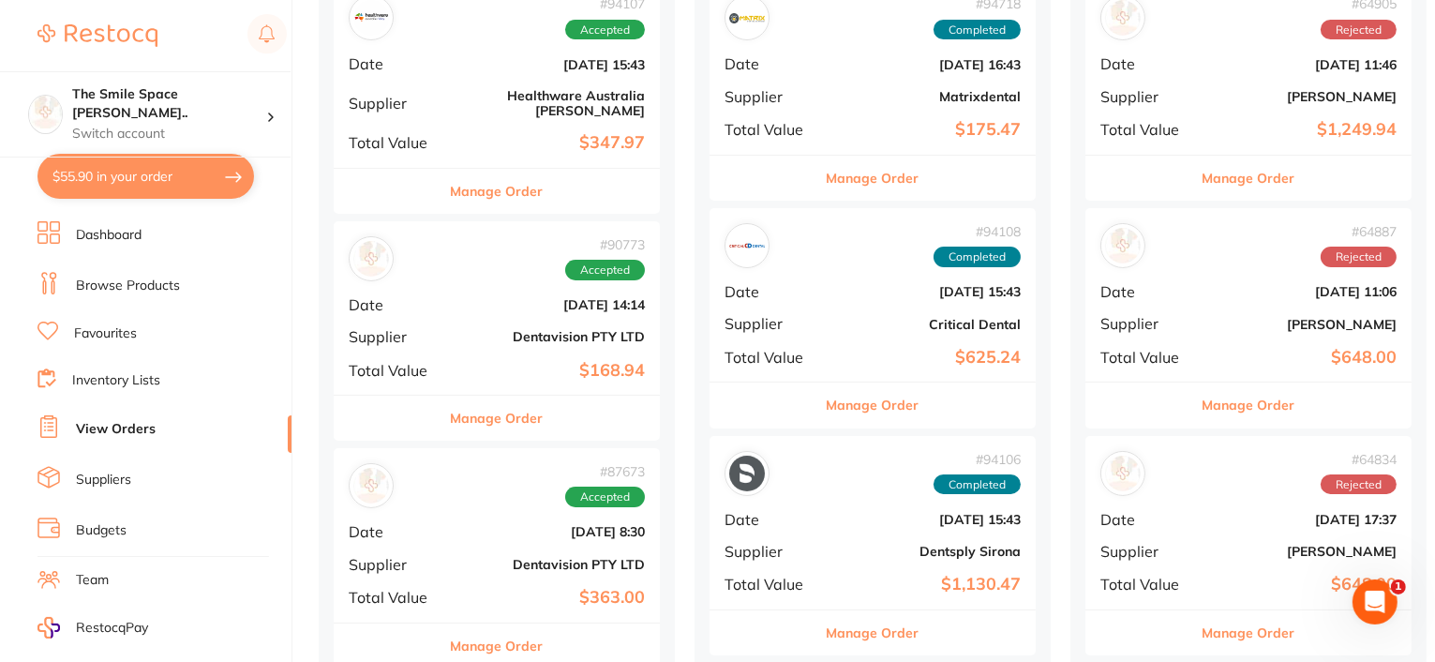
click at [851, 408] on button "Manage Order" at bounding box center [873, 405] width 93 height 45
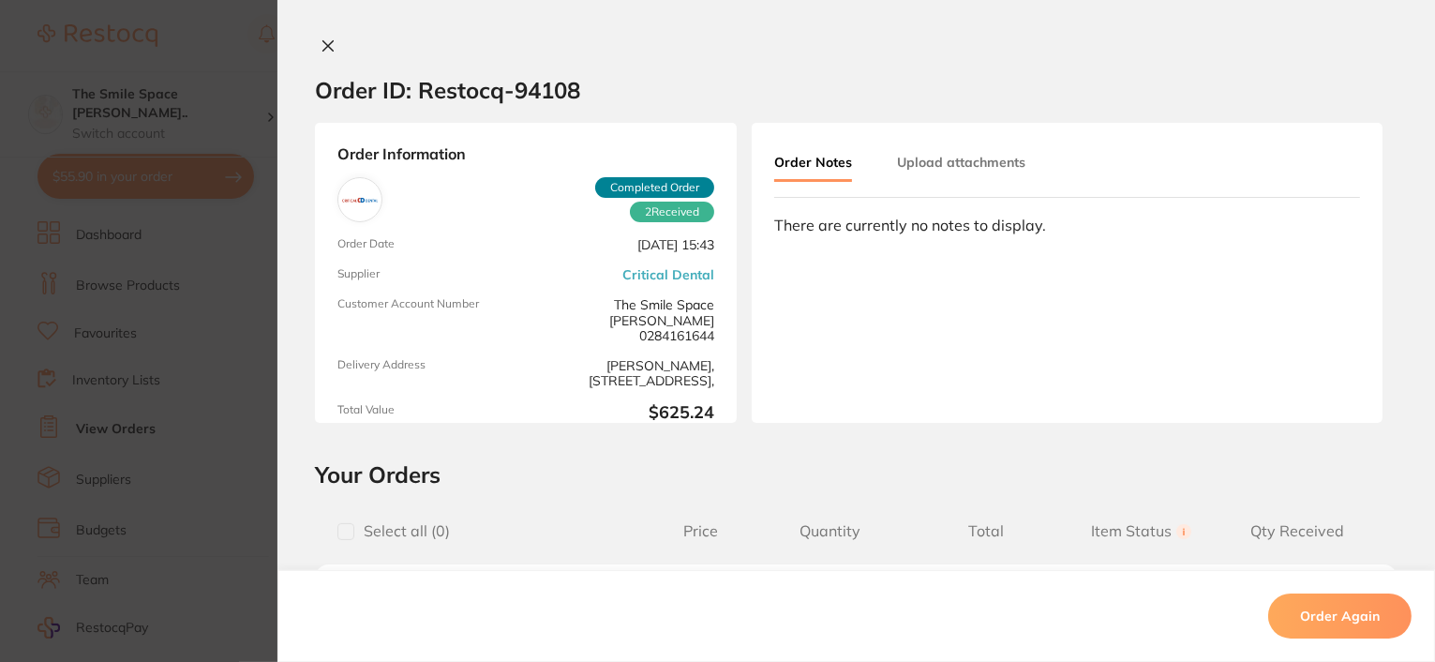
click at [321, 48] on icon at bounding box center [328, 45] width 15 height 15
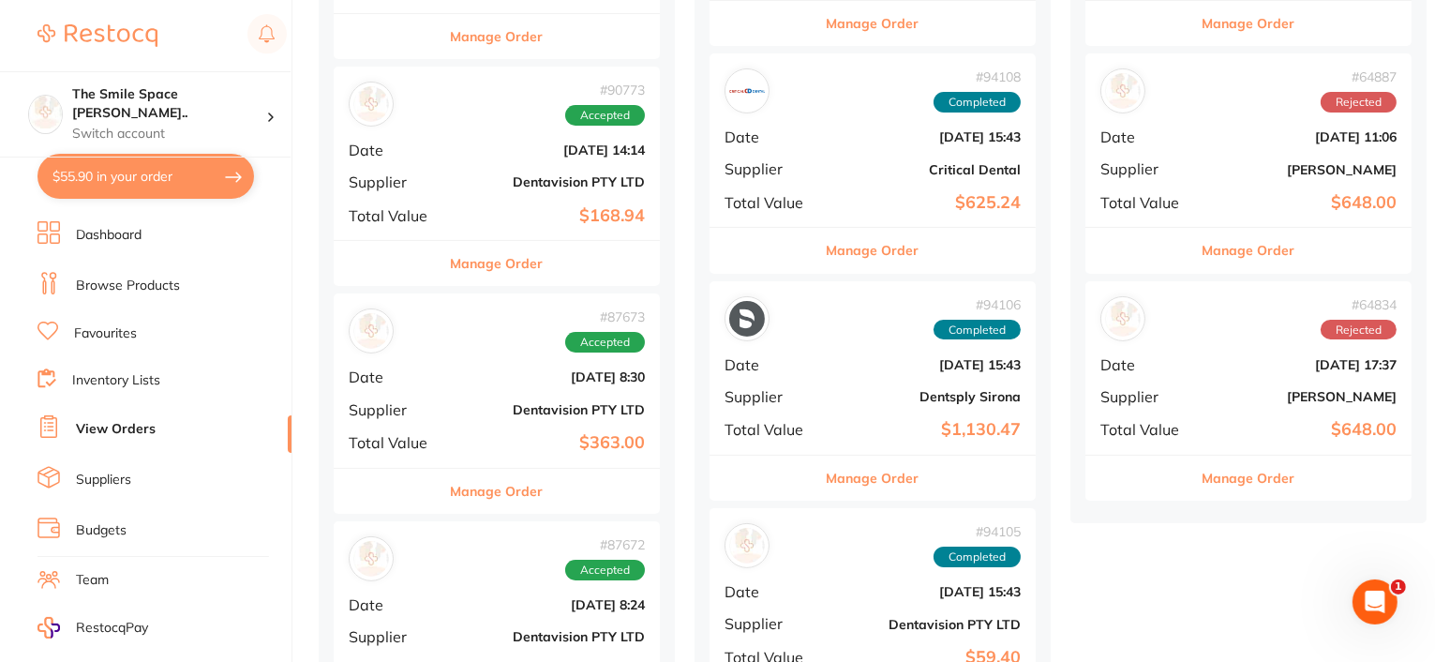
scroll to position [469, 0]
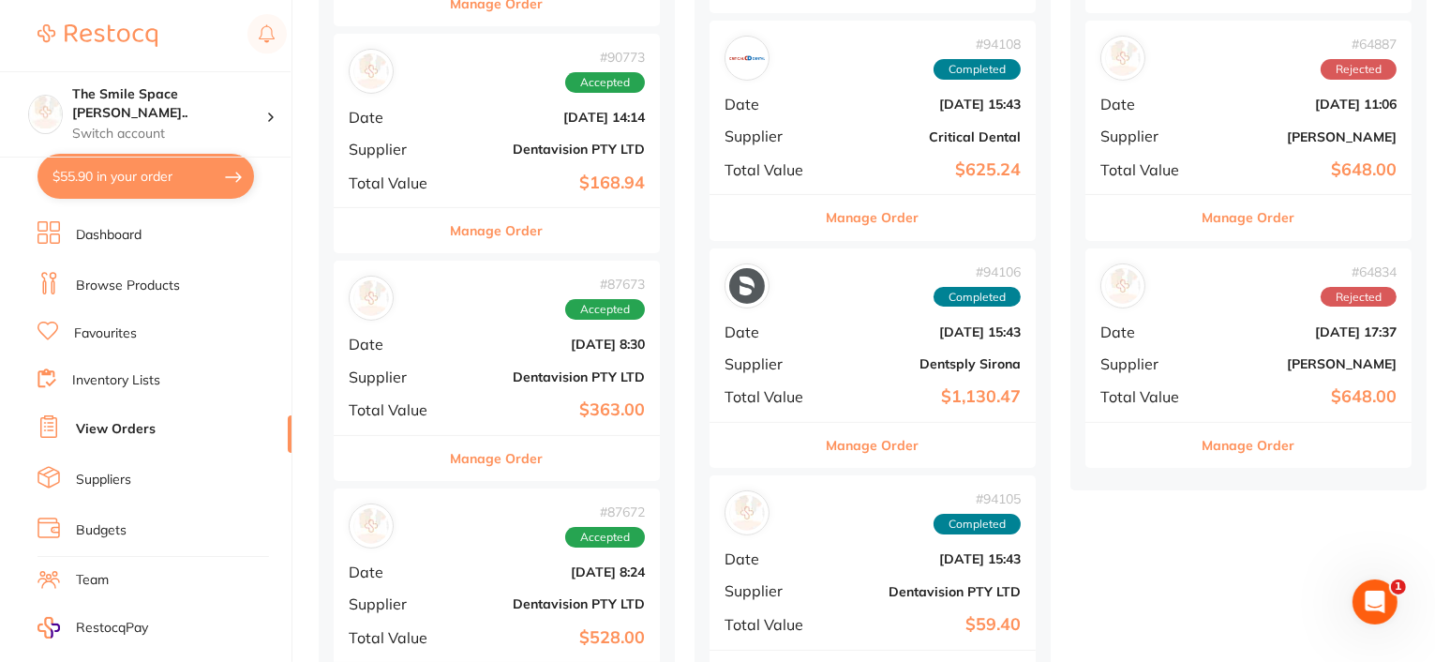
click at [840, 453] on button "Manage Order" at bounding box center [873, 445] width 93 height 45
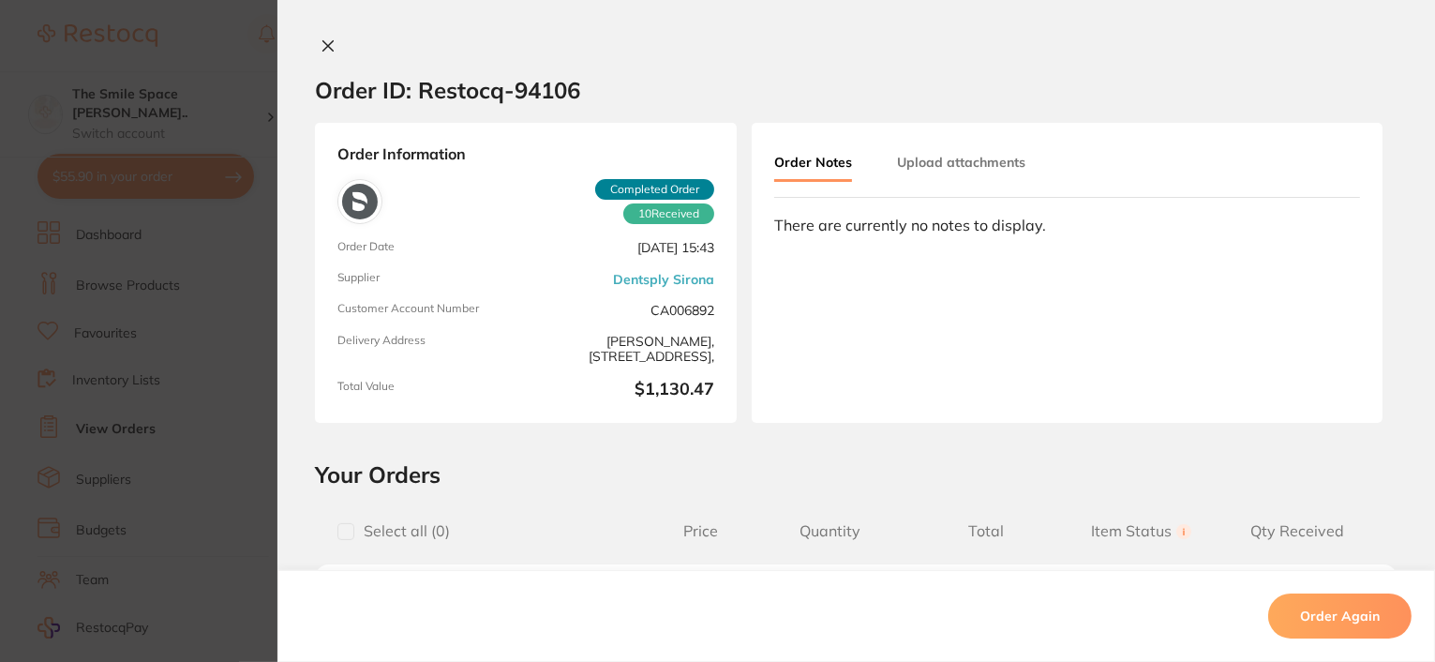
click at [326, 44] on icon at bounding box center [328, 45] width 15 height 15
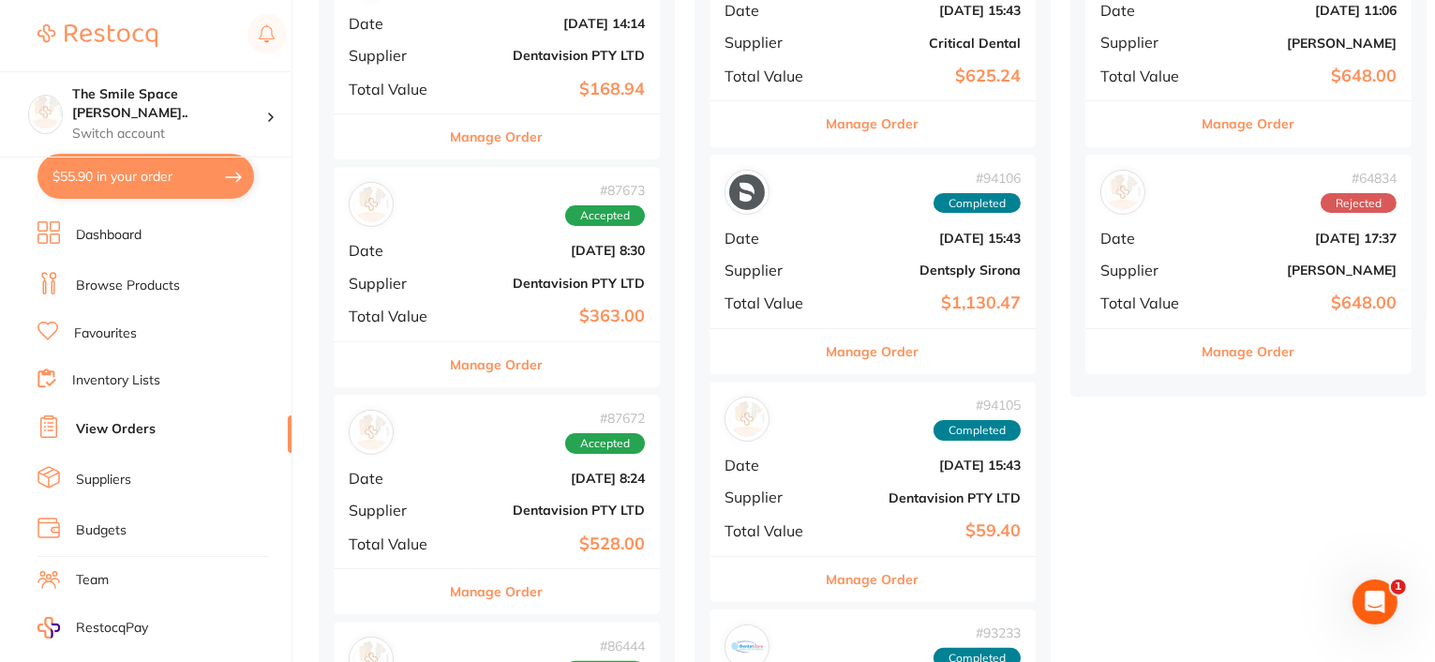
scroll to position [750, 0]
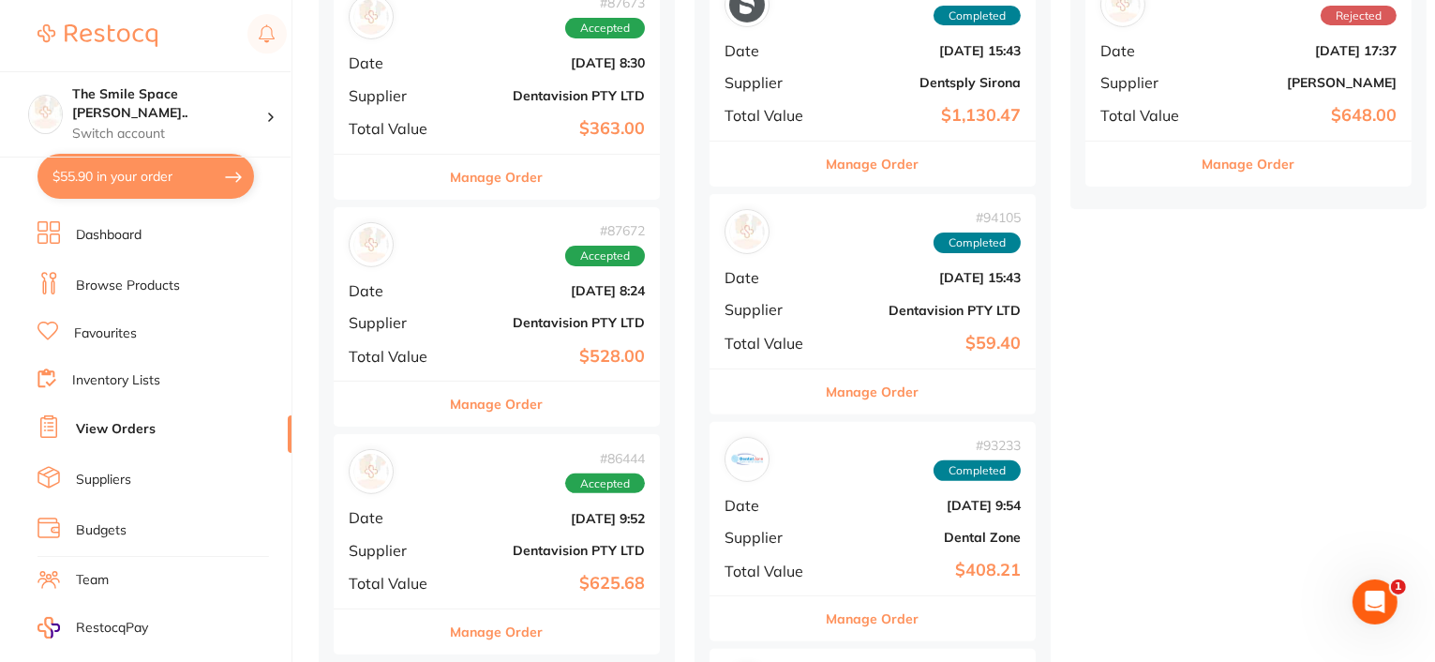
click at [884, 394] on button "Manage Order" at bounding box center [873, 391] width 93 height 45
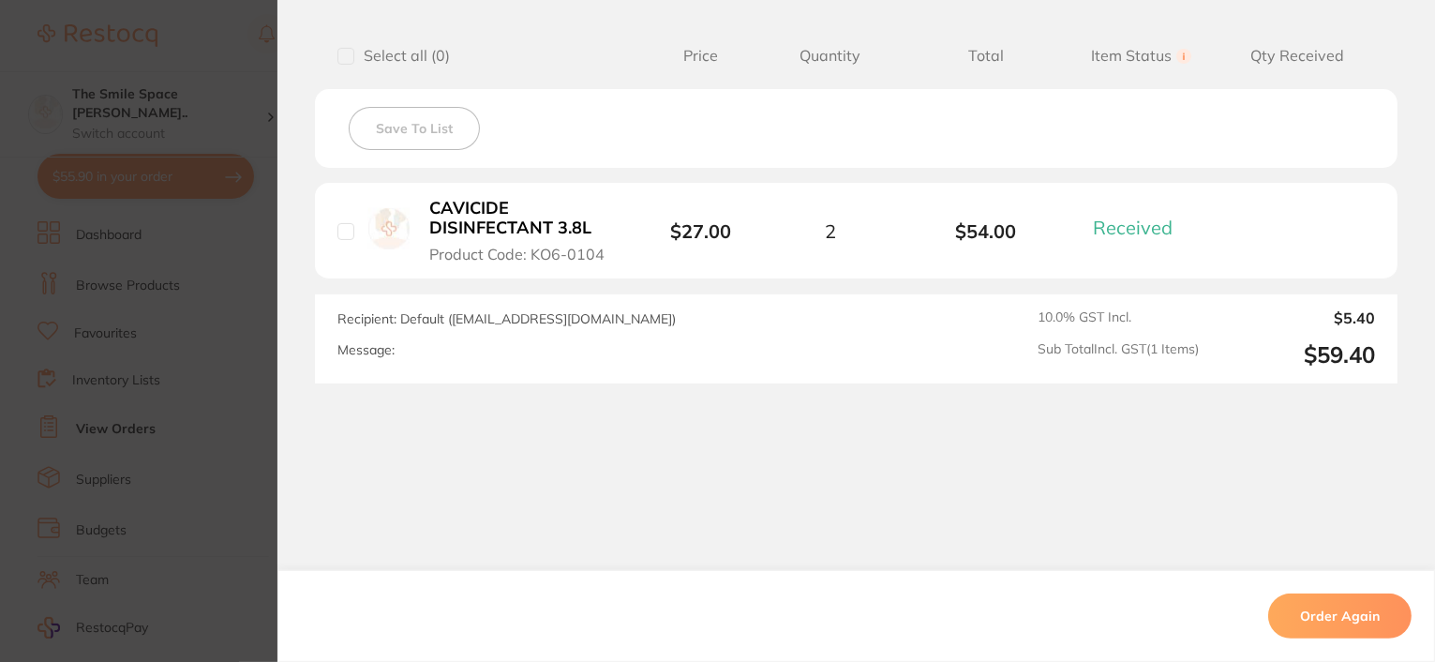
scroll to position [7, 0]
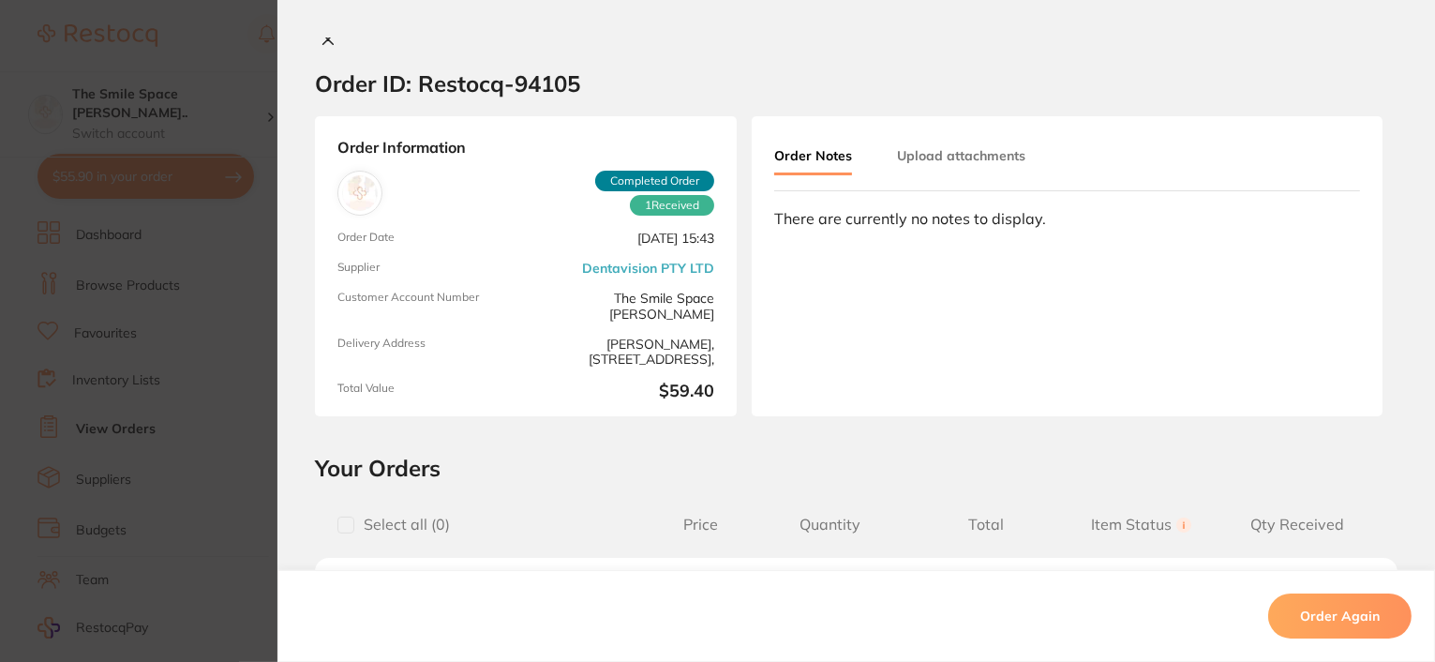
click at [321, 37] on icon at bounding box center [328, 39] width 15 height 15
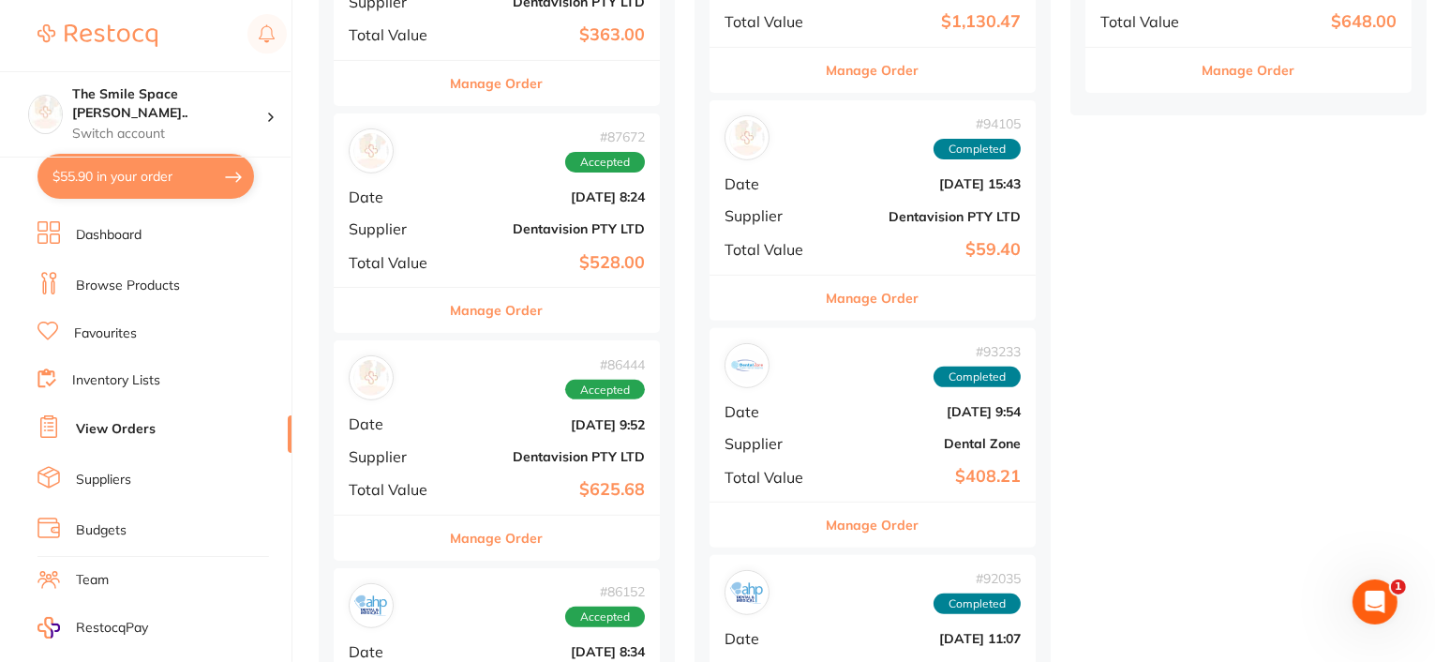
scroll to position [1031, 0]
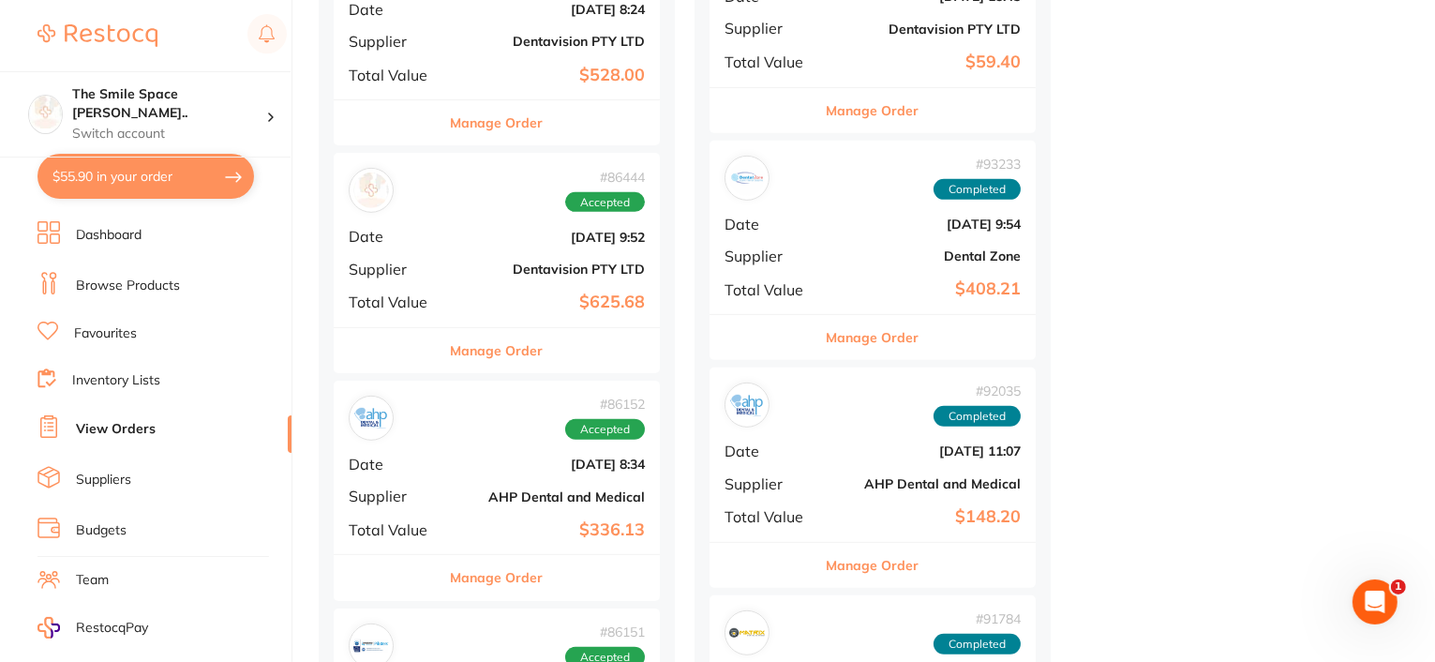
click at [853, 336] on button "Manage Order" at bounding box center [873, 337] width 93 height 45
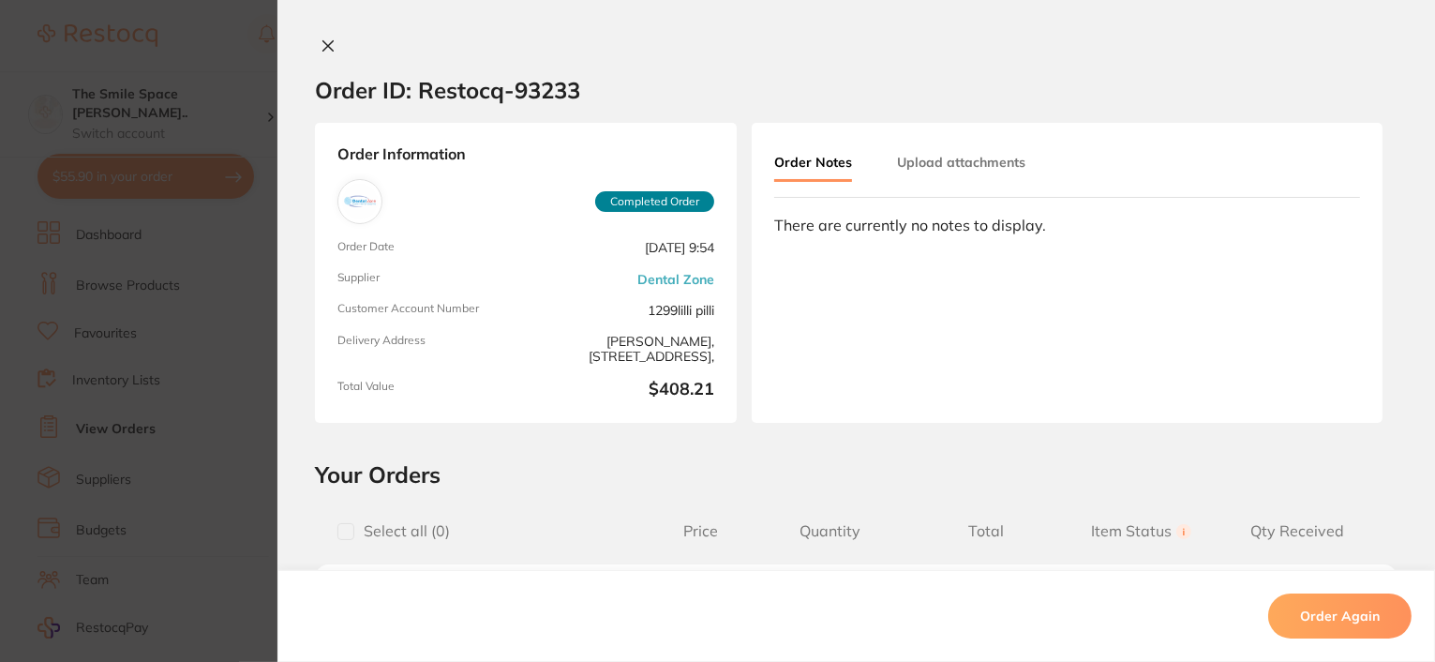
click at [321, 44] on icon at bounding box center [328, 45] width 15 height 15
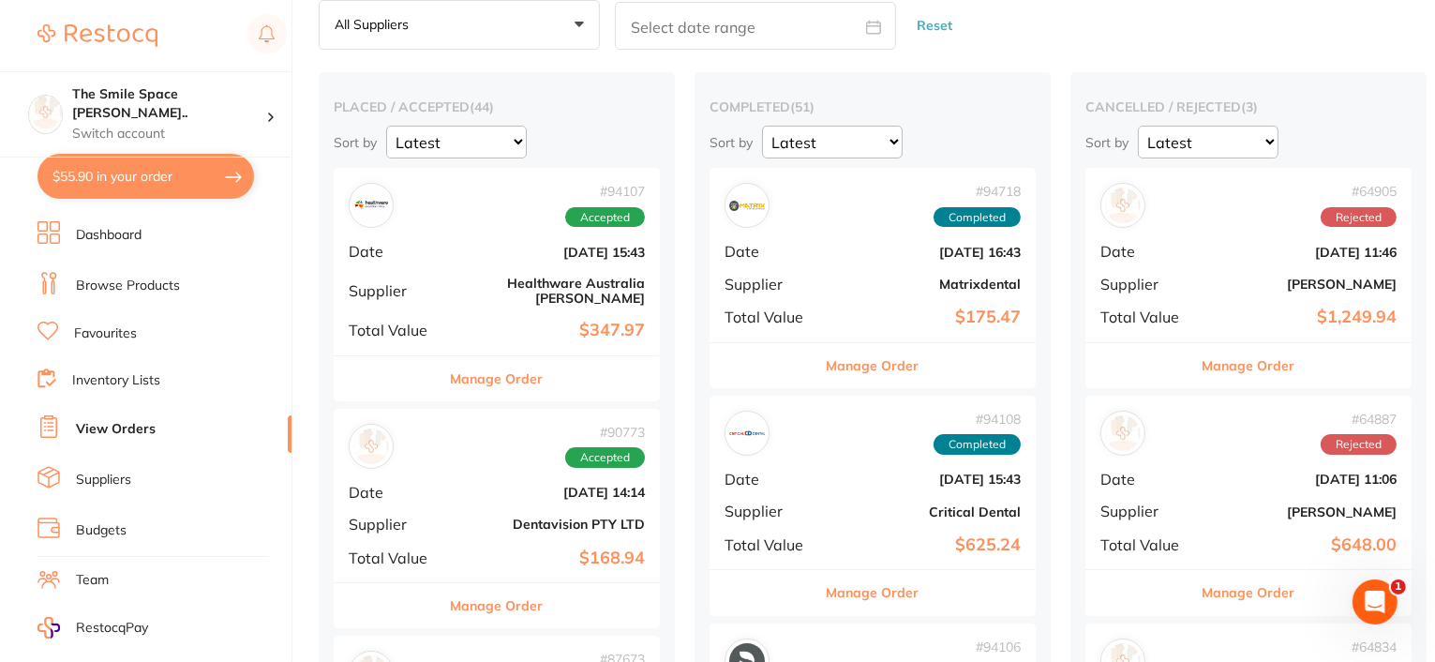
click at [490, 359] on button "Manage Order" at bounding box center [497, 378] width 93 height 45
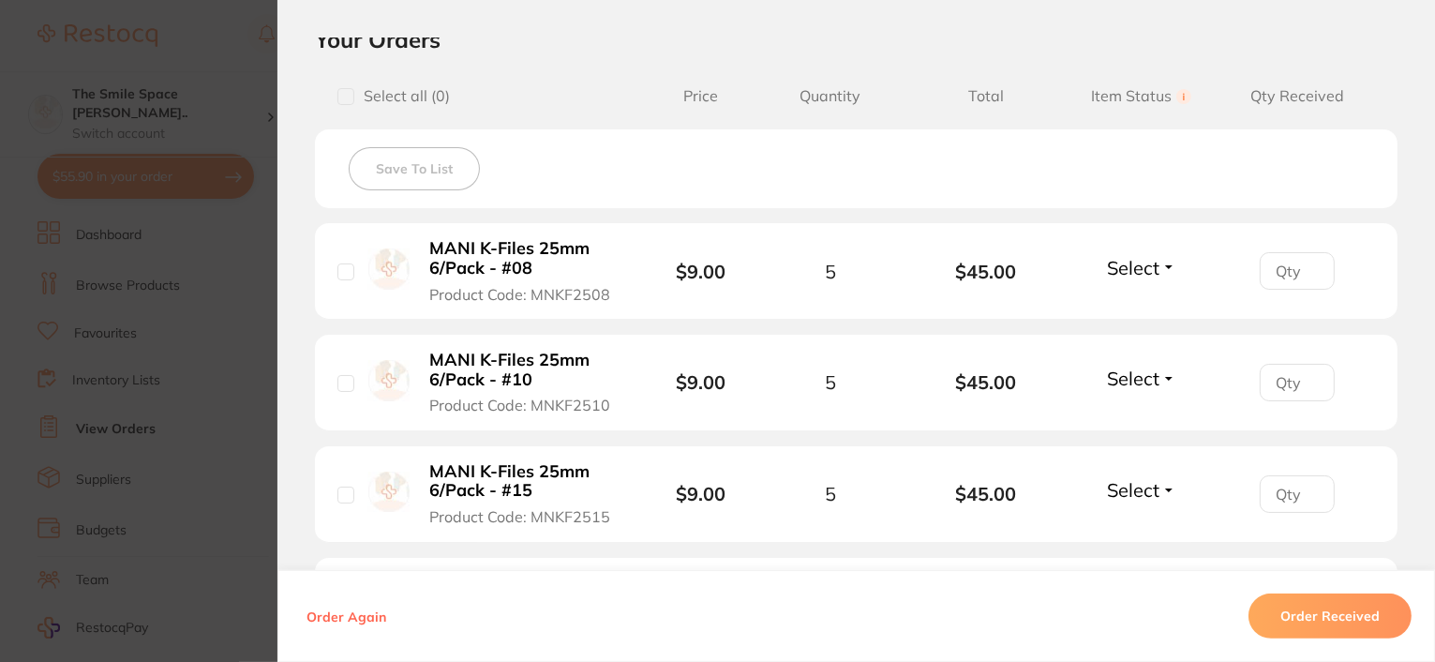
scroll to position [563, 0]
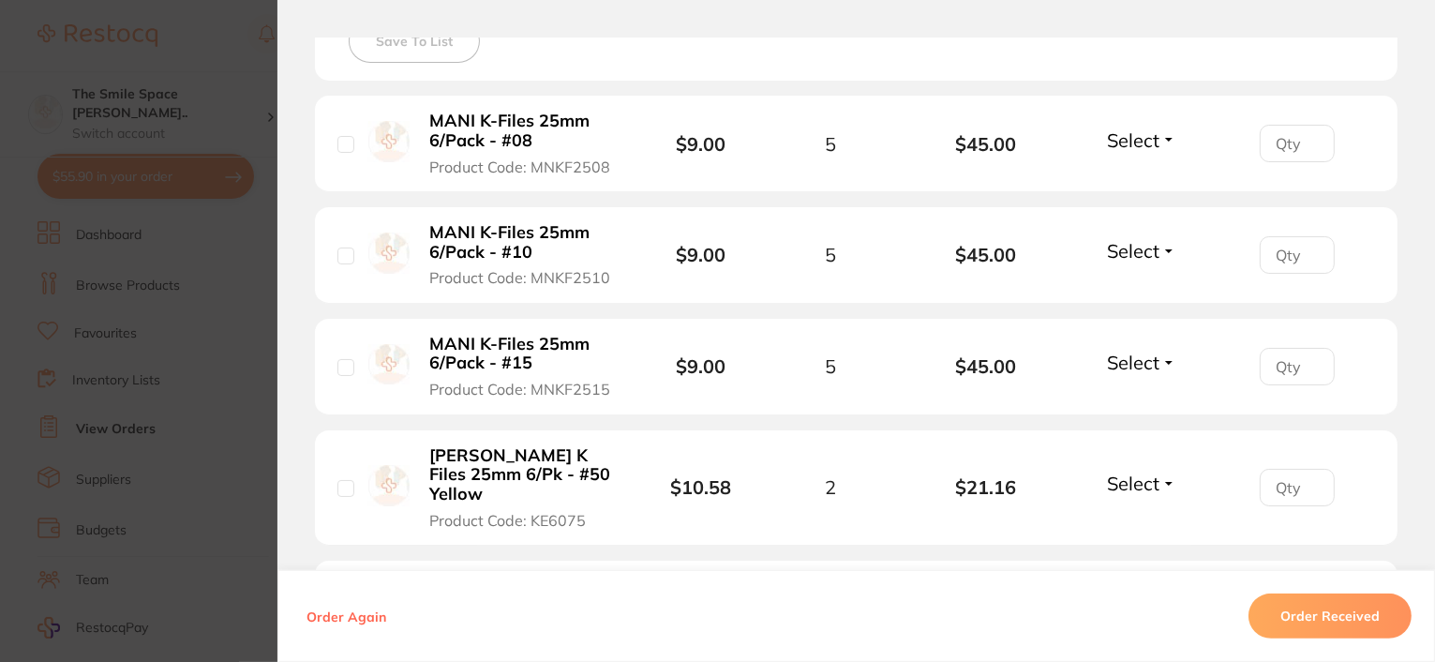
click at [480, 359] on b "MANI K-Files 25mm 6/Pack - #15" at bounding box center [522, 354] width 186 height 38
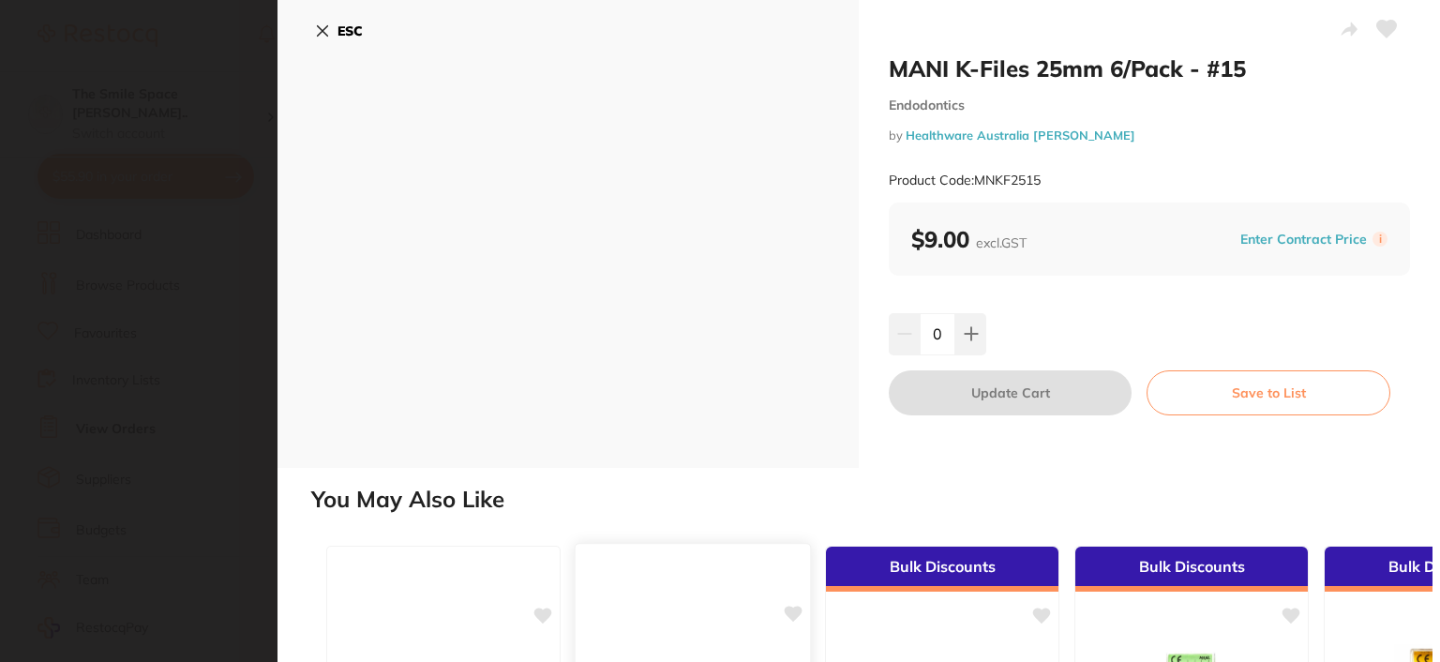
scroll to position [0, 0]
click at [971, 333] on icon at bounding box center [971, 334] width 12 height 12
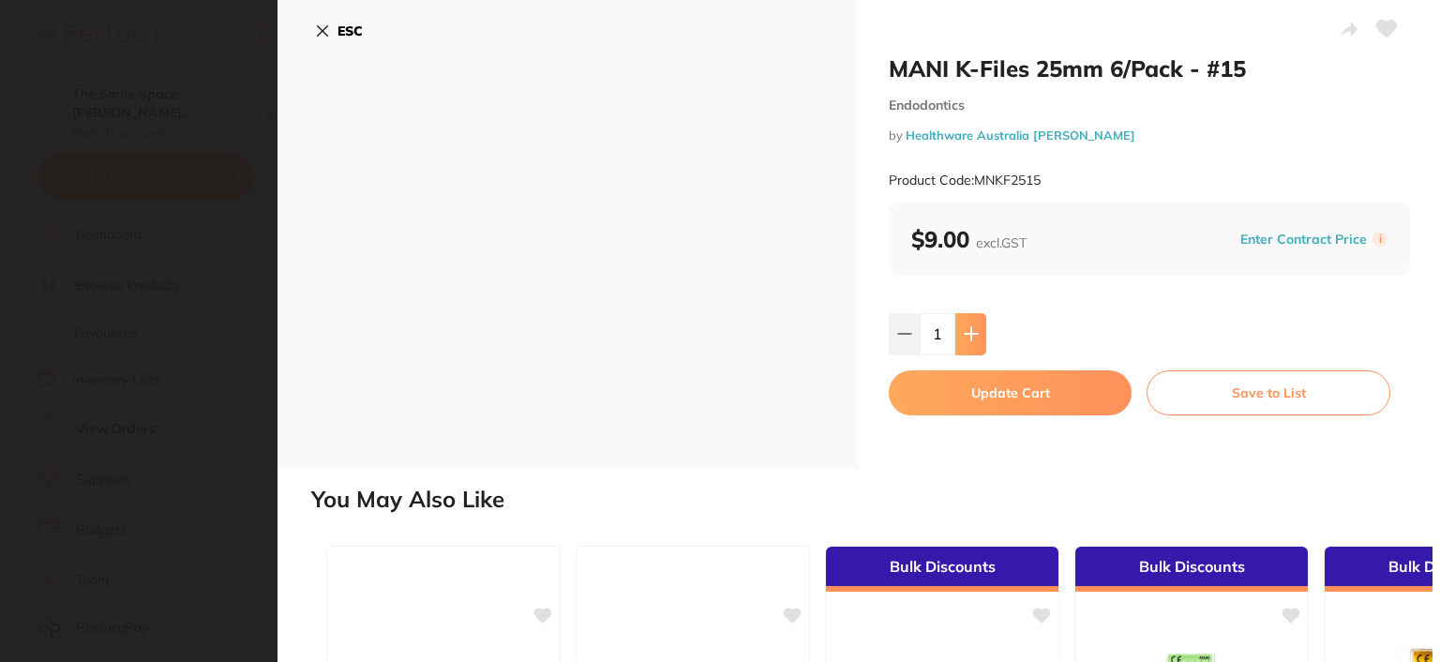
click at [971, 333] on icon at bounding box center [971, 334] width 12 height 12
type input "4"
click at [998, 391] on button "Update Cart" at bounding box center [1010, 392] width 243 height 45
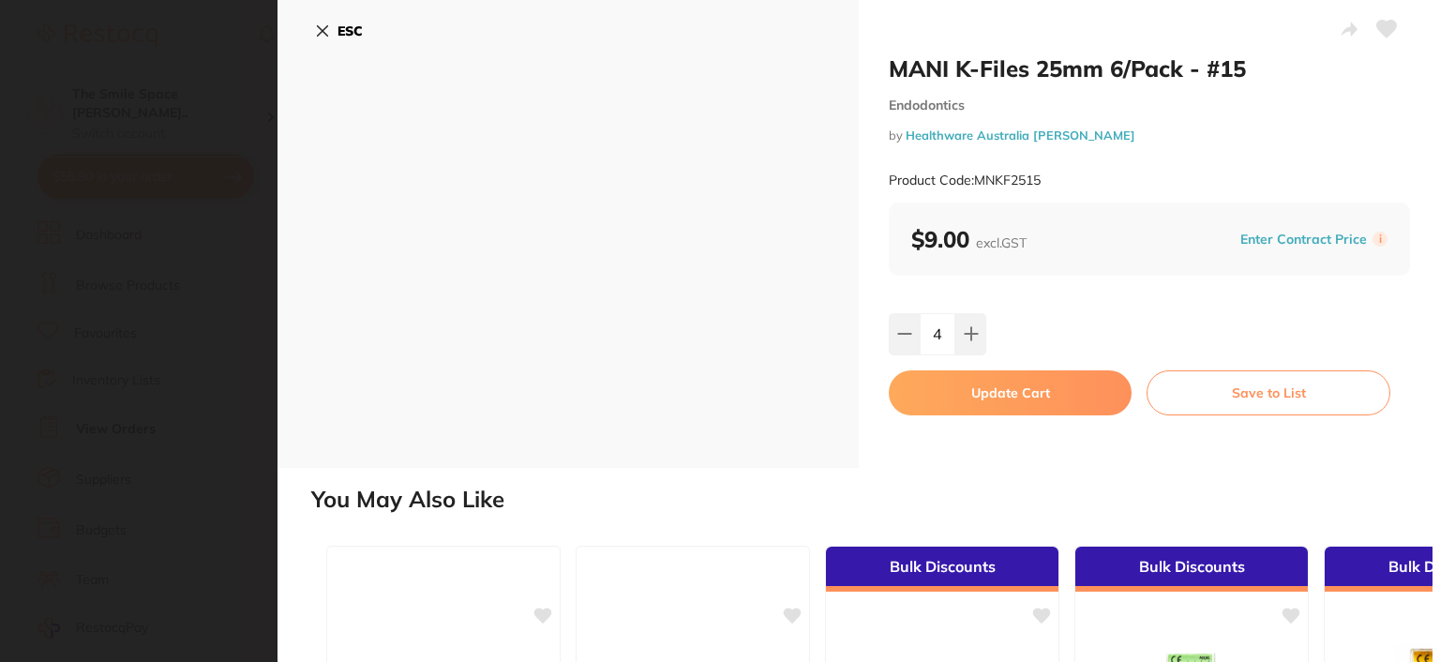
checkbox input "false"
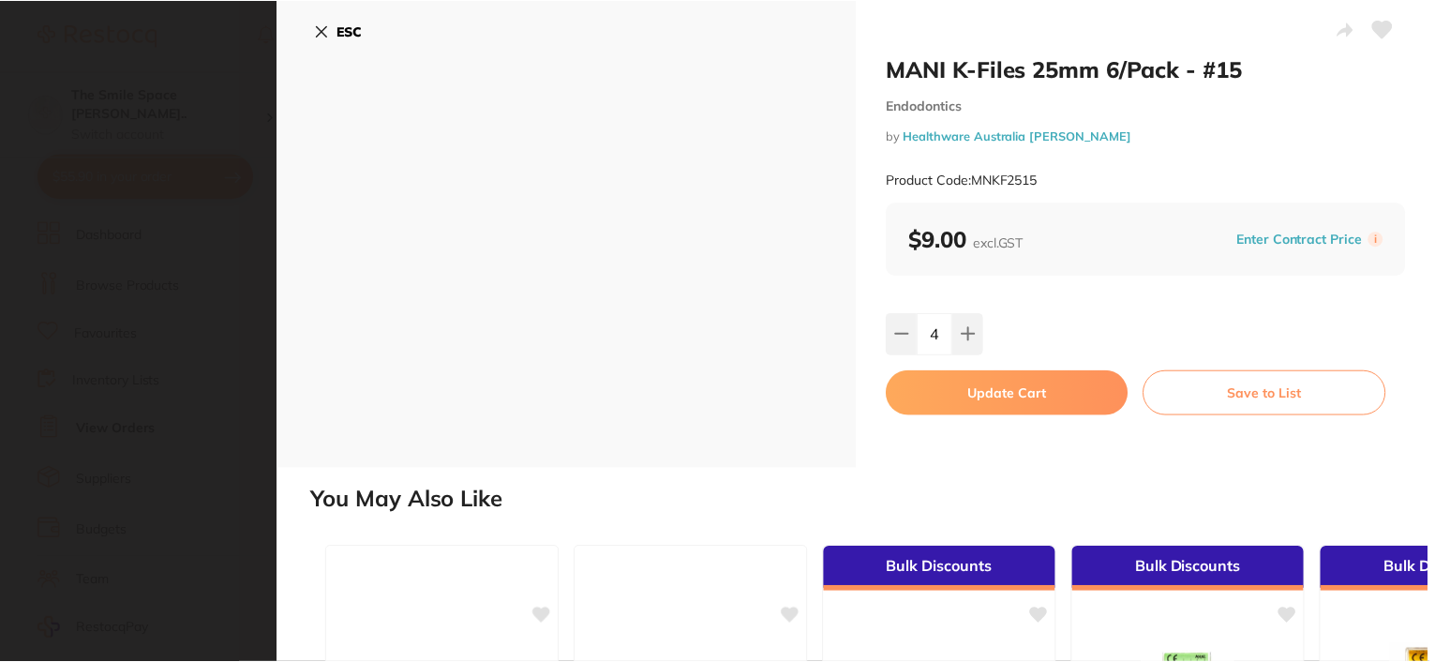
scroll to position [94, 0]
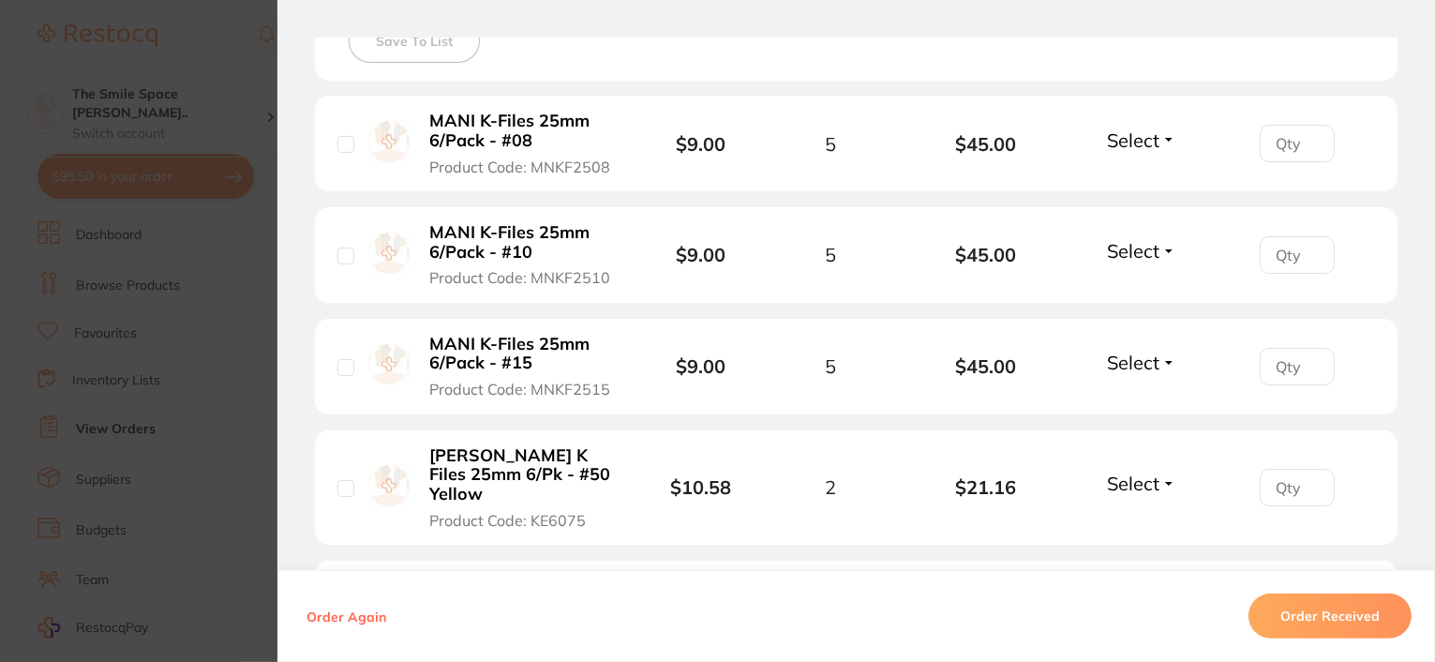
click at [491, 359] on b "MANI K-Files 25mm 6/Pack - #15" at bounding box center [522, 354] width 186 height 38
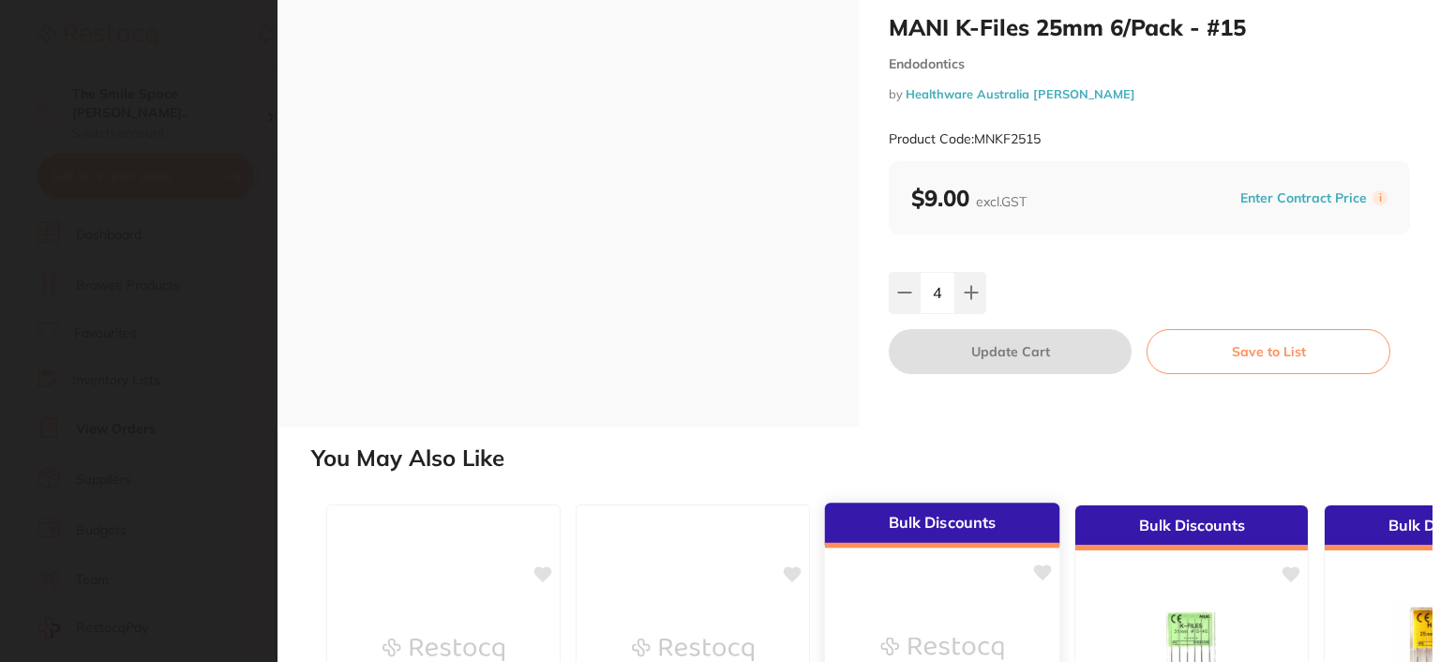
scroll to position [0, 0]
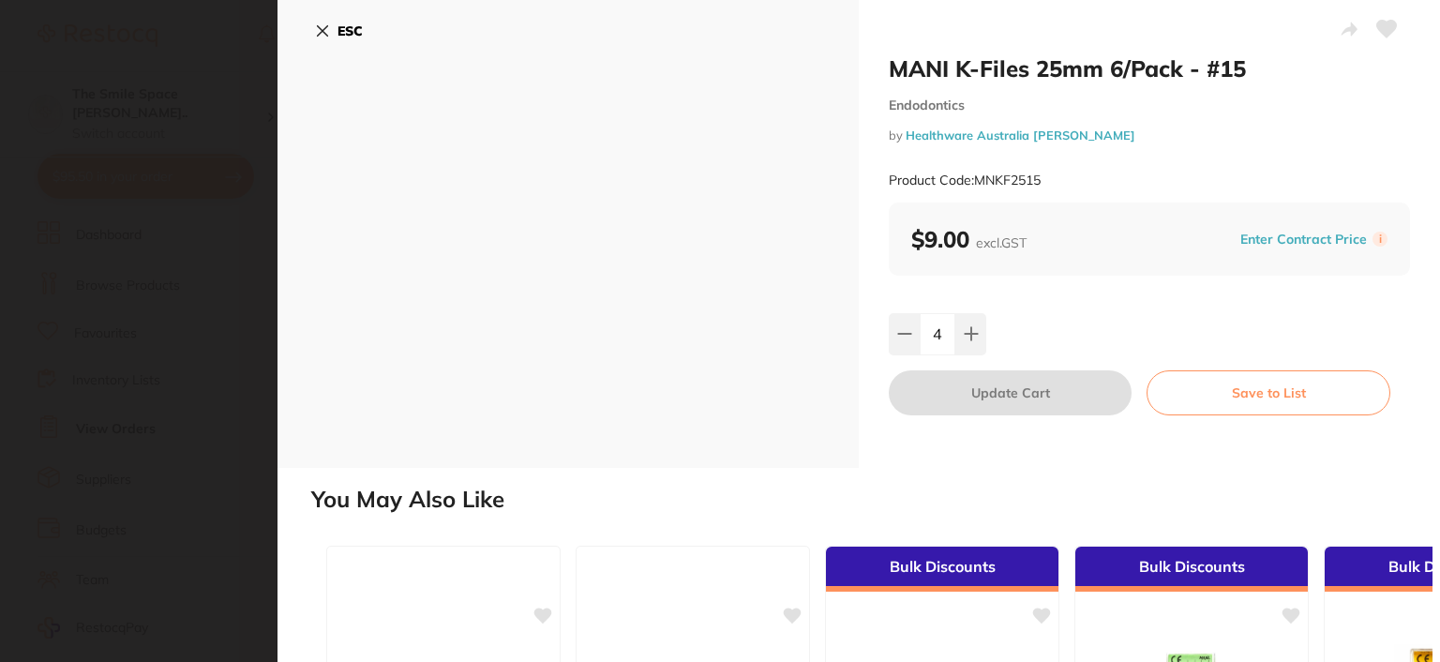
click at [326, 31] on icon at bounding box center [322, 30] width 15 height 15
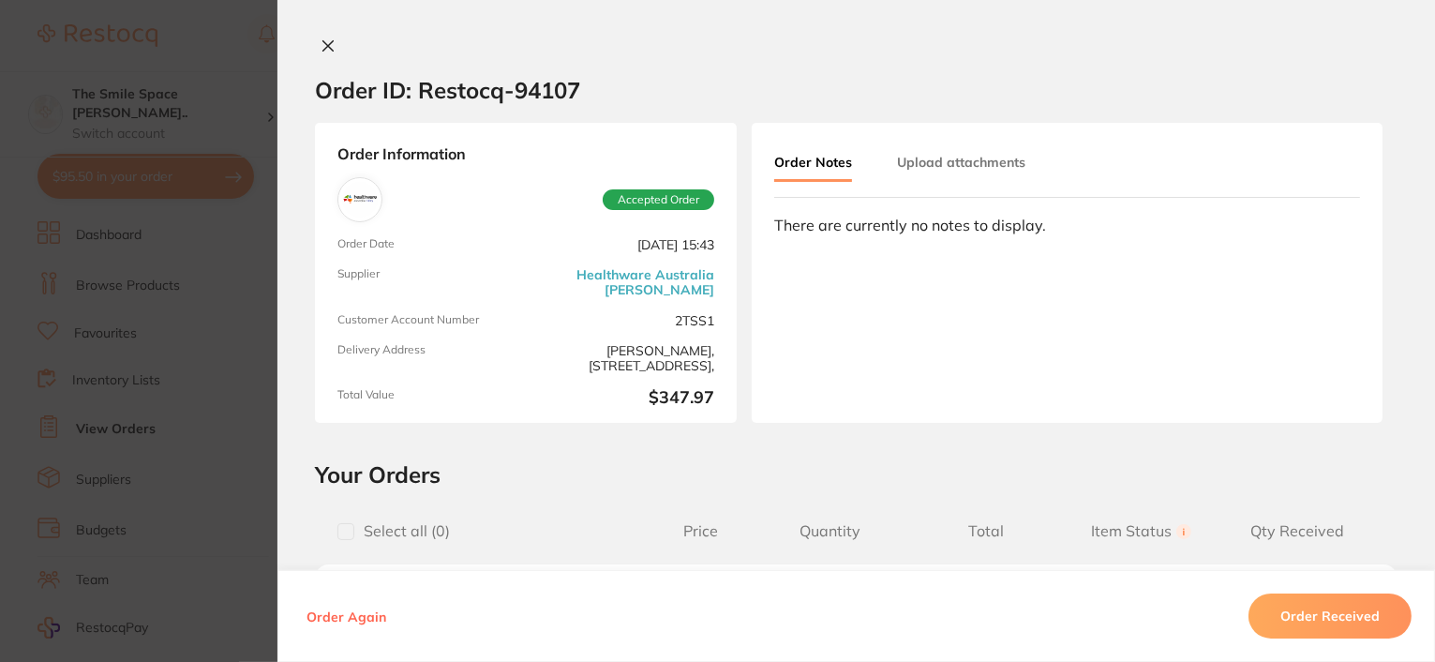
click at [323, 44] on icon at bounding box center [328, 45] width 15 height 15
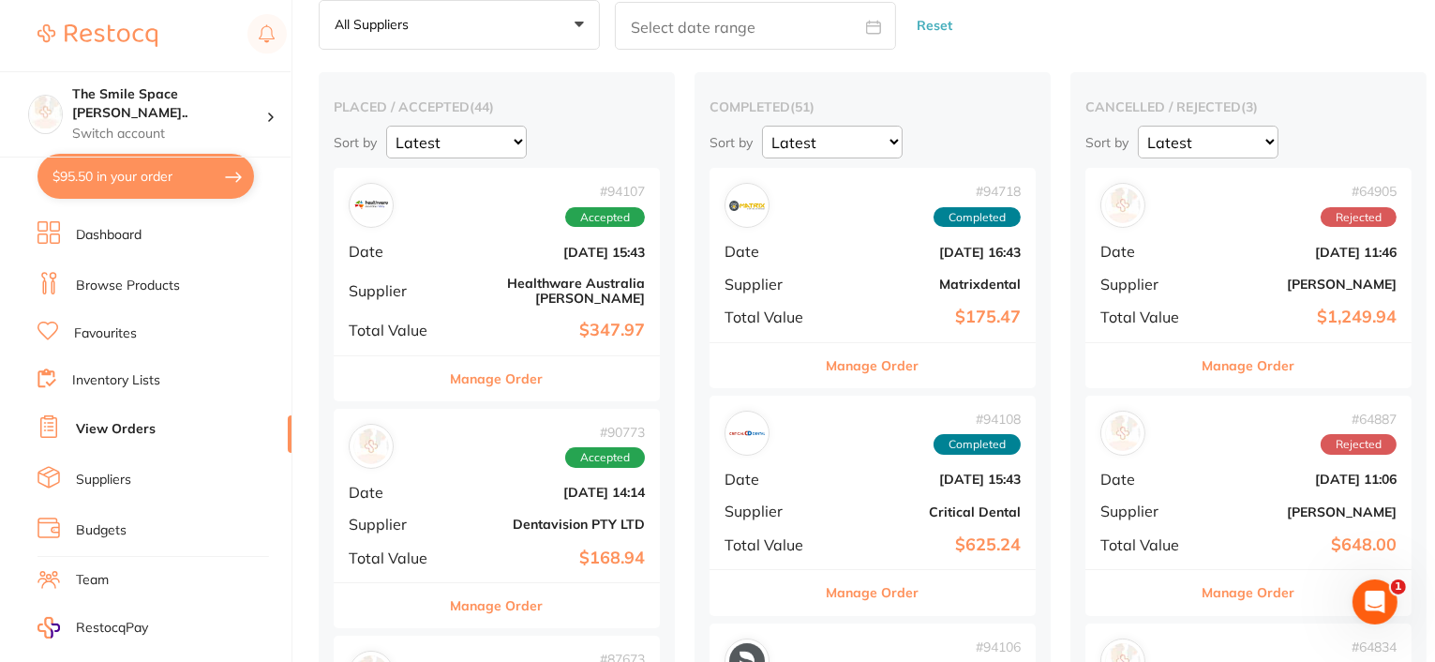
click at [849, 588] on button "Manage Order" at bounding box center [873, 592] width 93 height 45
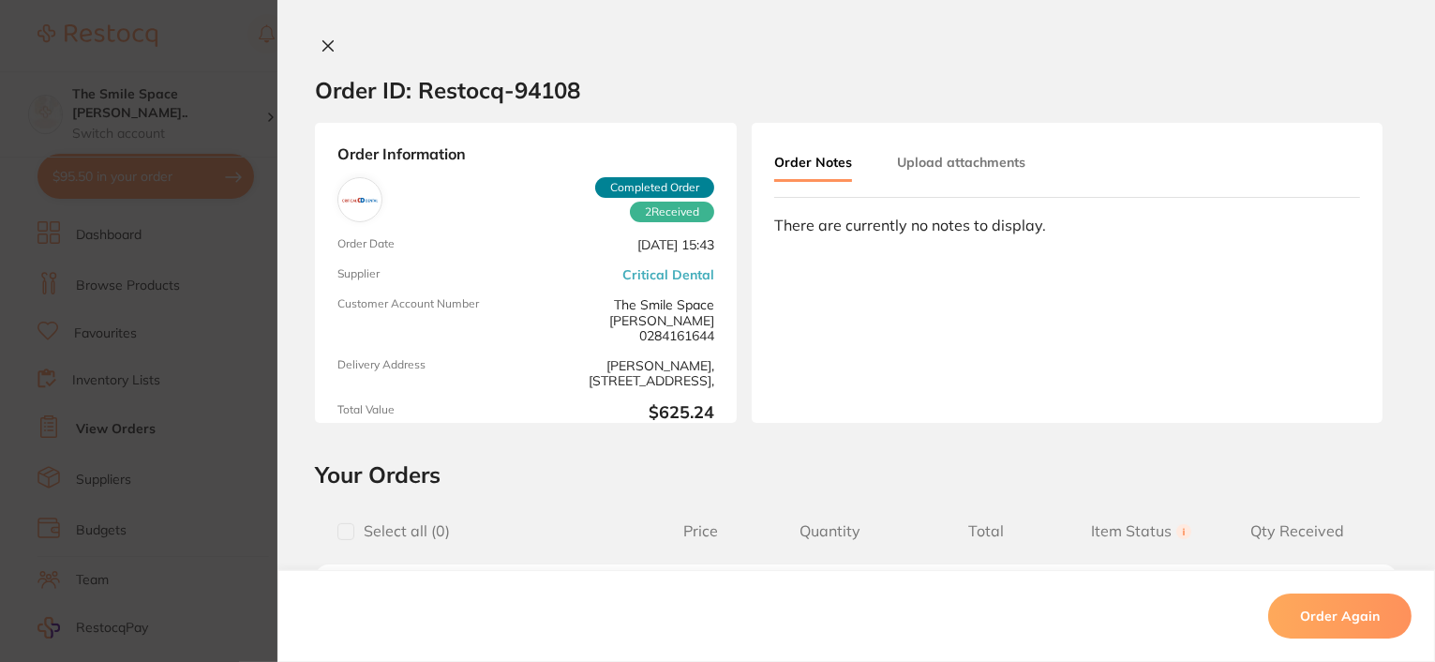
click at [325, 38] on icon at bounding box center [328, 45] width 15 height 15
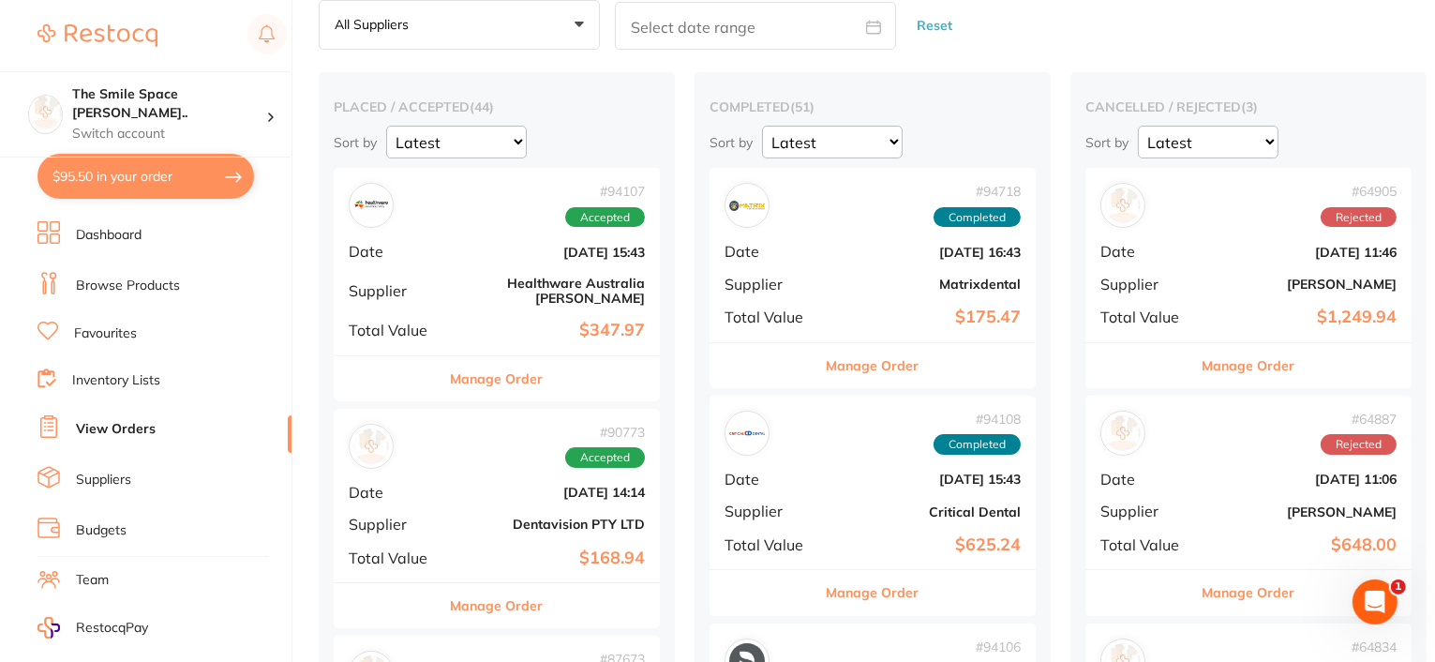
click at [498, 597] on button "Manage Order" at bounding box center [497, 605] width 93 height 45
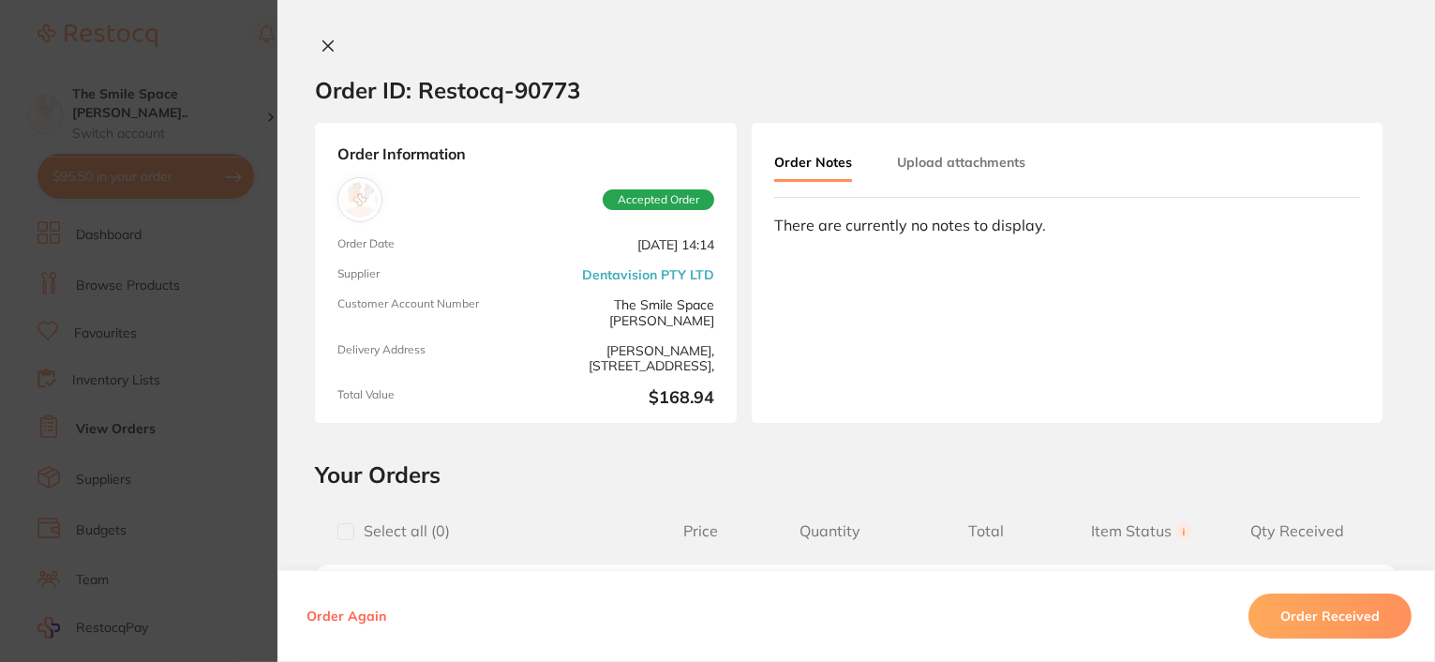
click at [323, 40] on icon at bounding box center [328, 45] width 15 height 15
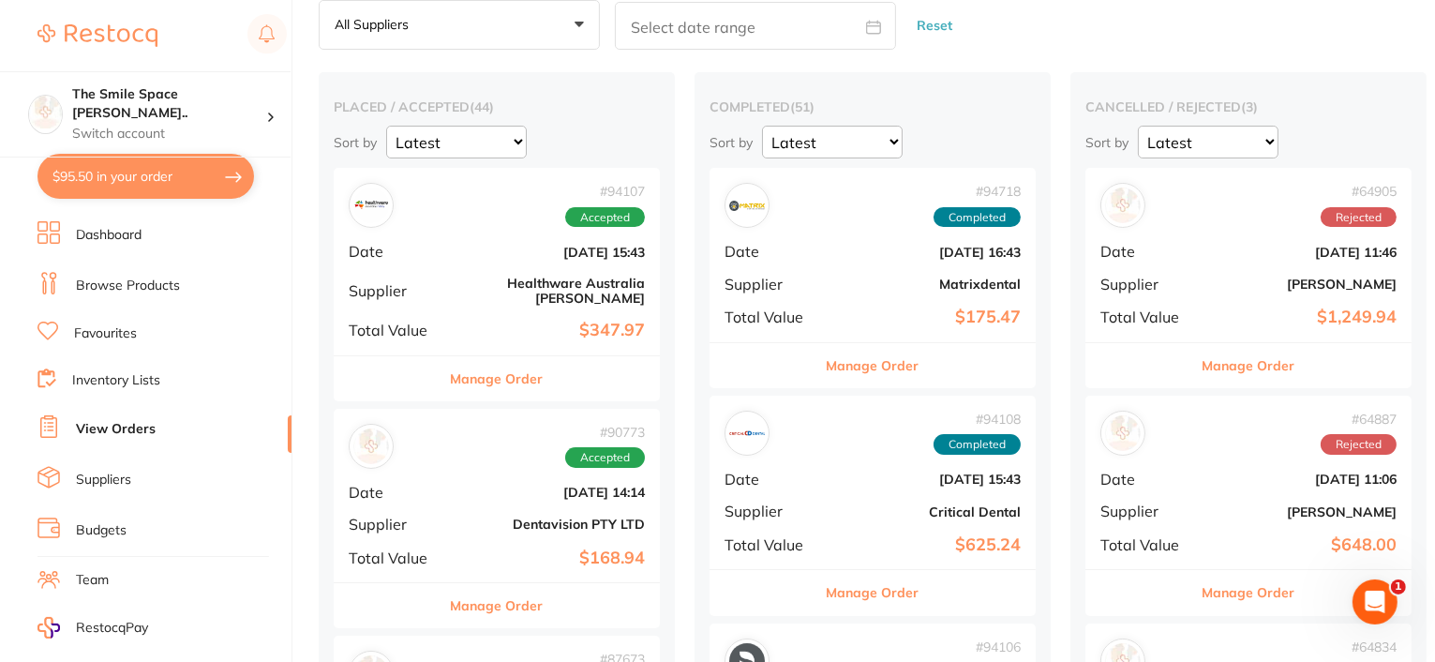
click at [880, 374] on button "Manage Order" at bounding box center [873, 365] width 93 height 45
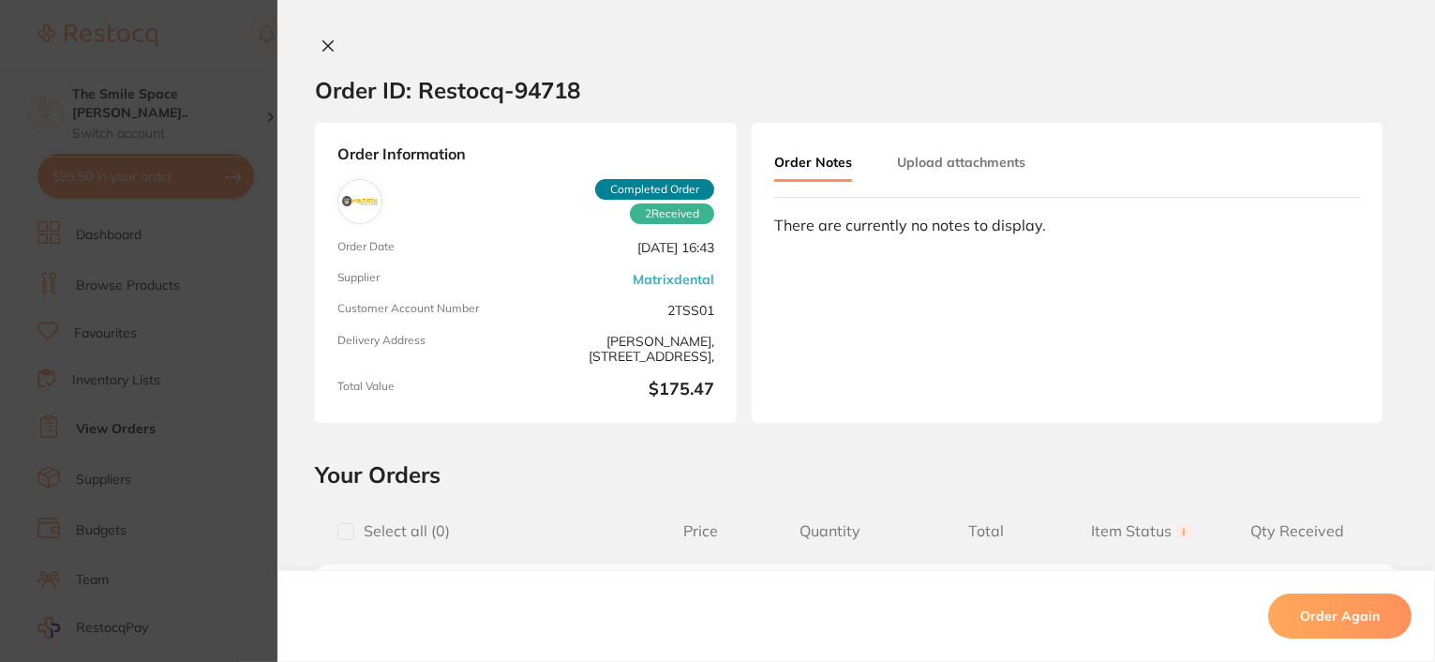
click at [332, 44] on button at bounding box center [328, 48] width 26 height 20
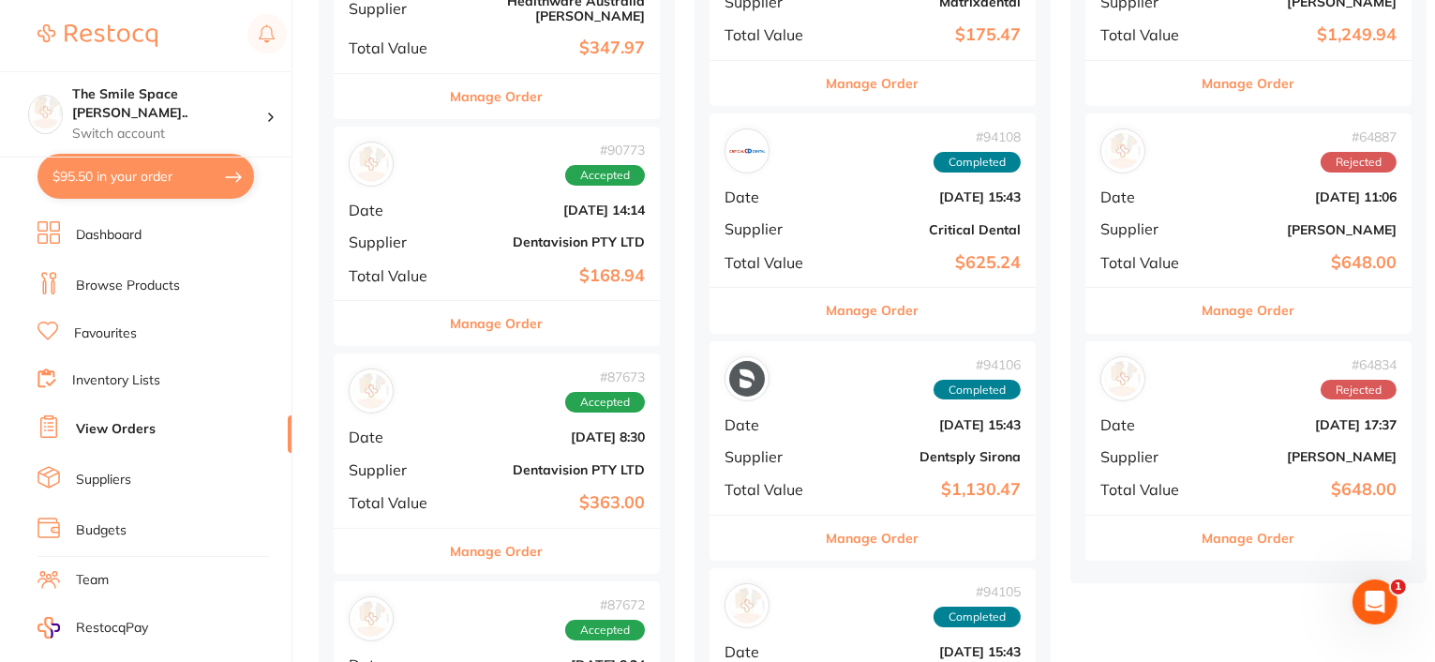
scroll to position [469, 0]
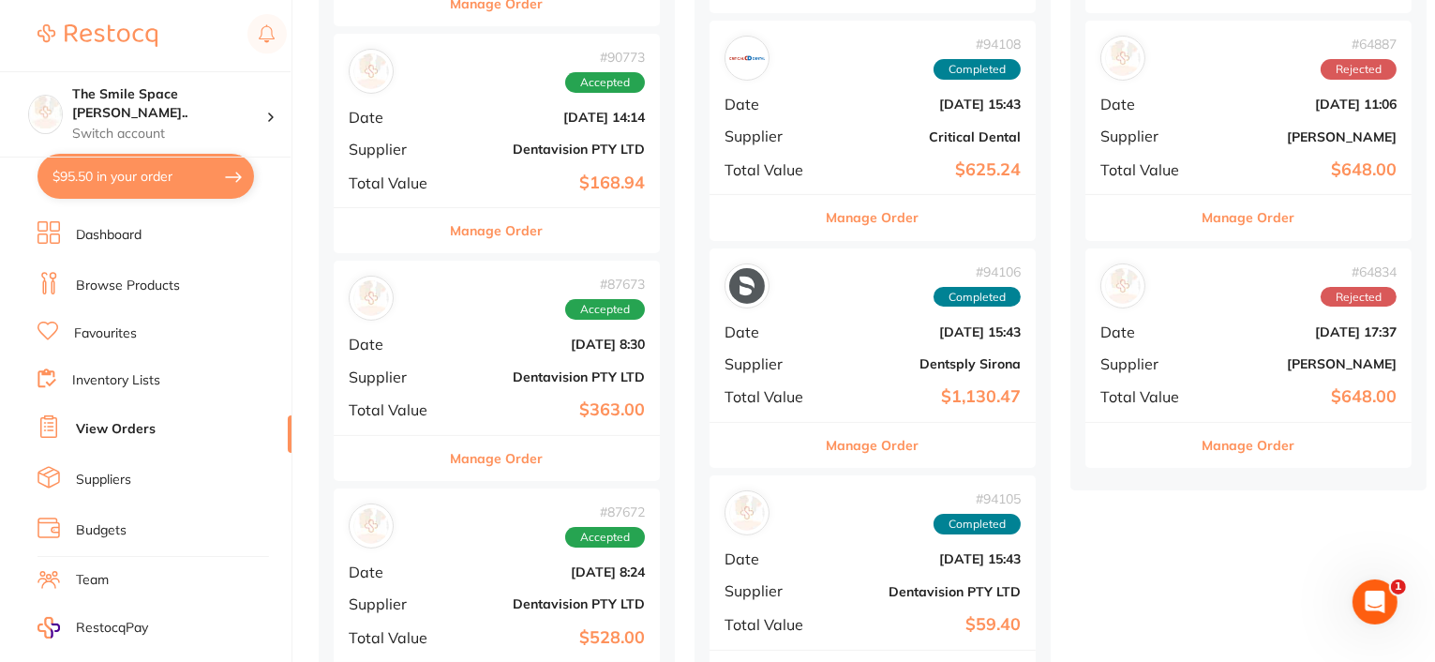
click at [862, 444] on button "Manage Order" at bounding box center [873, 445] width 93 height 45
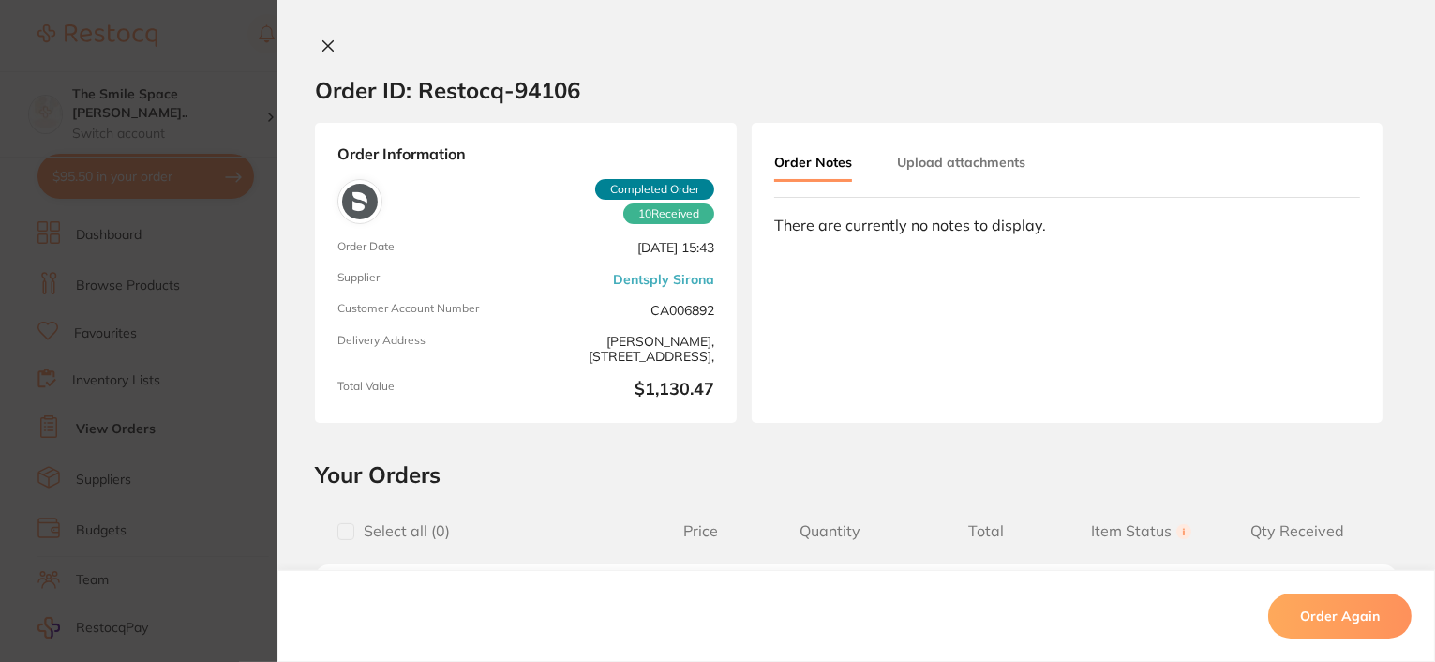
click at [323, 40] on icon at bounding box center [328, 45] width 15 height 15
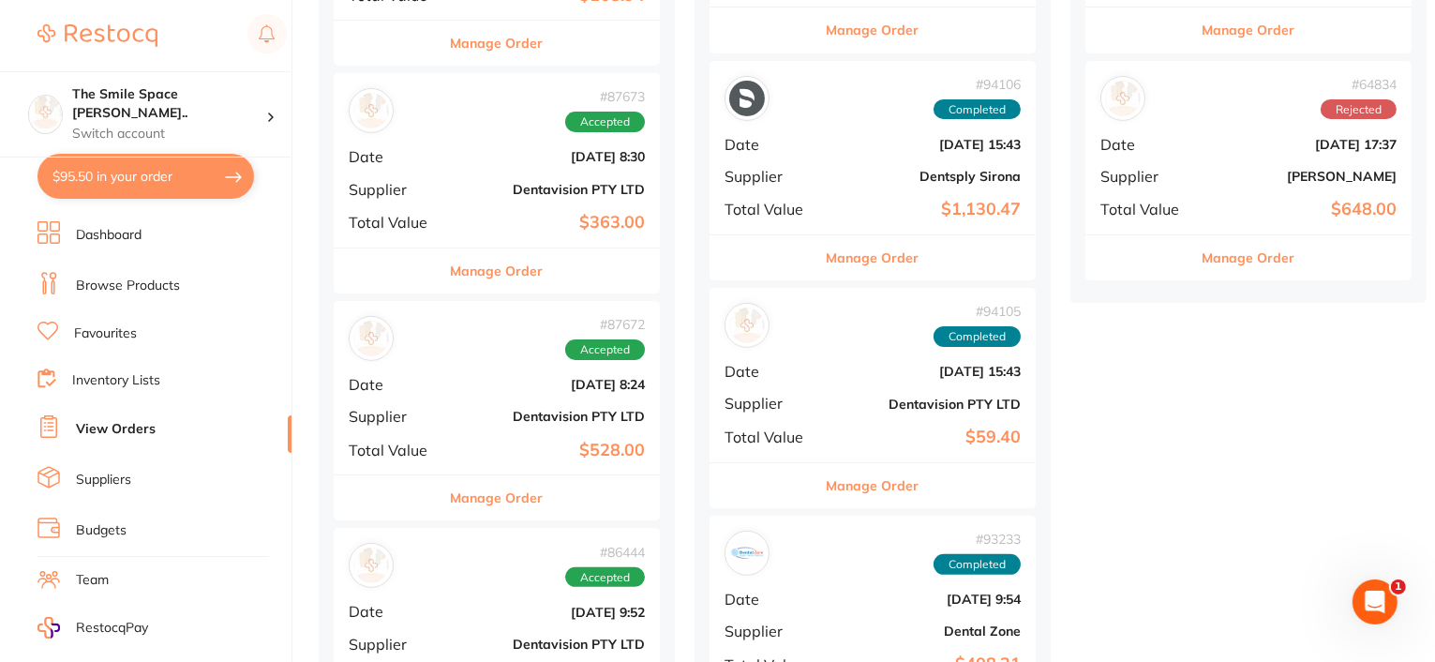
click at [791, 476] on div "Manage Order" at bounding box center [873, 485] width 326 height 46
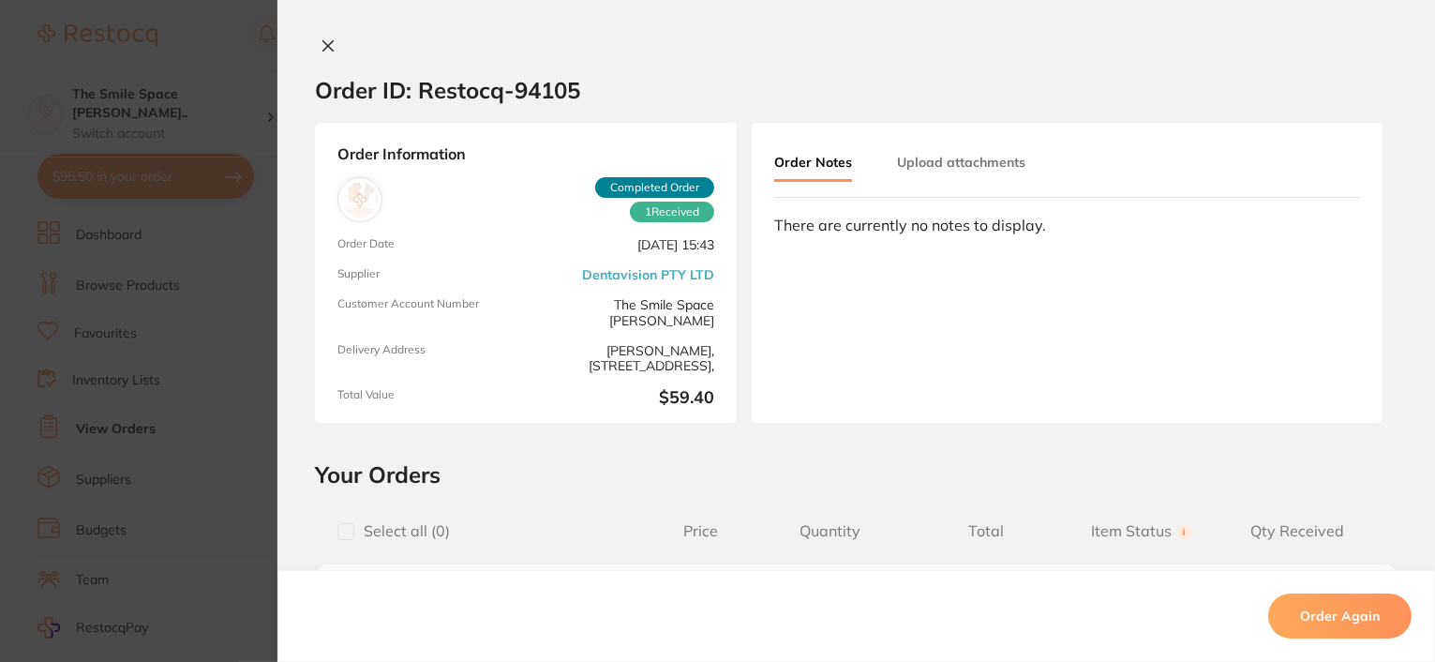
click at [330, 44] on icon at bounding box center [328, 45] width 15 height 15
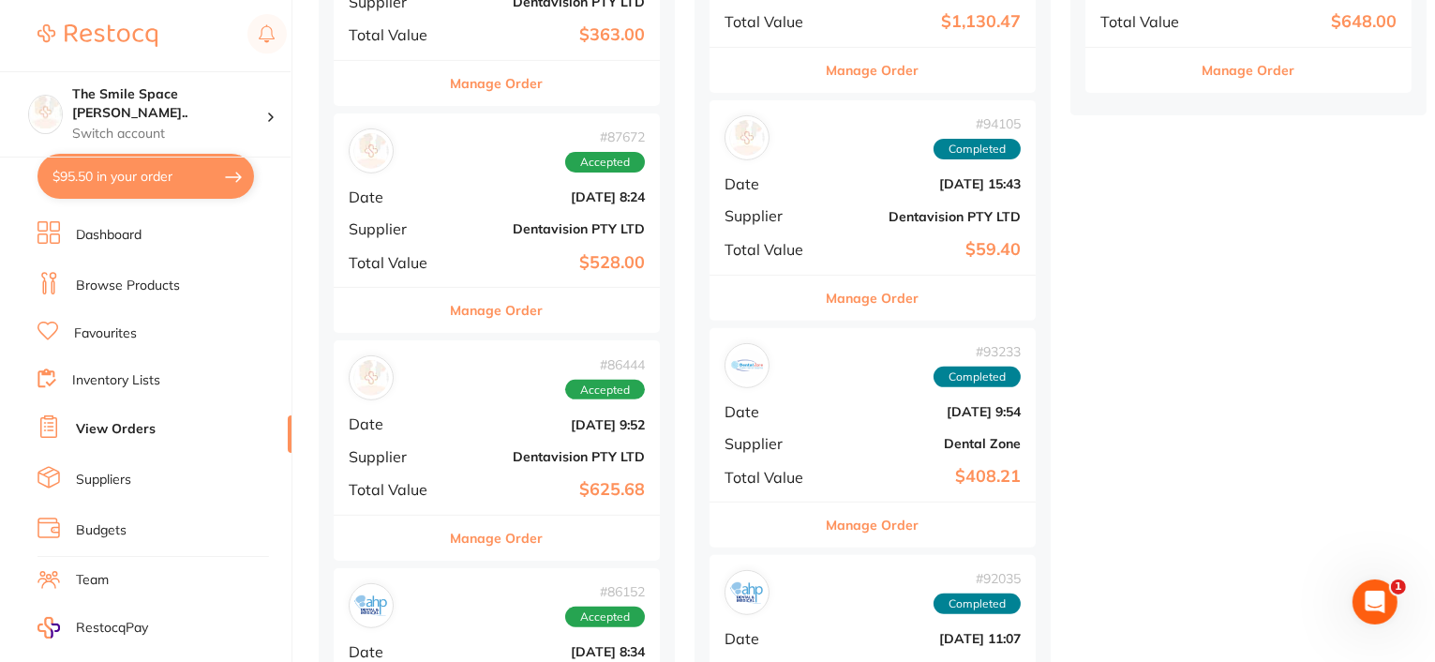
click at [873, 525] on button "Manage Order" at bounding box center [873, 525] width 93 height 45
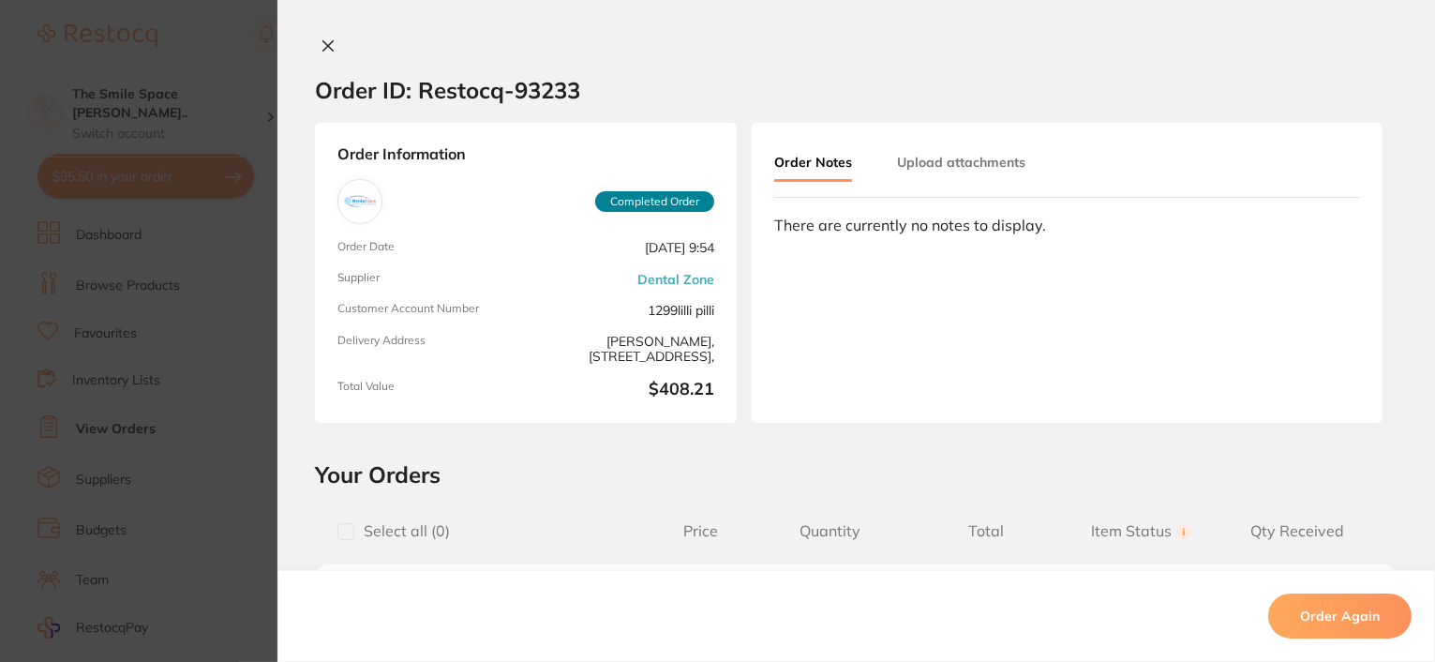
click at [326, 43] on icon at bounding box center [328, 46] width 10 height 10
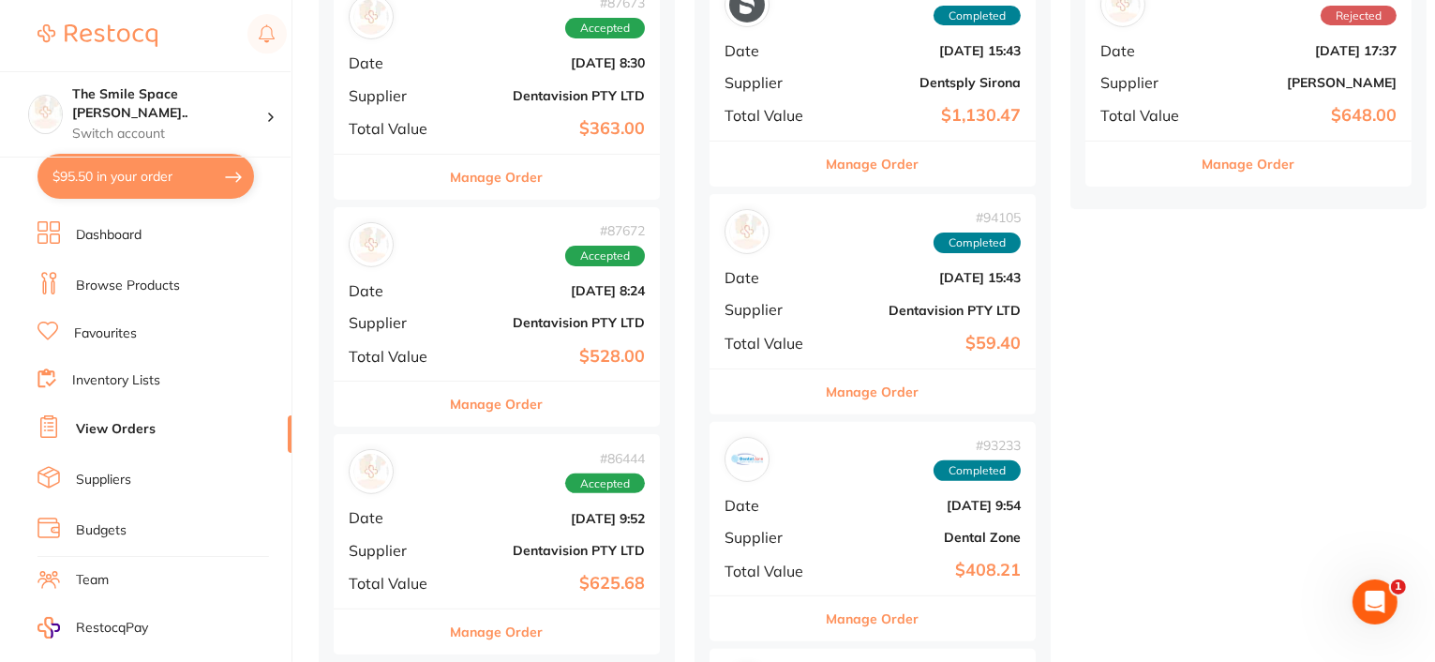
click at [870, 395] on button "Manage Order" at bounding box center [873, 391] width 93 height 45
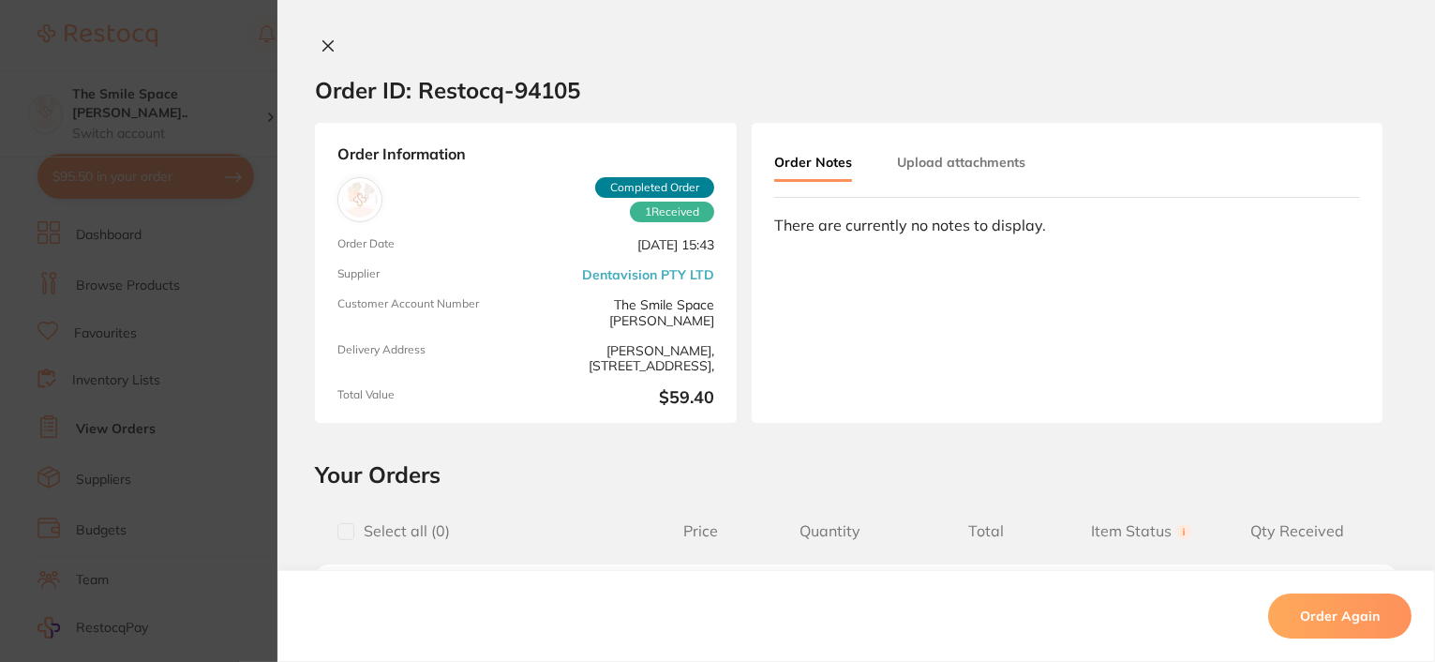
click at [316, 36] on div "Order ID: Restocq- 94105 Order Information 1 Received Completed Order Order Dat…" at bounding box center [857, 331] width 1158 height 662
click at [323, 44] on icon at bounding box center [328, 46] width 10 height 10
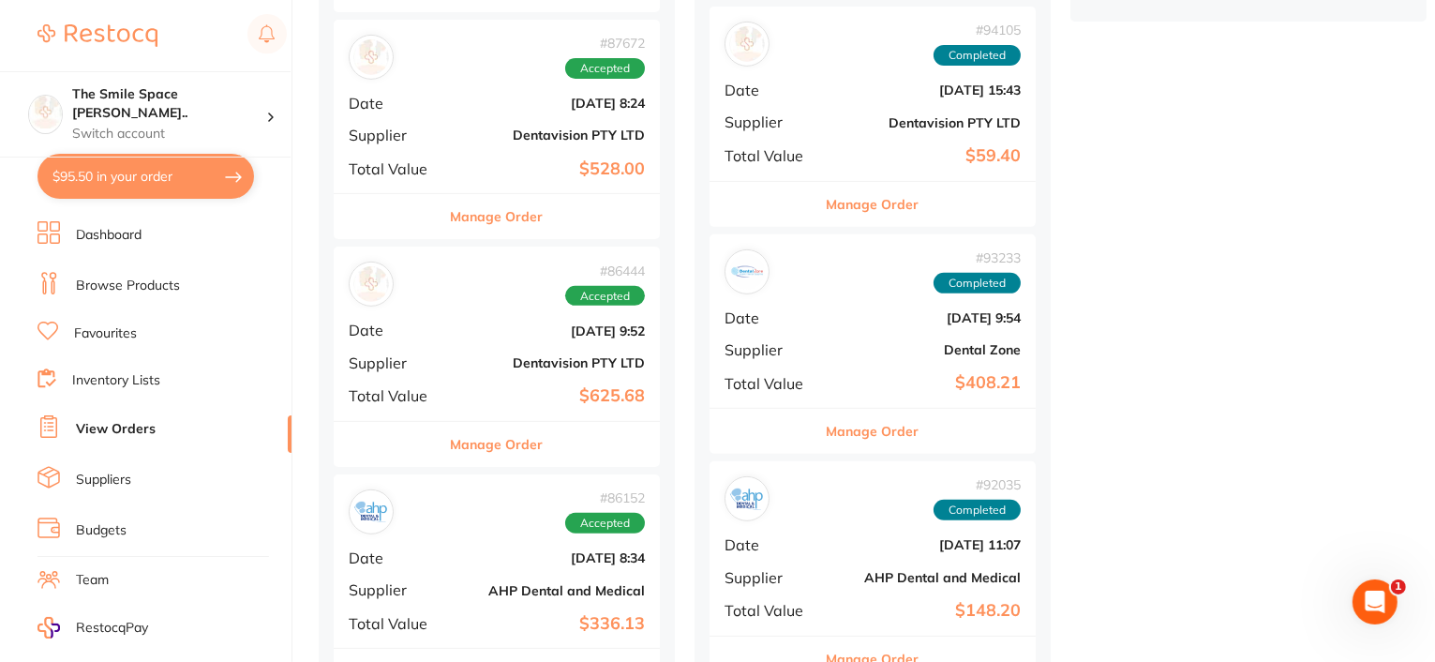
click at [878, 437] on button "Manage Order" at bounding box center [873, 431] width 93 height 45
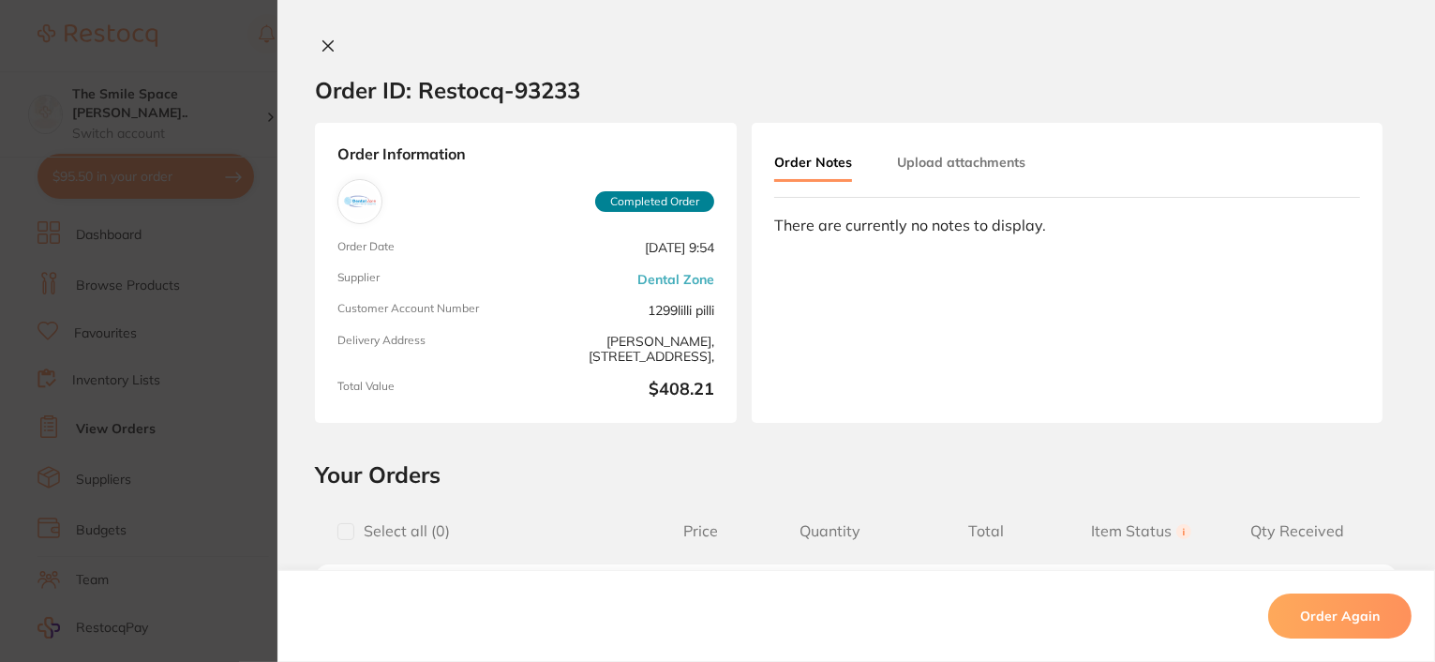
click at [323, 38] on icon at bounding box center [328, 45] width 15 height 15
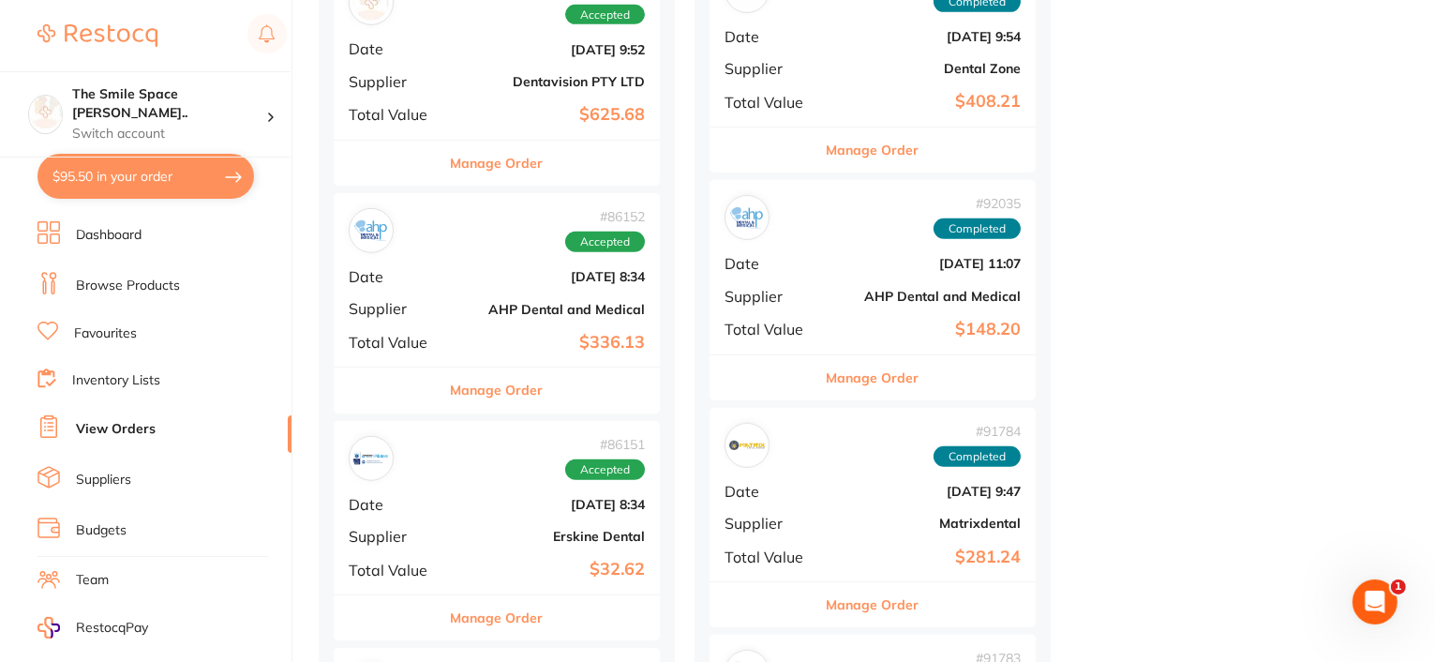
click at [875, 377] on button "Manage Order" at bounding box center [873, 377] width 93 height 45
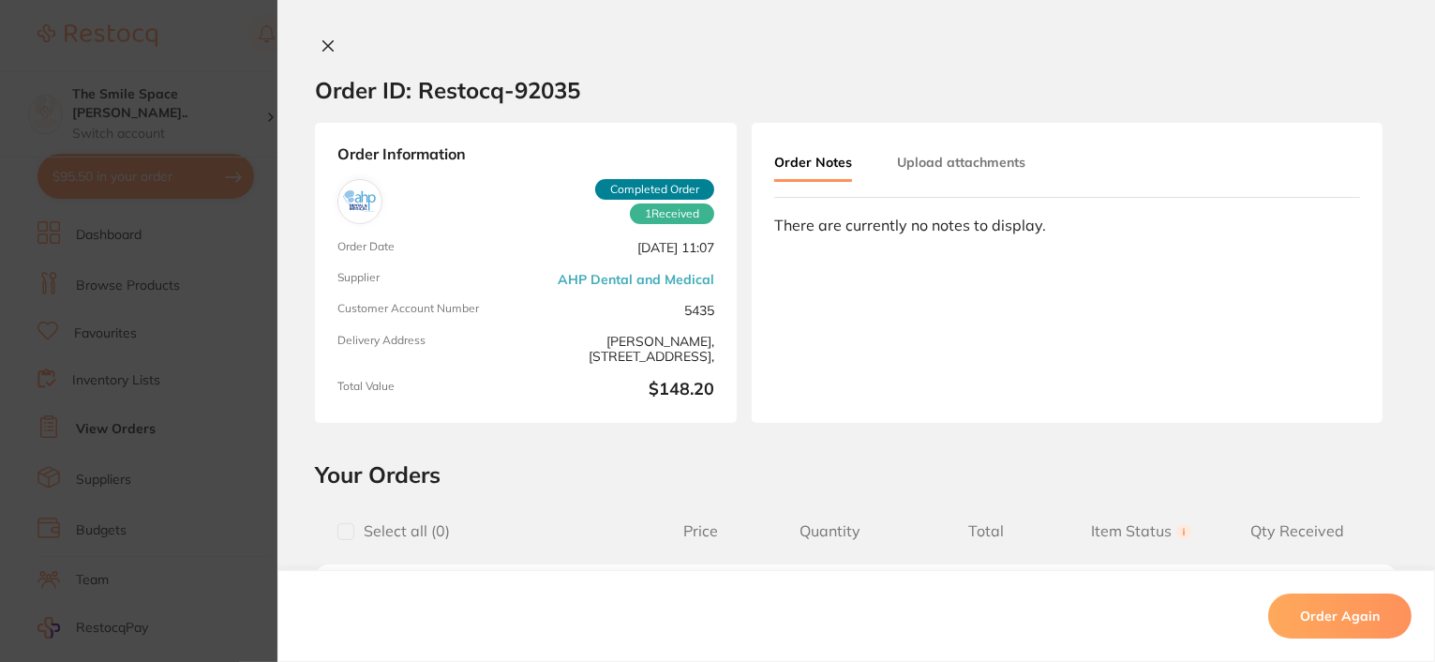
click at [323, 48] on icon at bounding box center [328, 45] width 15 height 15
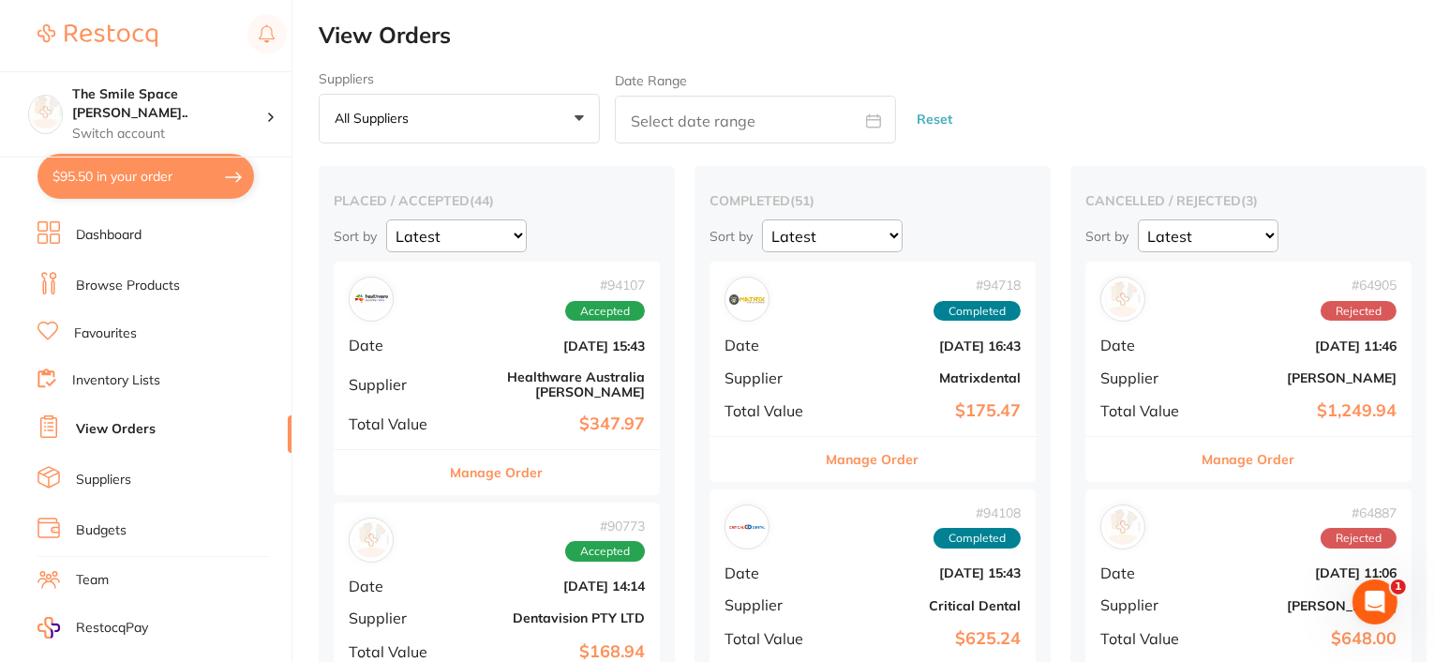
click at [158, 169] on button "$95.50 in your order" at bounding box center [146, 176] width 217 height 45
checkbox input "true"
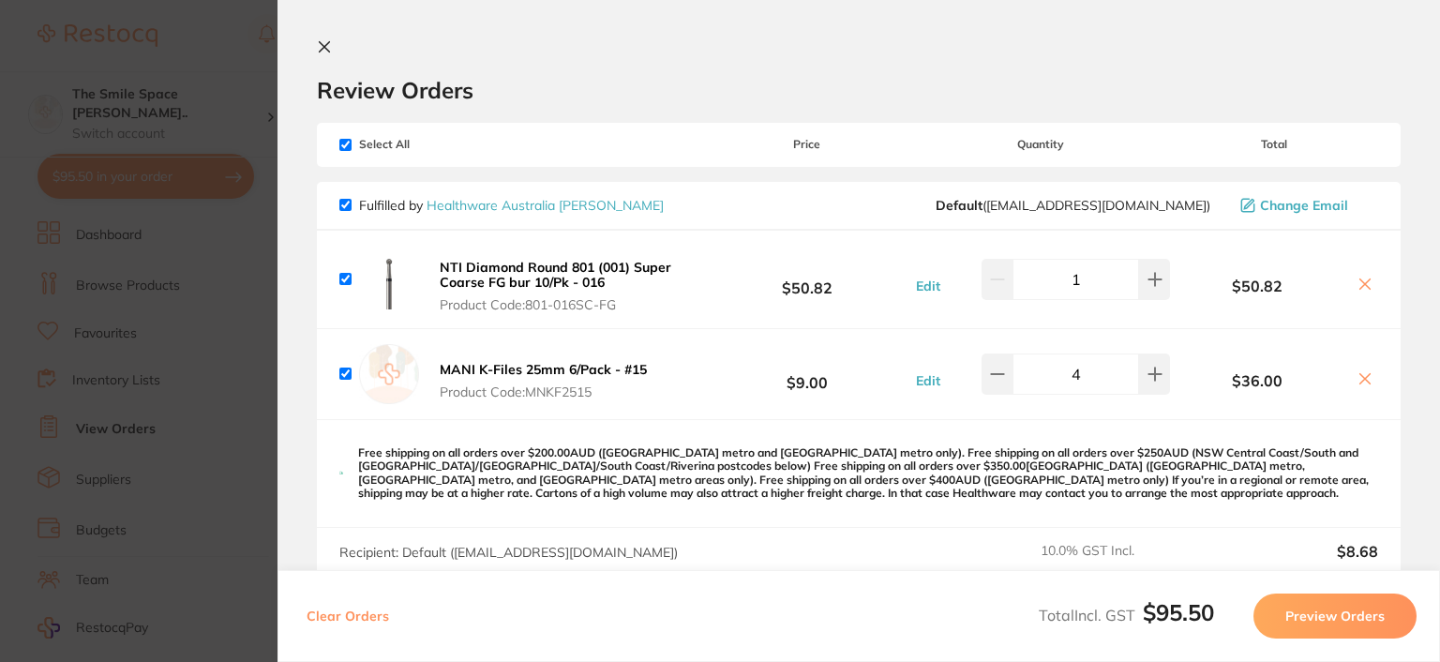
drag, startPoint x: 330, startPoint y: 46, endPoint x: 338, endPoint y: 79, distance: 33.9
click at [330, 47] on icon at bounding box center [324, 46] width 15 height 15
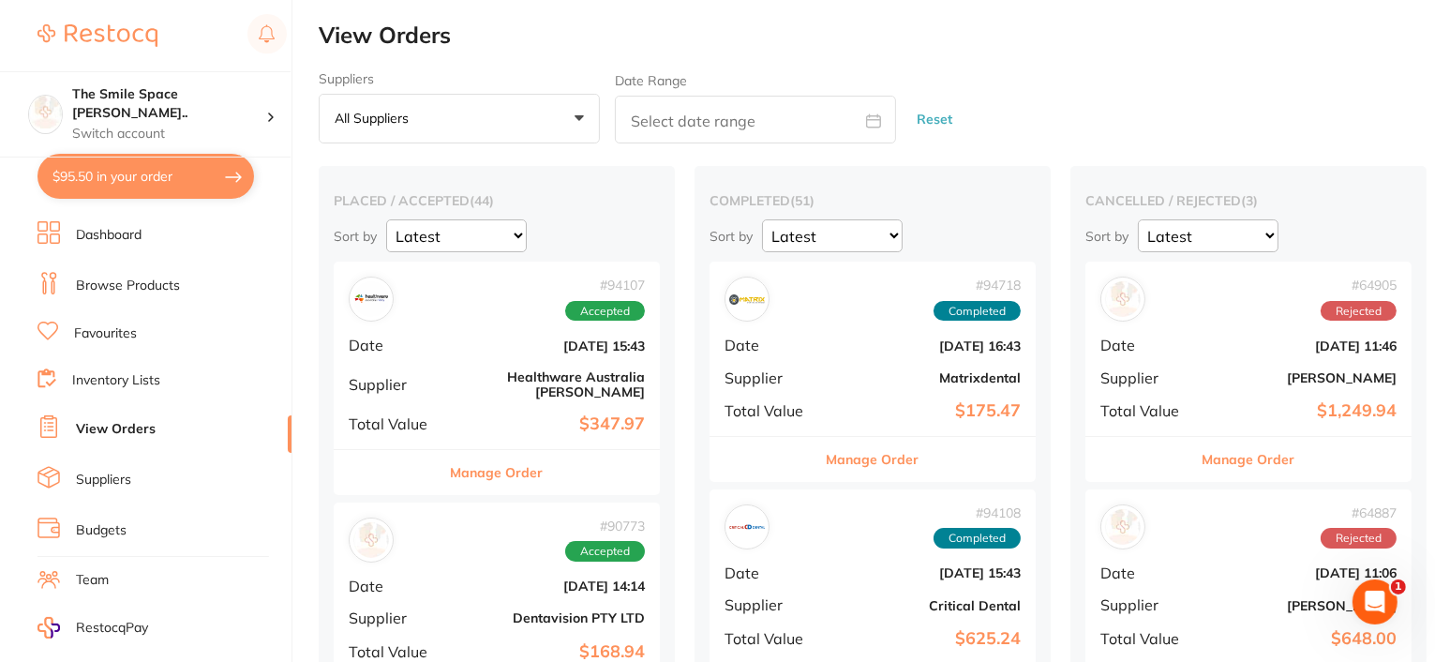
click at [120, 277] on link "Browse Products" at bounding box center [128, 286] width 104 height 19
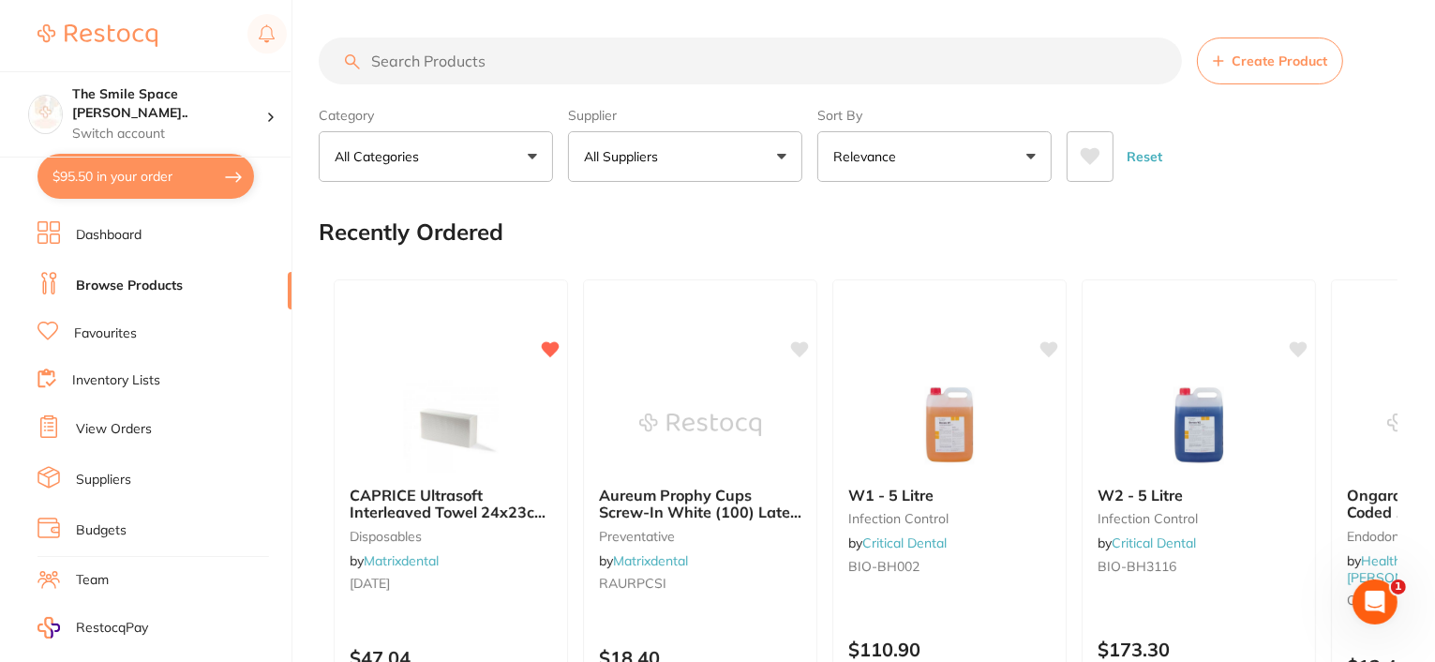
click at [411, 63] on input "search" at bounding box center [751, 61] width 864 height 47
type input "maxima k files"
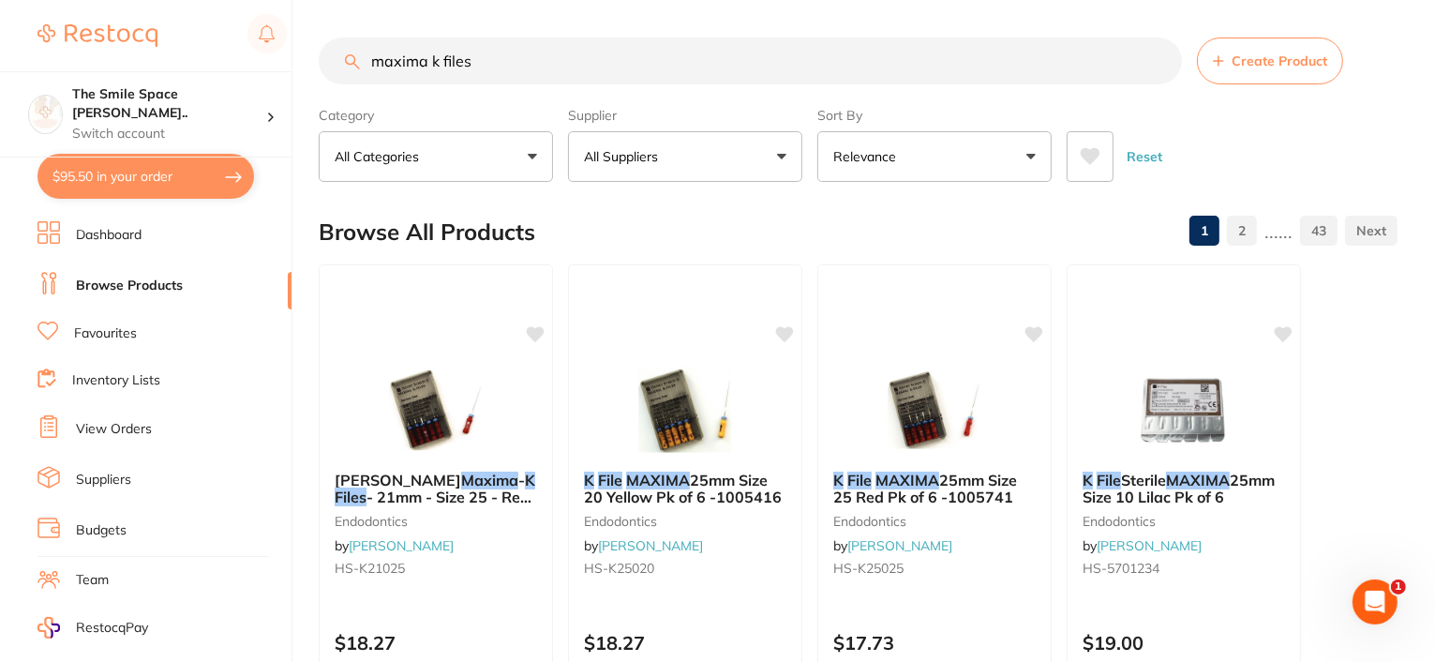
click at [139, 168] on button "$95.50 in your order" at bounding box center [146, 176] width 217 height 45
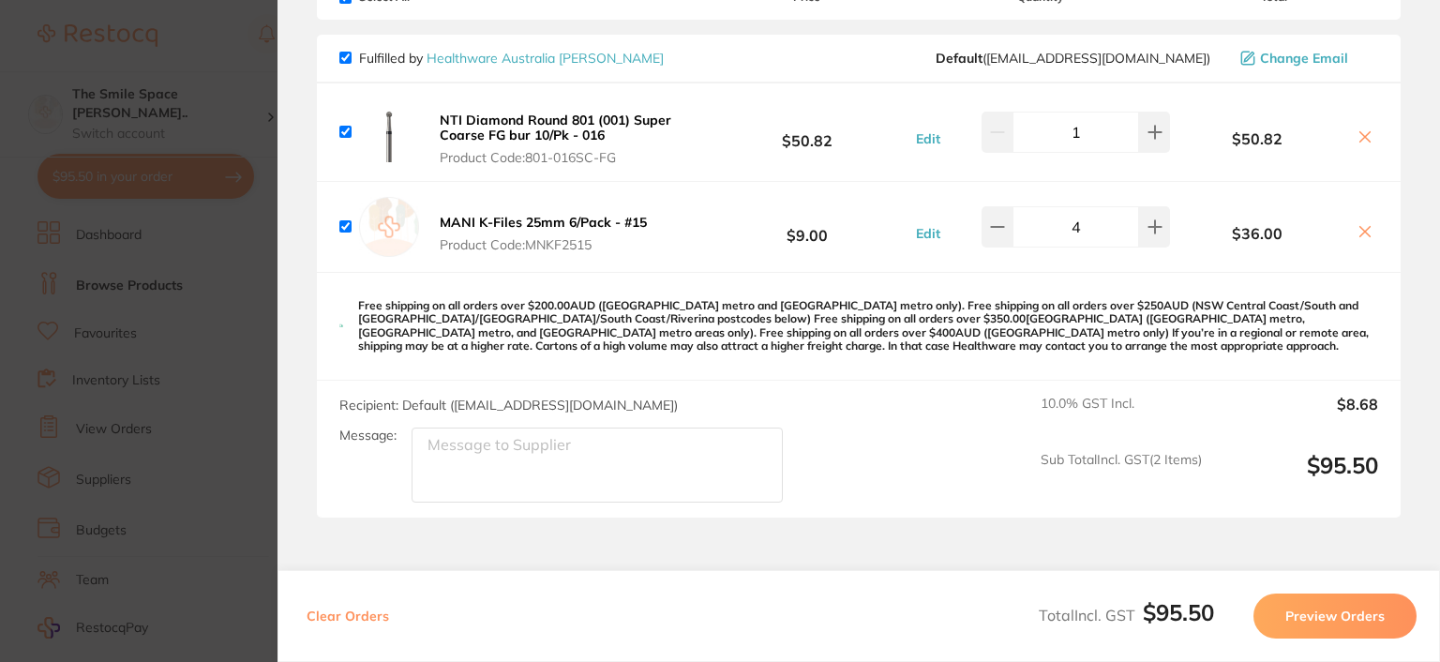
scroll to position [188, 0]
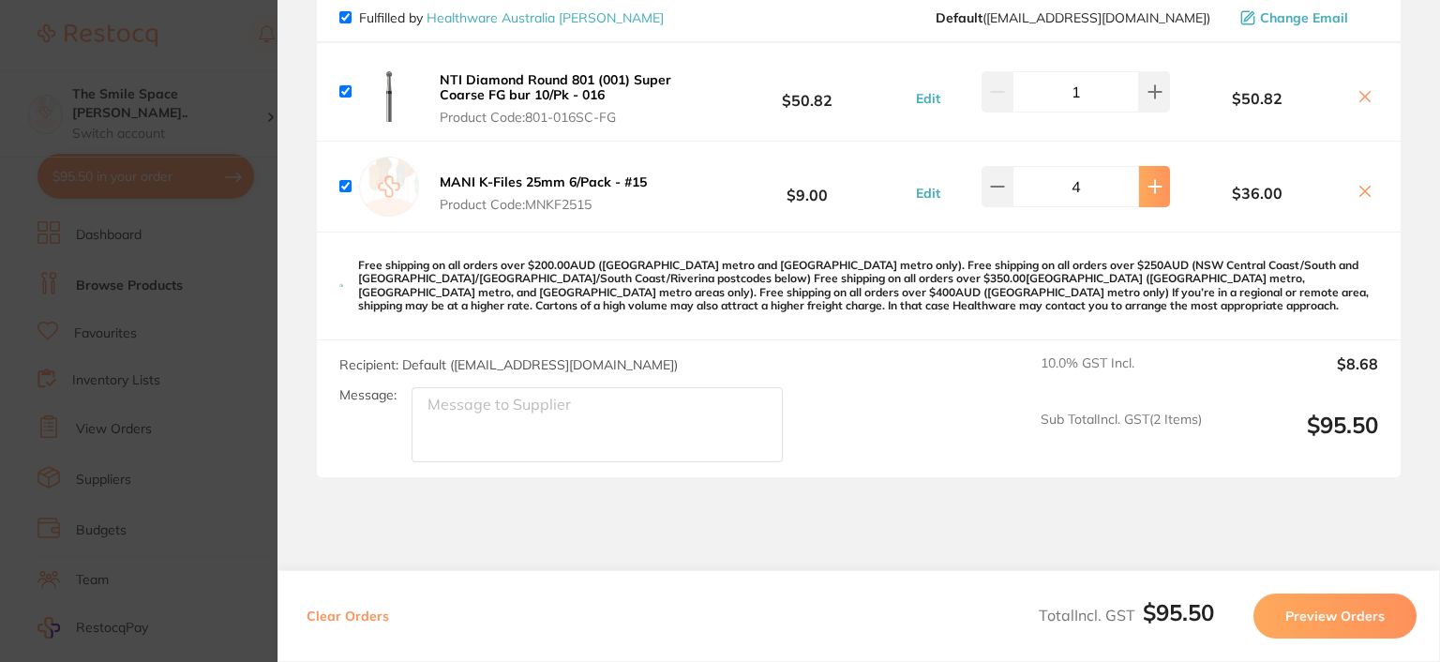
click at [1161, 186] on button at bounding box center [1154, 186] width 31 height 41
type input "5"
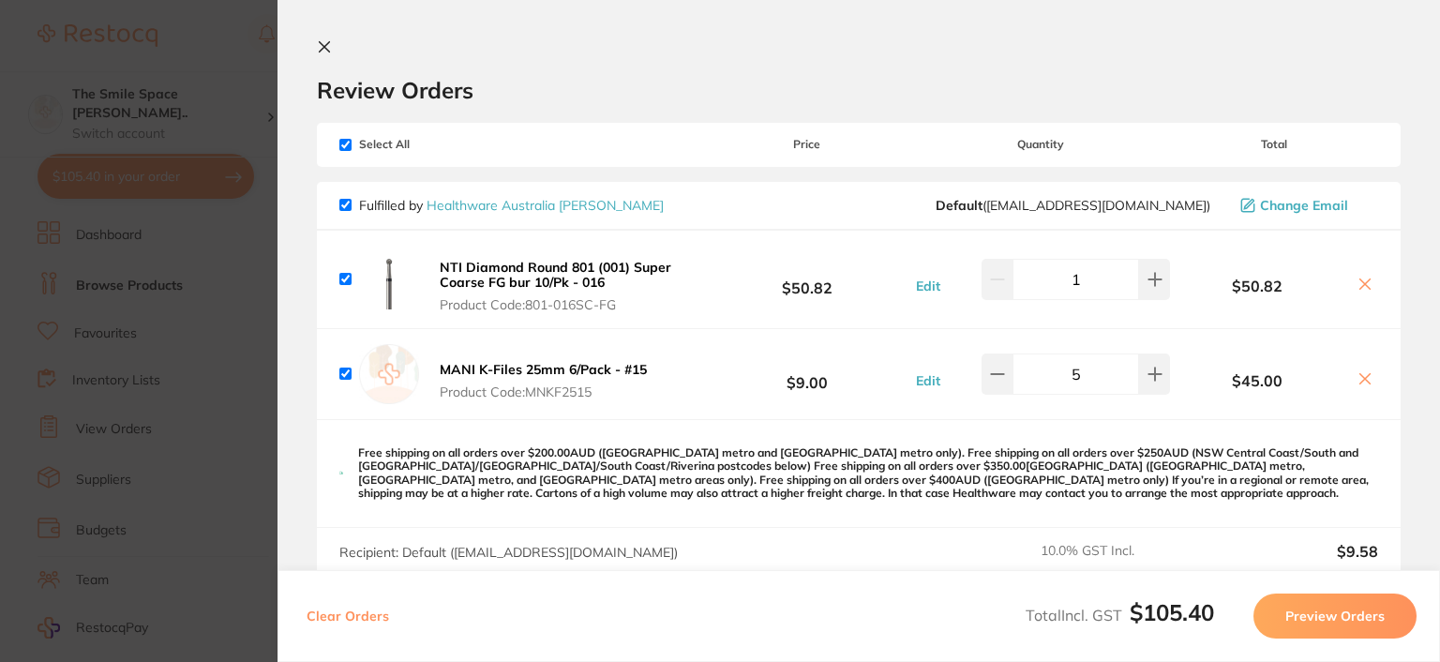
click at [322, 40] on icon at bounding box center [324, 46] width 15 height 15
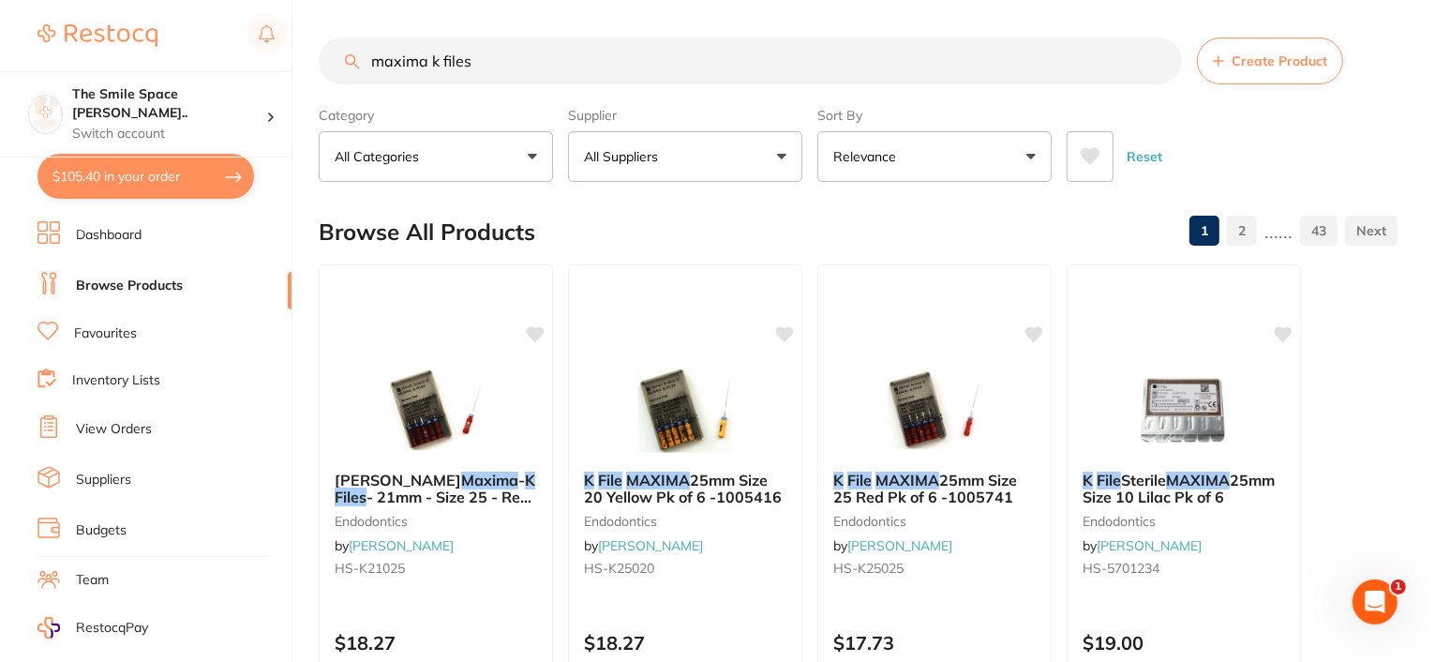
drag, startPoint x: 490, startPoint y: 64, endPoint x: 309, endPoint y: 18, distance: 186.7
click at [331, 38] on div "maxima k files Create Product" at bounding box center [858, 61] width 1079 height 47
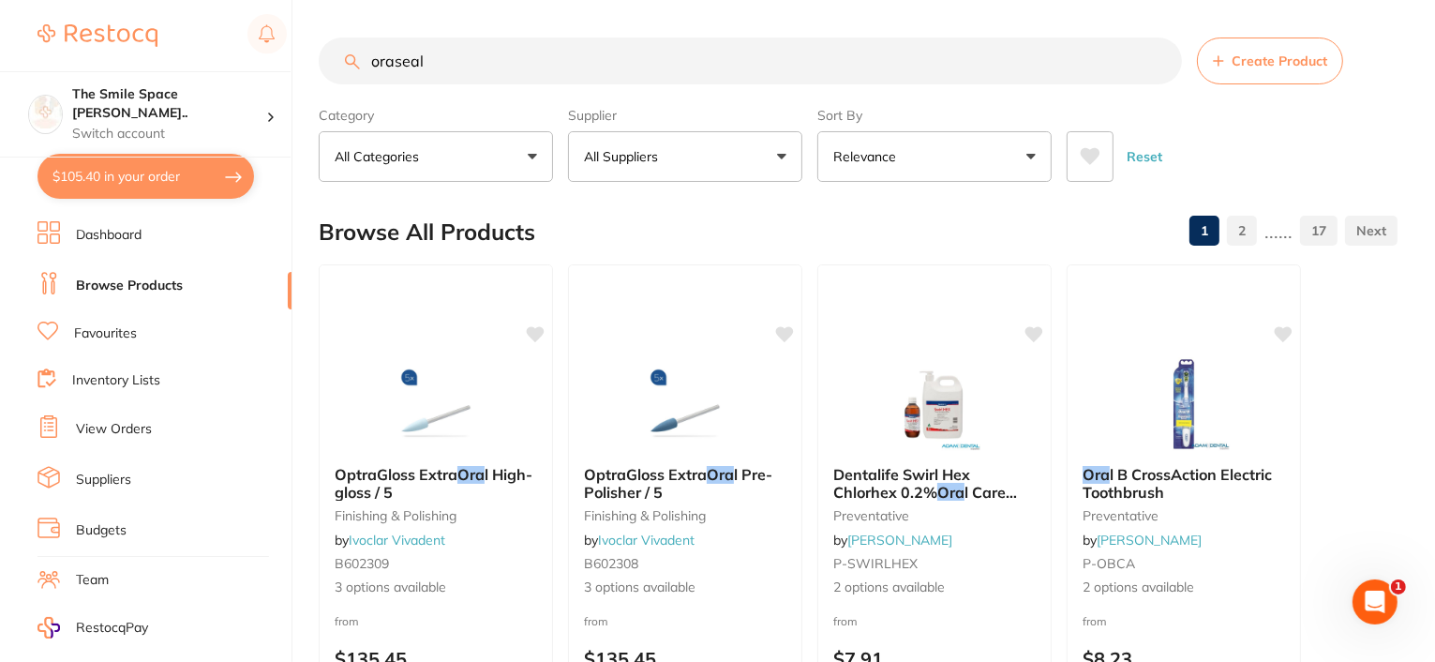
type input "oraseal"
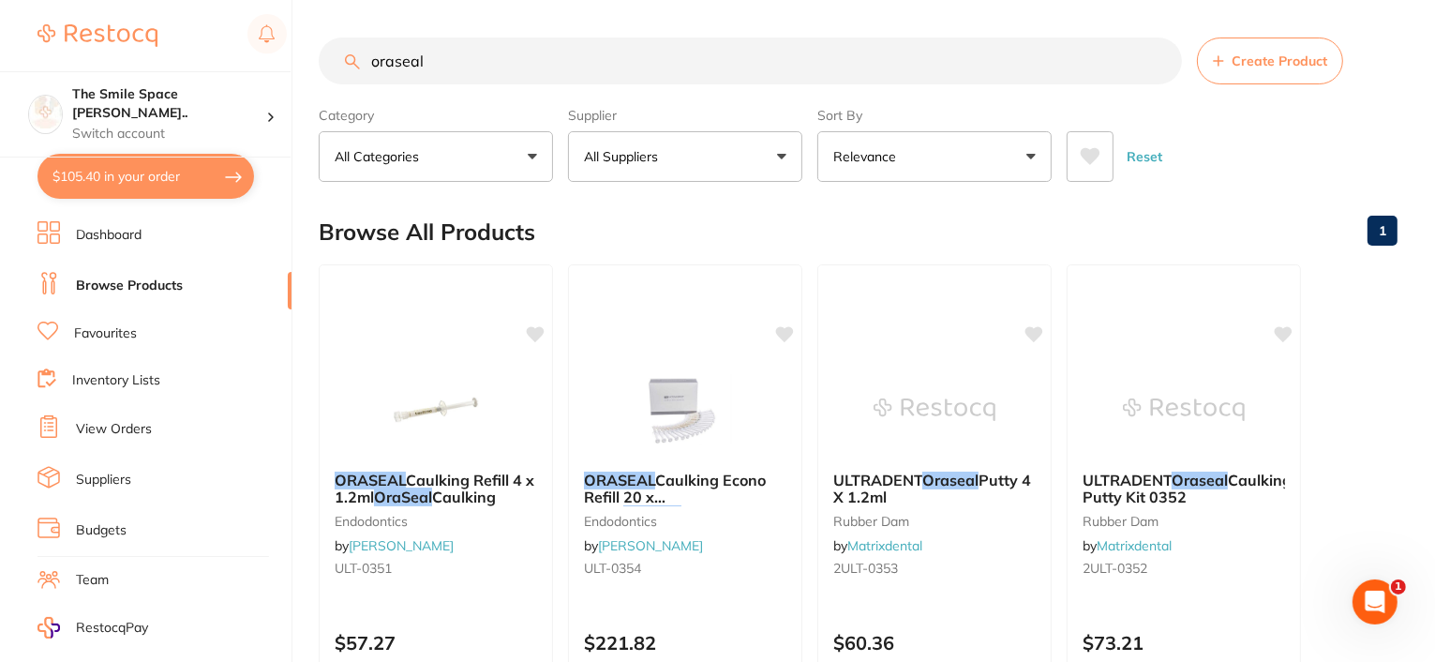
click at [763, 142] on button "All Suppliers" at bounding box center [685, 156] width 234 height 51
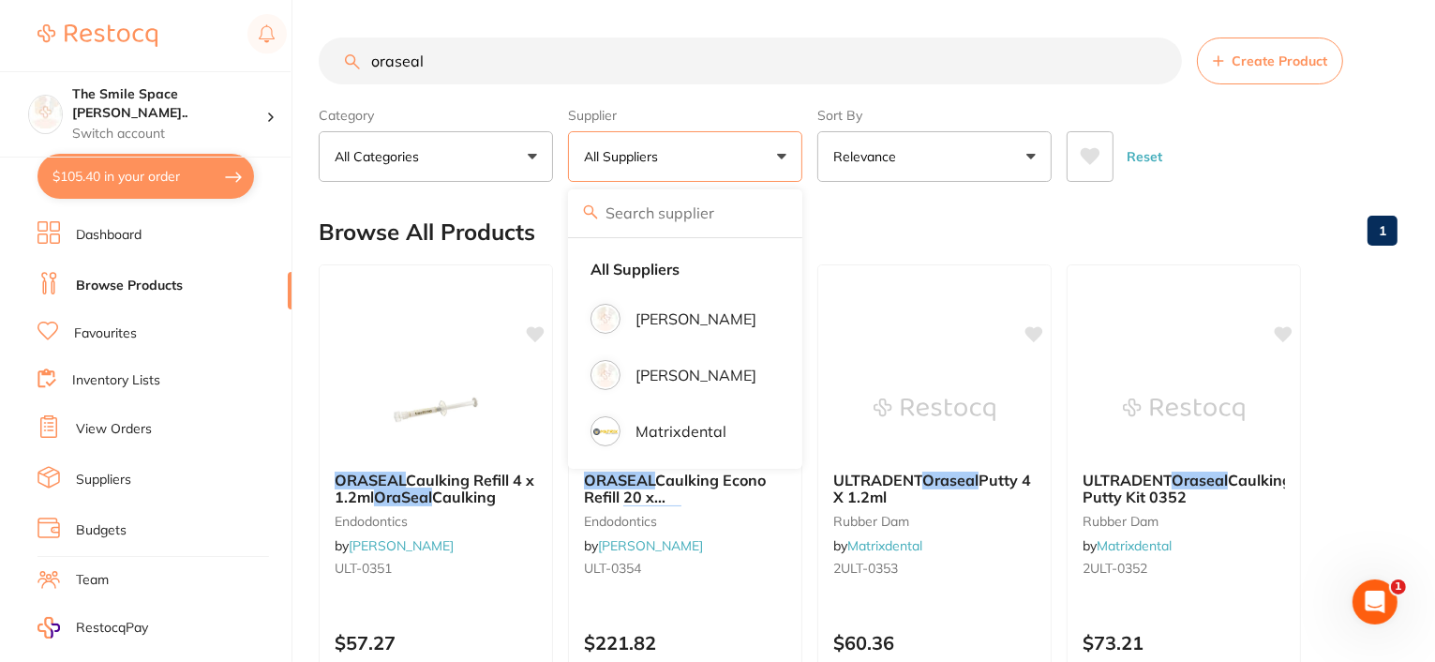
click at [897, 220] on div "Browse All Products 1" at bounding box center [858, 232] width 1079 height 63
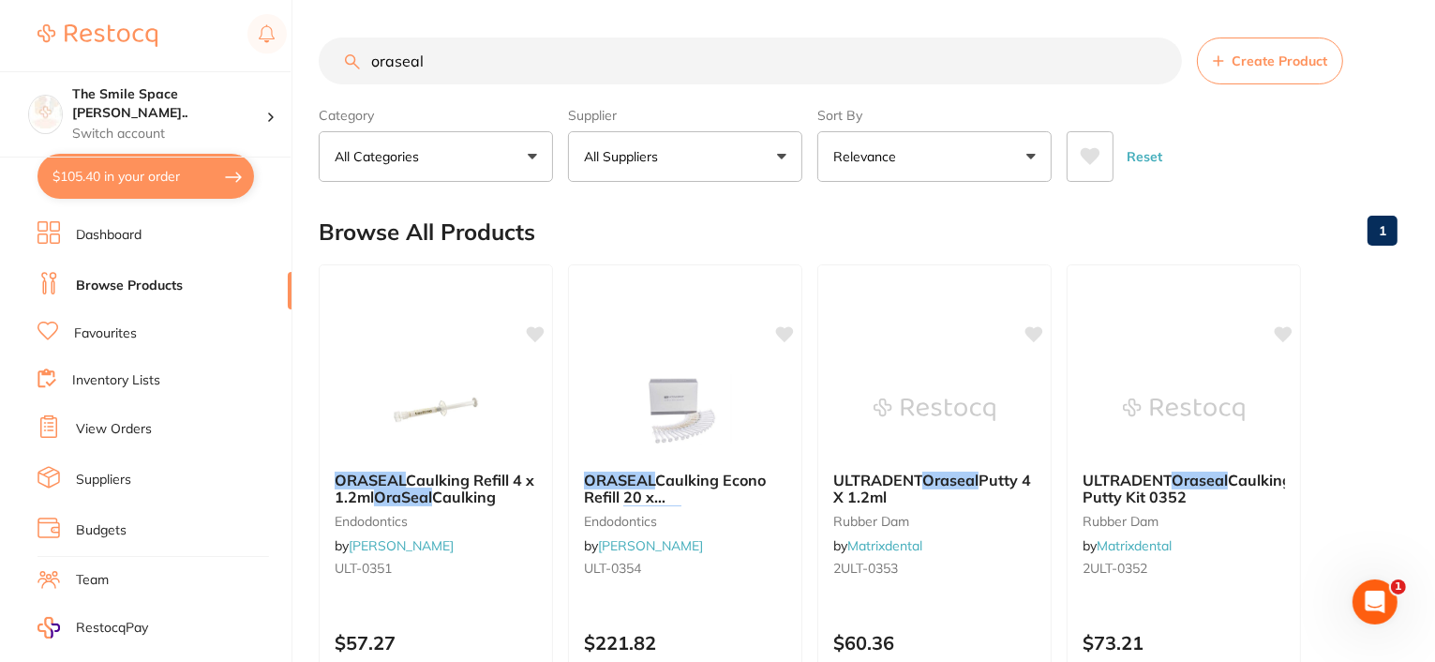
drag, startPoint x: 443, startPoint y: 59, endPoint x: 340, endPoint y: 58, distance: 103.1
click at [342, 60] on input "oraseal" at bounding box center [751, 61] width 864 height 47
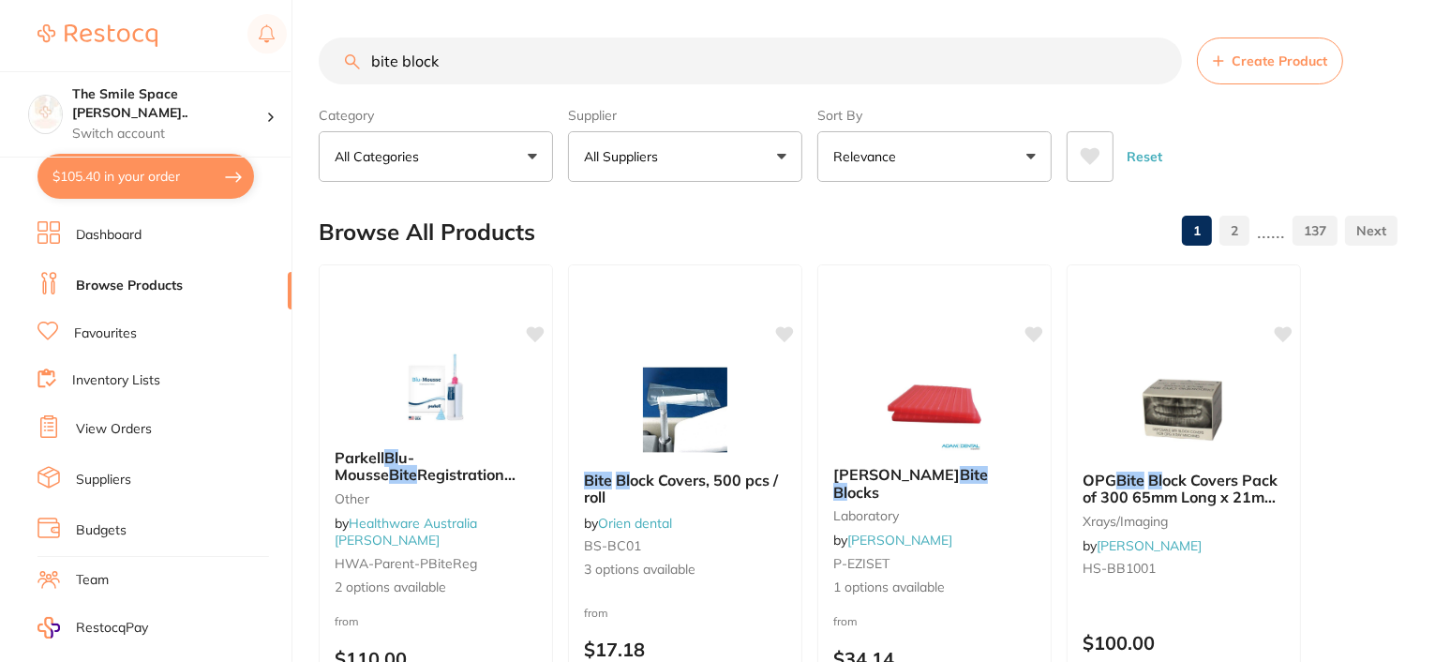
type input "bite block"
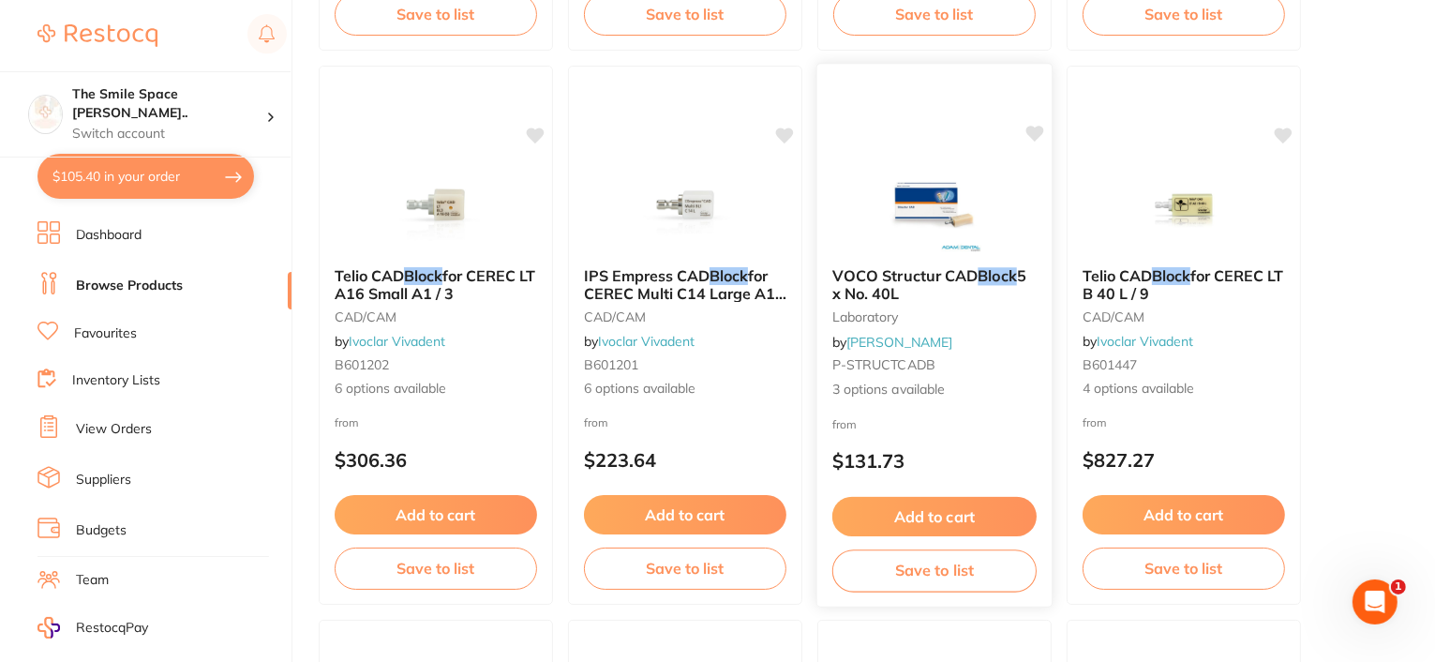
scroll to position [4969, 0]
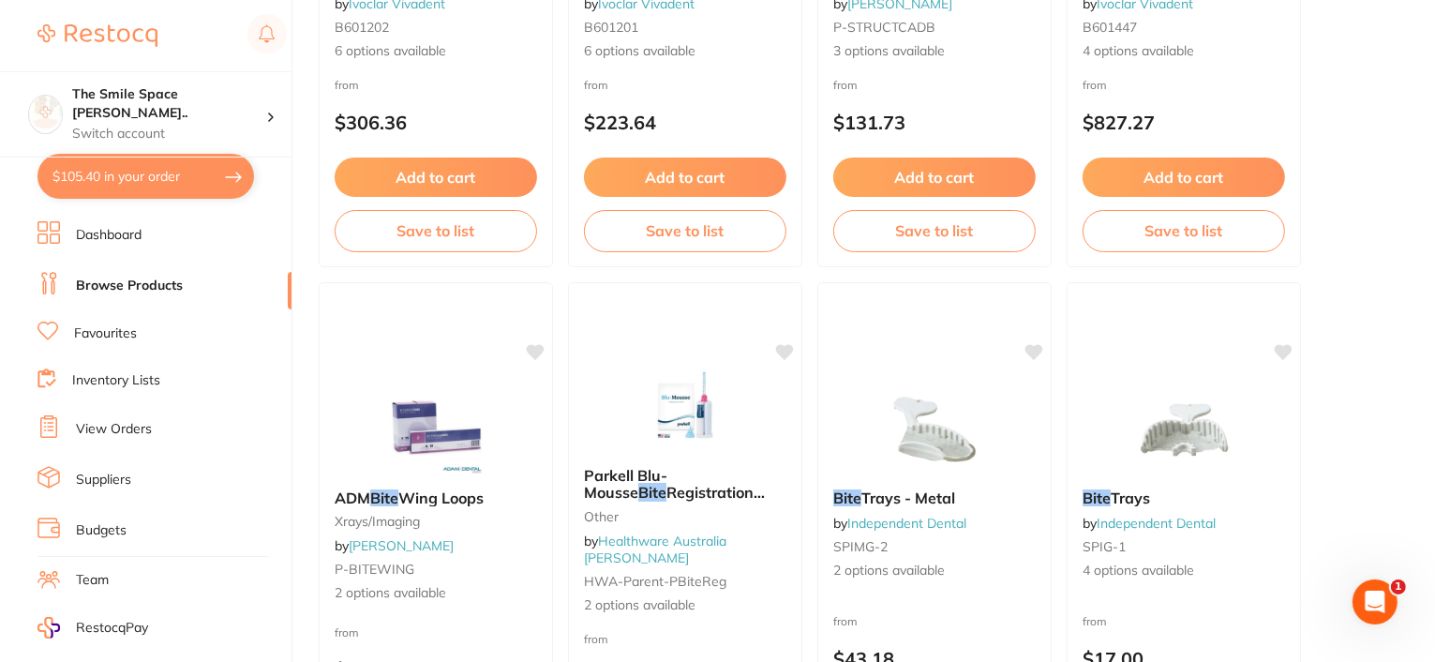
click at [140, 170] on button "$105.40 in your order" at bounding box center [146, 176] width 217 height 45
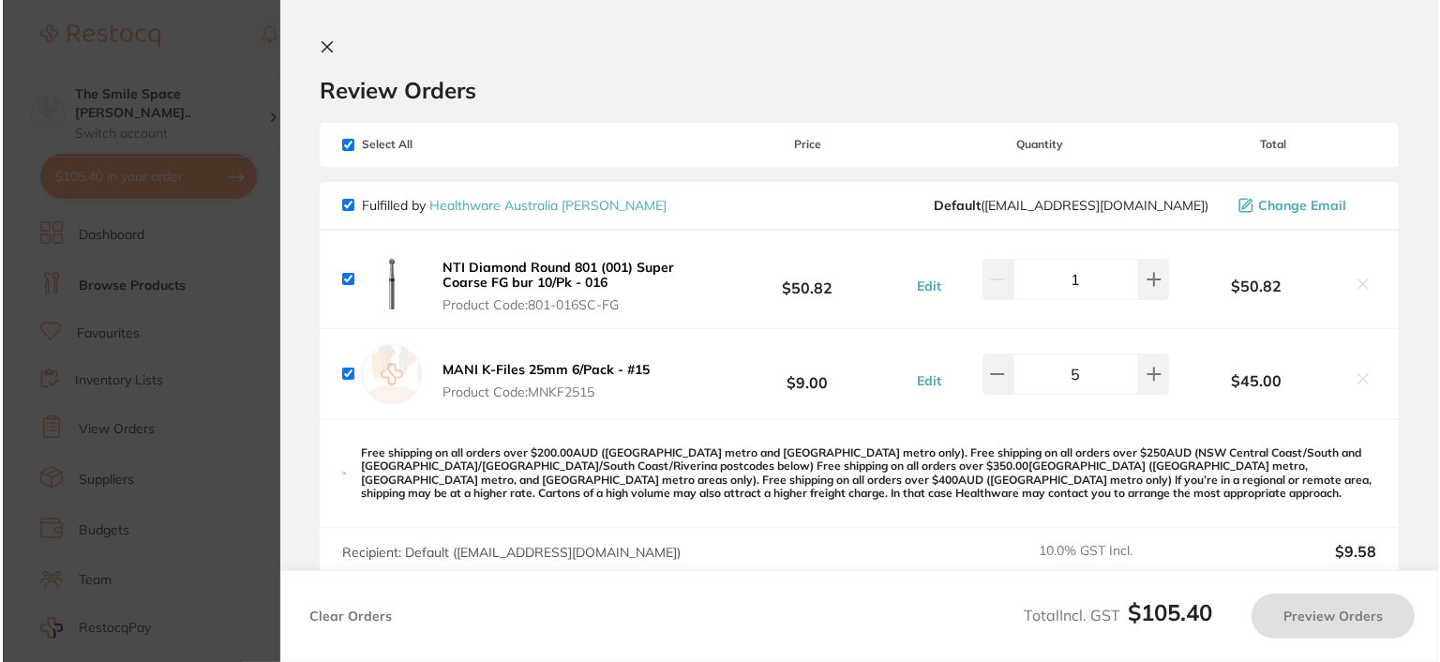
scroll to position [0, 0]
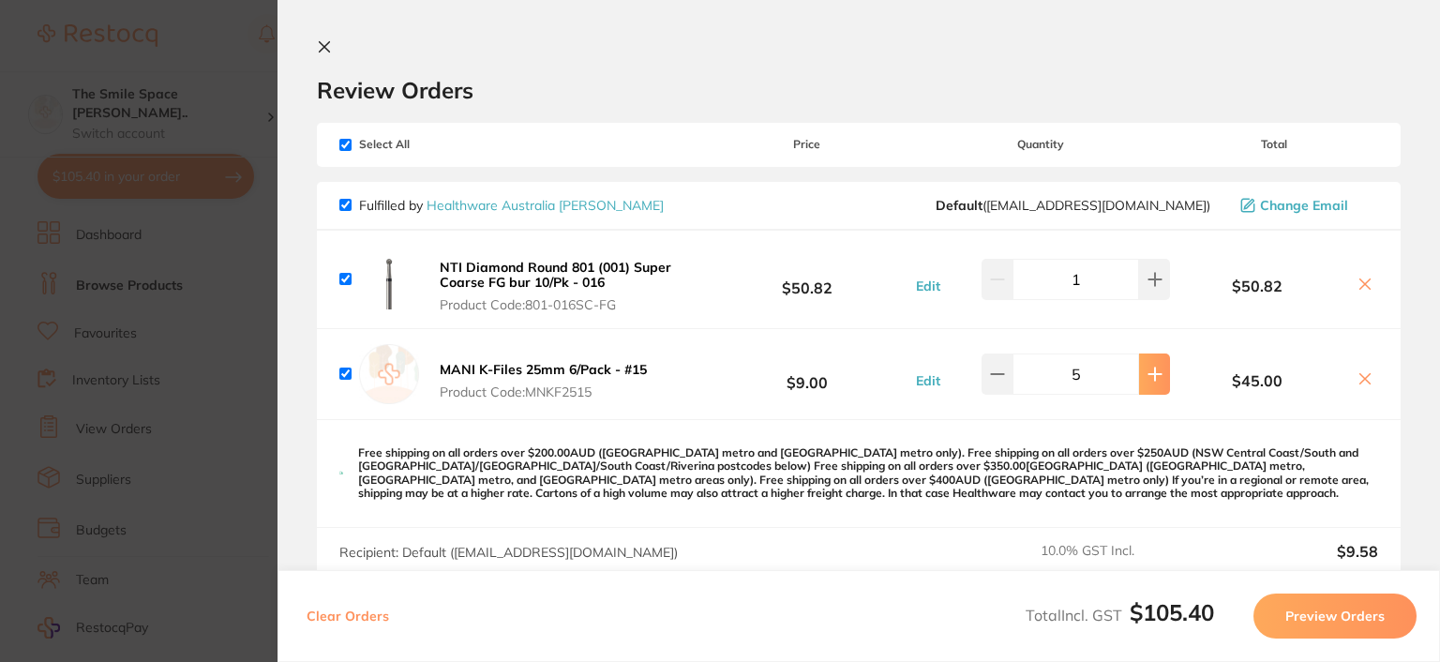
click at [1155, 374] on icon at bounding box center [1155, 374] width 15 height 15
type input "6"
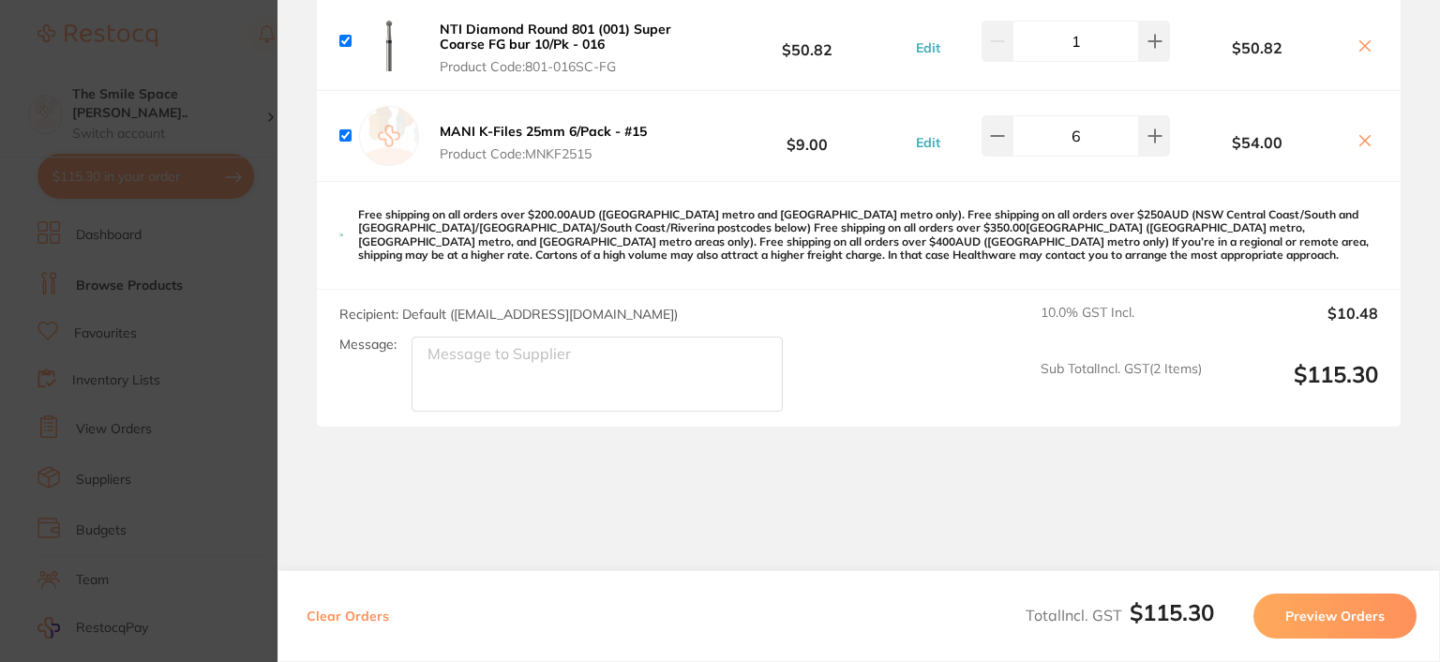
scroll to position [240, 0]
click at [1339, 618] on button "Preview Orders" at bounding box center [1335, 615] width 163 height 45
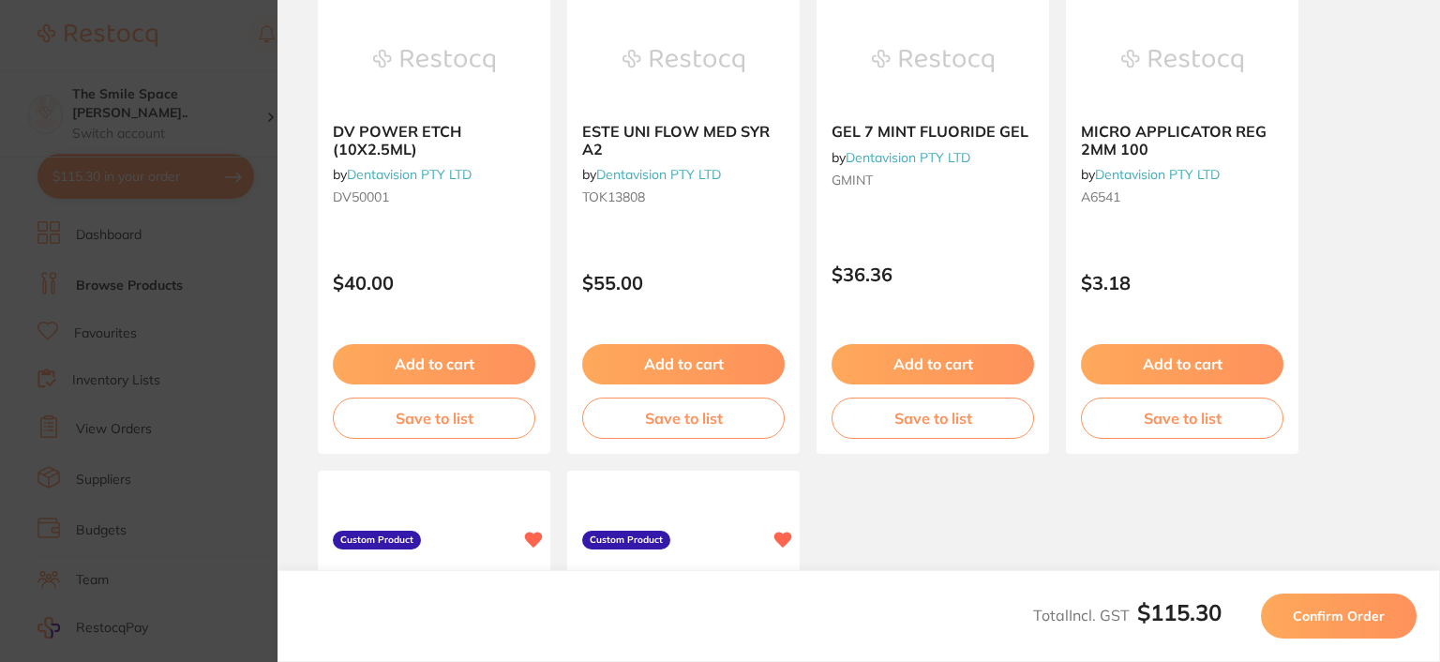
scroll to position [844, 0]
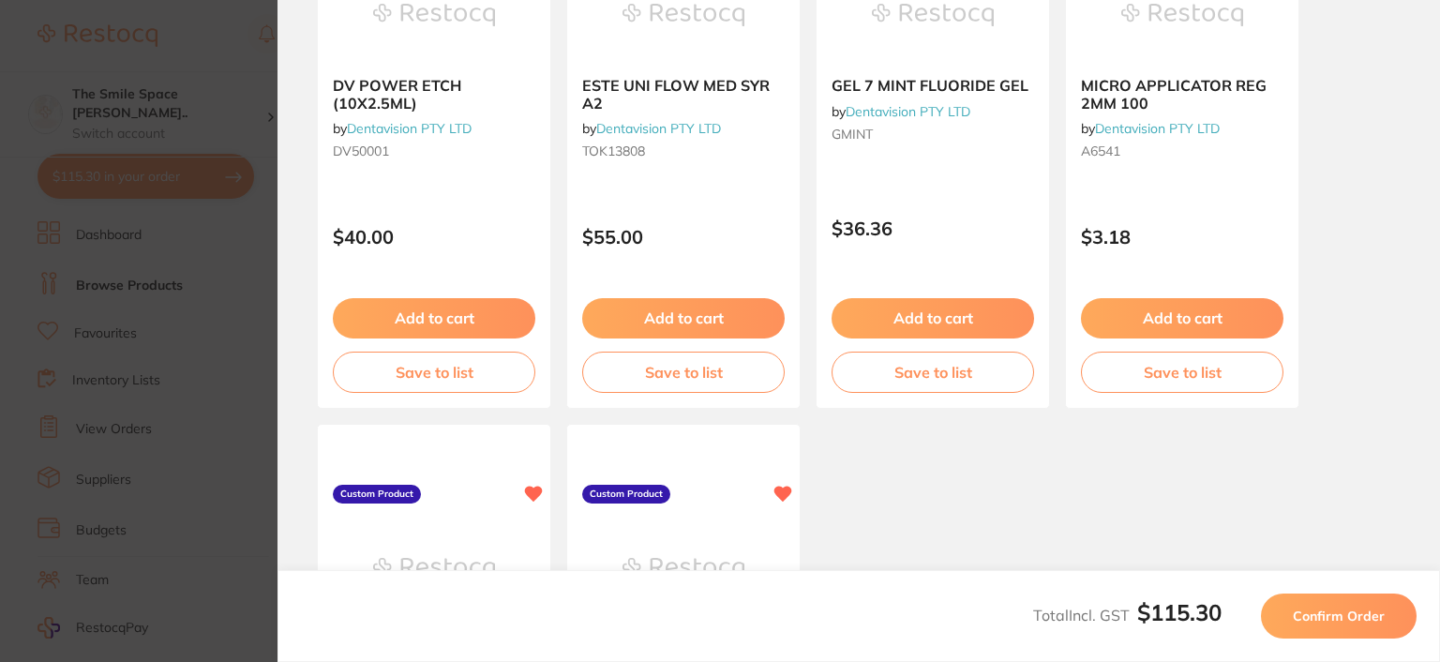
click at [1354, 608] on span "Confirm Order" at bounding box center [1339, 616] width 92 height 17
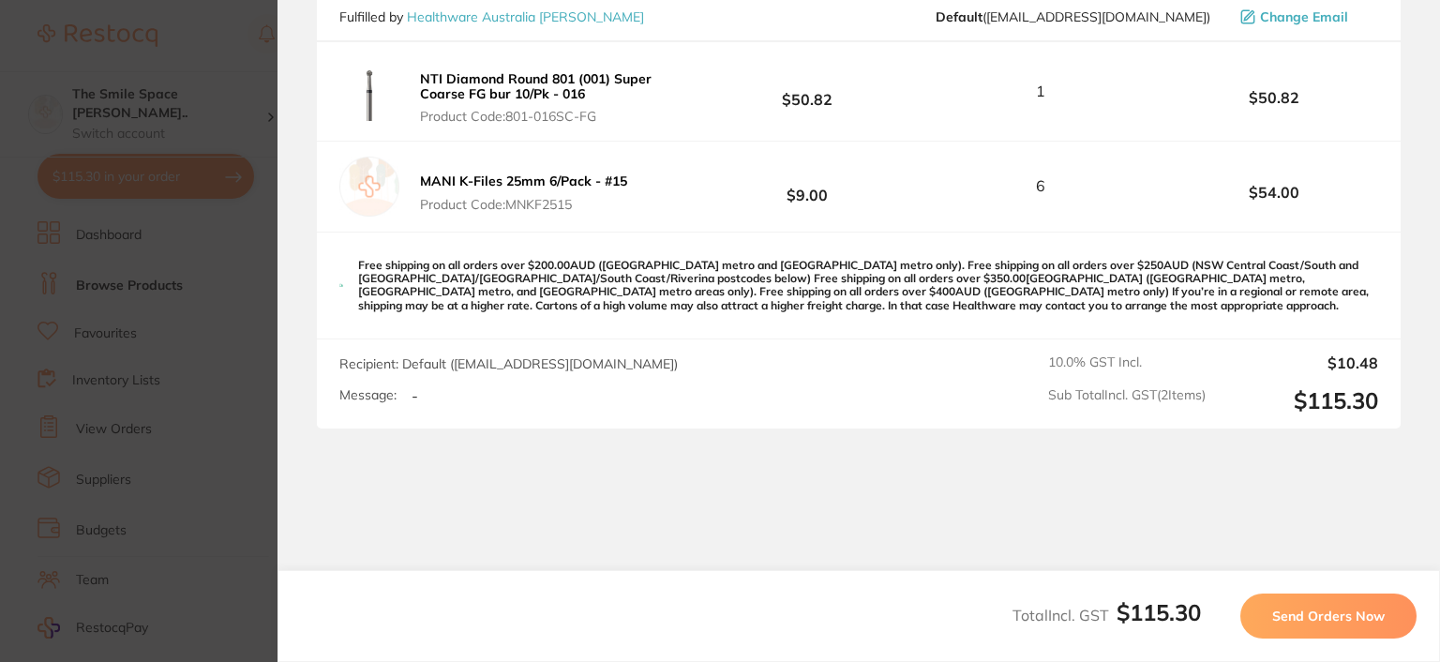
scroll to position [365, 0]
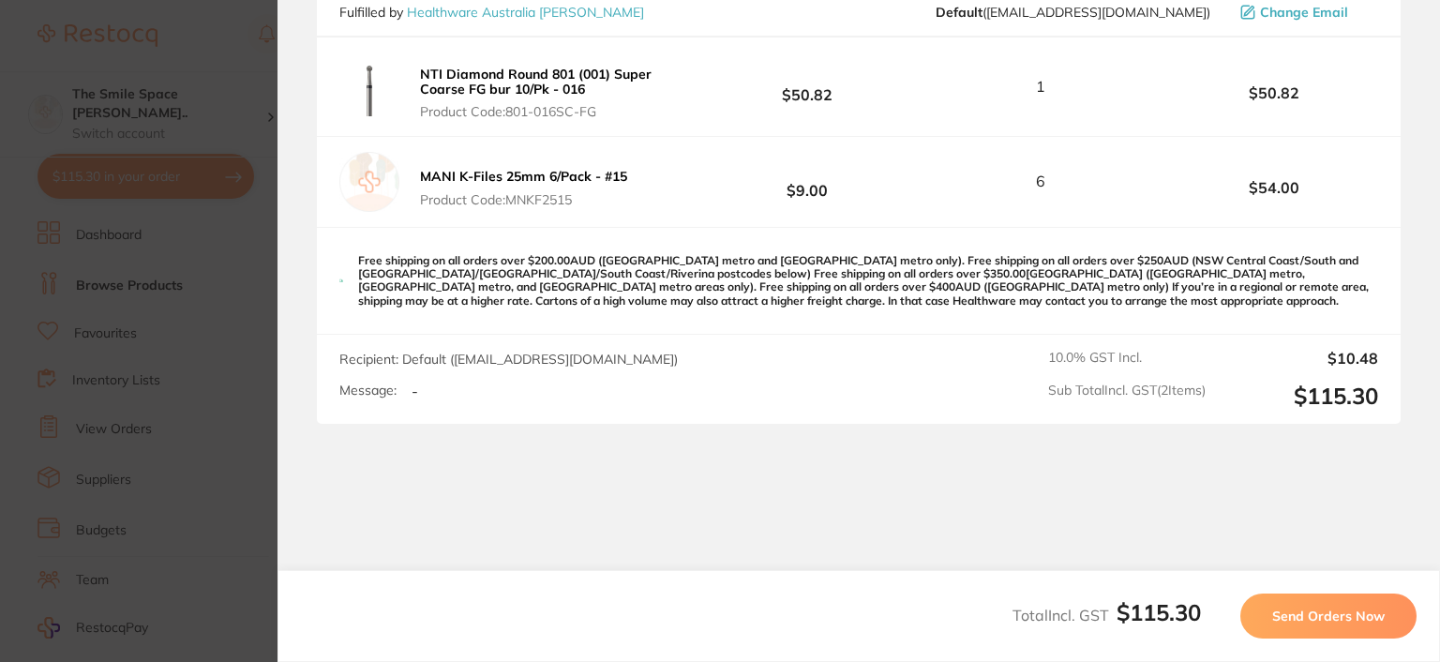
click at [1281, 620] on span "Send Orders Now" at bounding box center [1328, 616] width 113 height 17
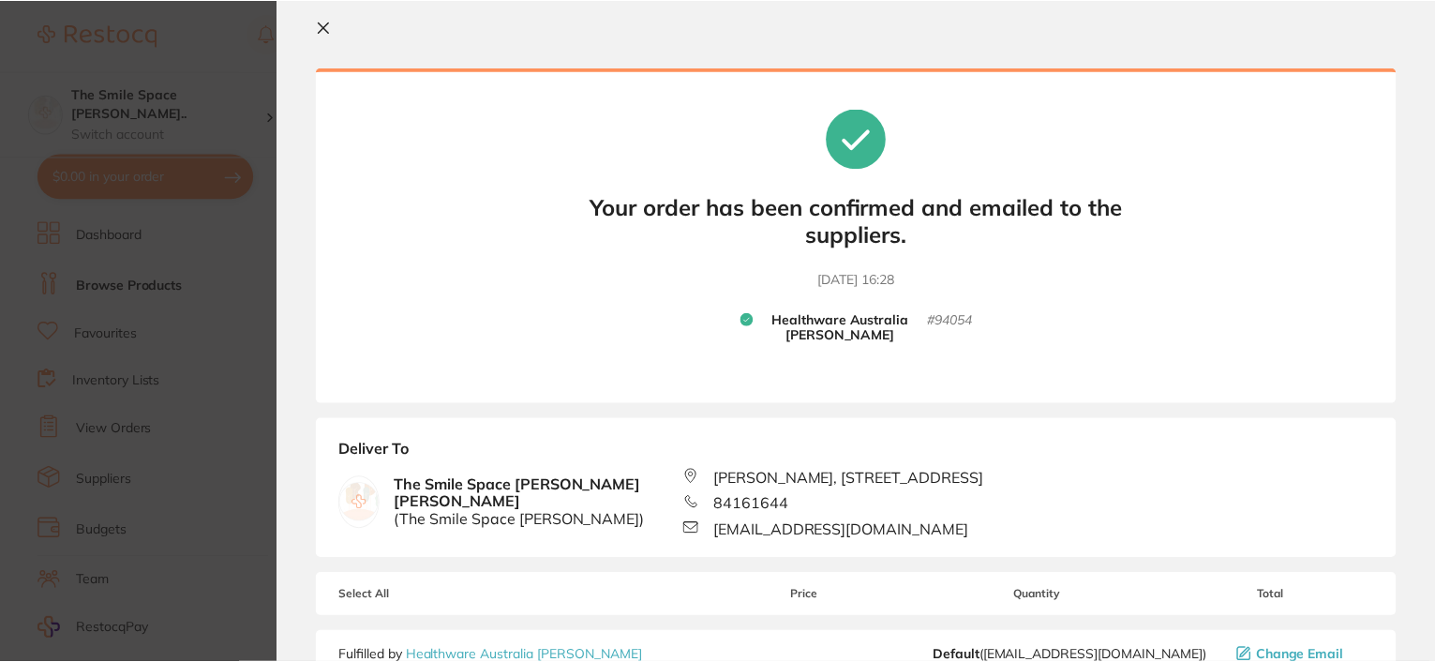
scroll to position [0, 0]
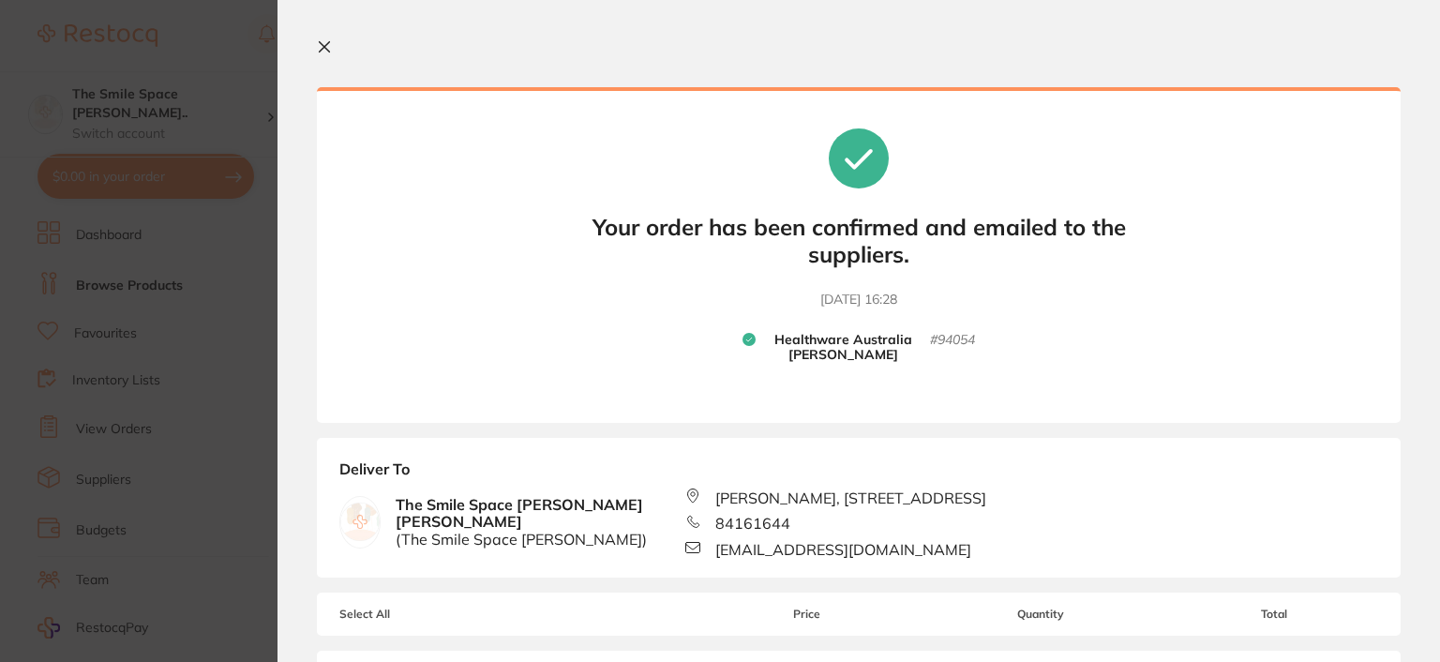
click at [326, 44] on icon at bounding box center [325, 47] width 10 height 10
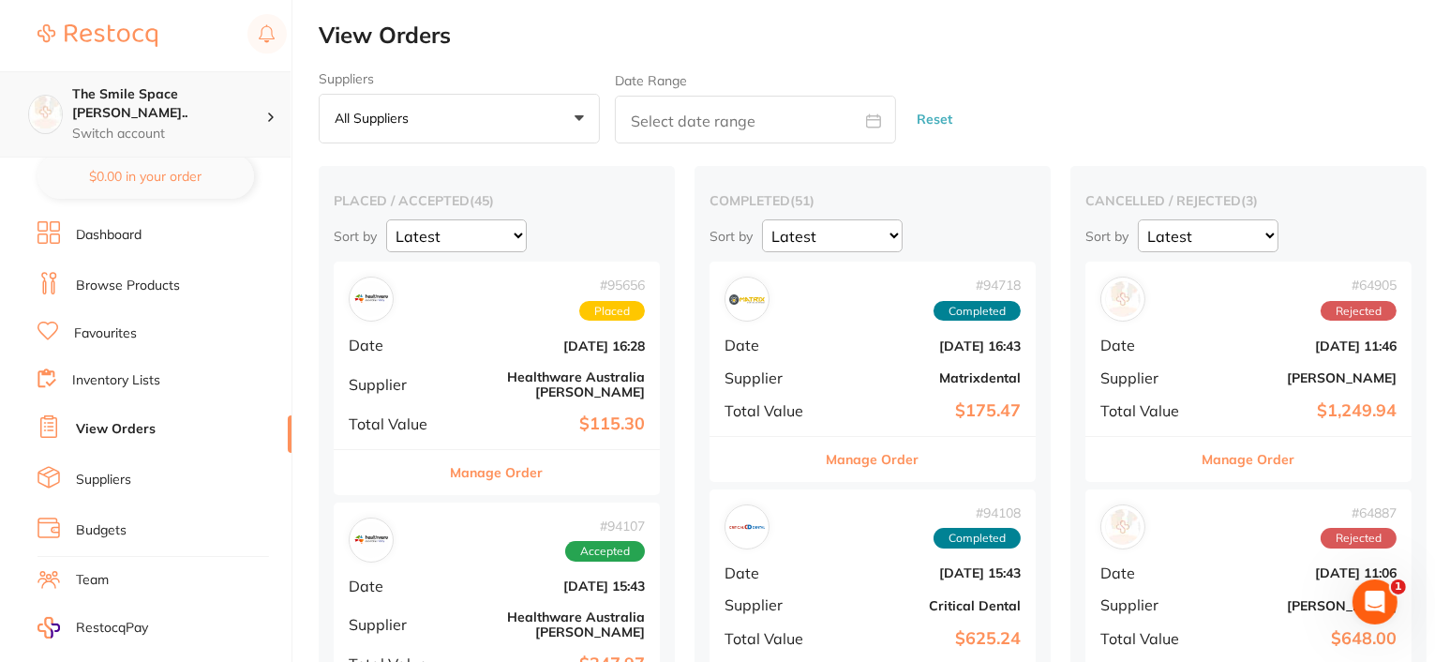
click at [243, 125] on p "Switch account" at bounding box center [169, 134] width 194 height 19
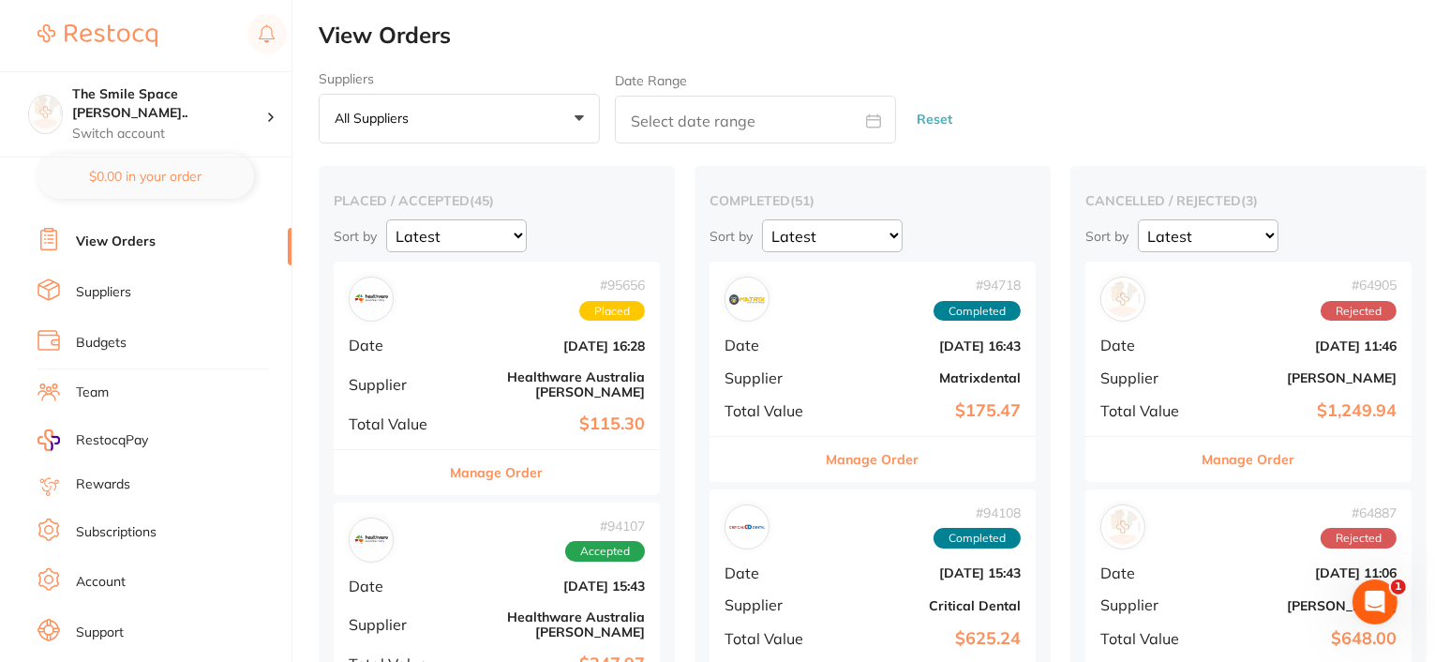
scroll to position [211, 0]
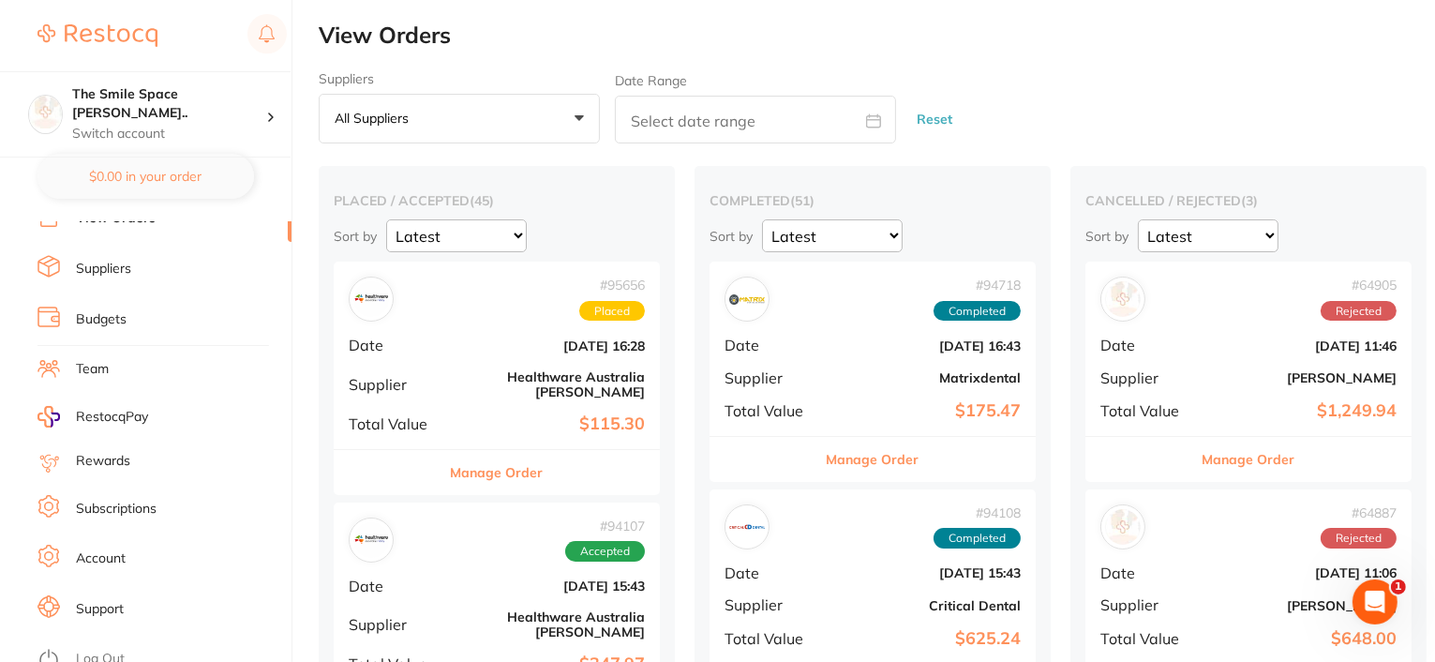
click at [99, 549] on link "Account" at bounding box center [101, 558] width 50 height 19
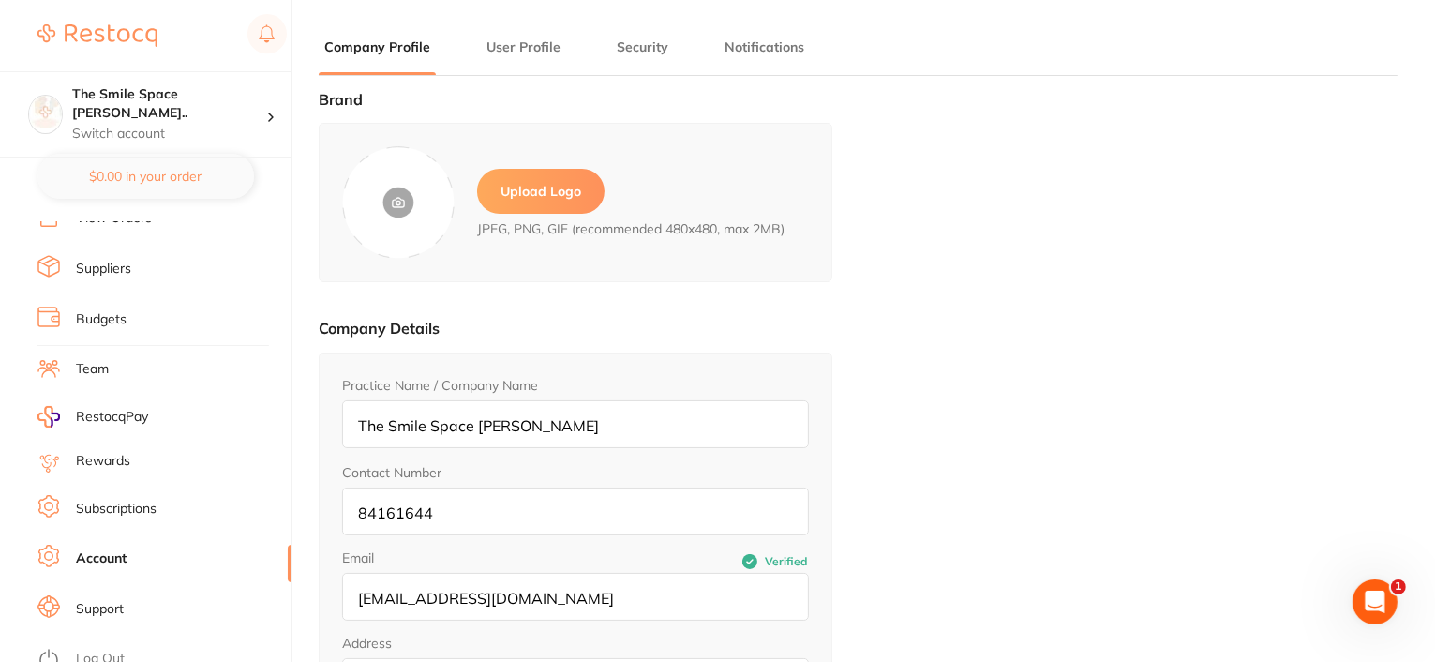
type input "The Smile Space [PERSON_NAME]"
type input "[PERSON_NAME]"
type input "[EMAIL_ADDRESS][DOMAIN_NAME]"
click at [111, 24] on img at bounding box center [98, 35] width 120 height 23
